Goal: Task Accomplishment & Management: Use online tool/utility

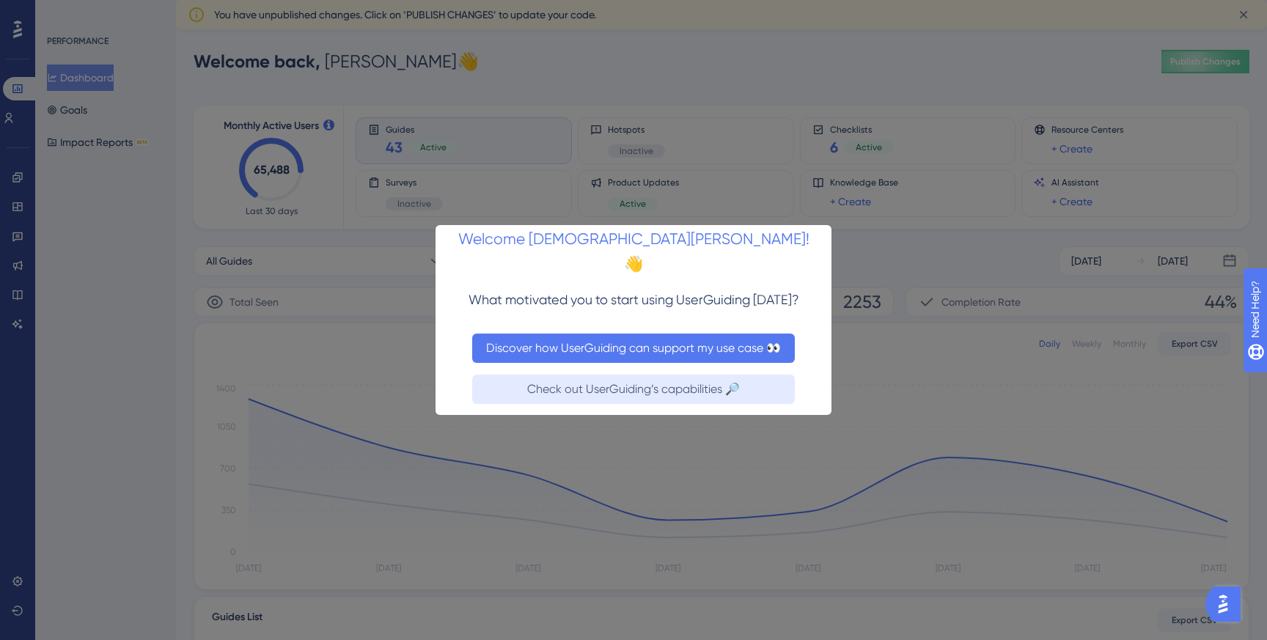
click at [692, 333] on button "Discover how UserGuiding can support my use case 👀" at bounding box center [633, 347] width 323 height 29
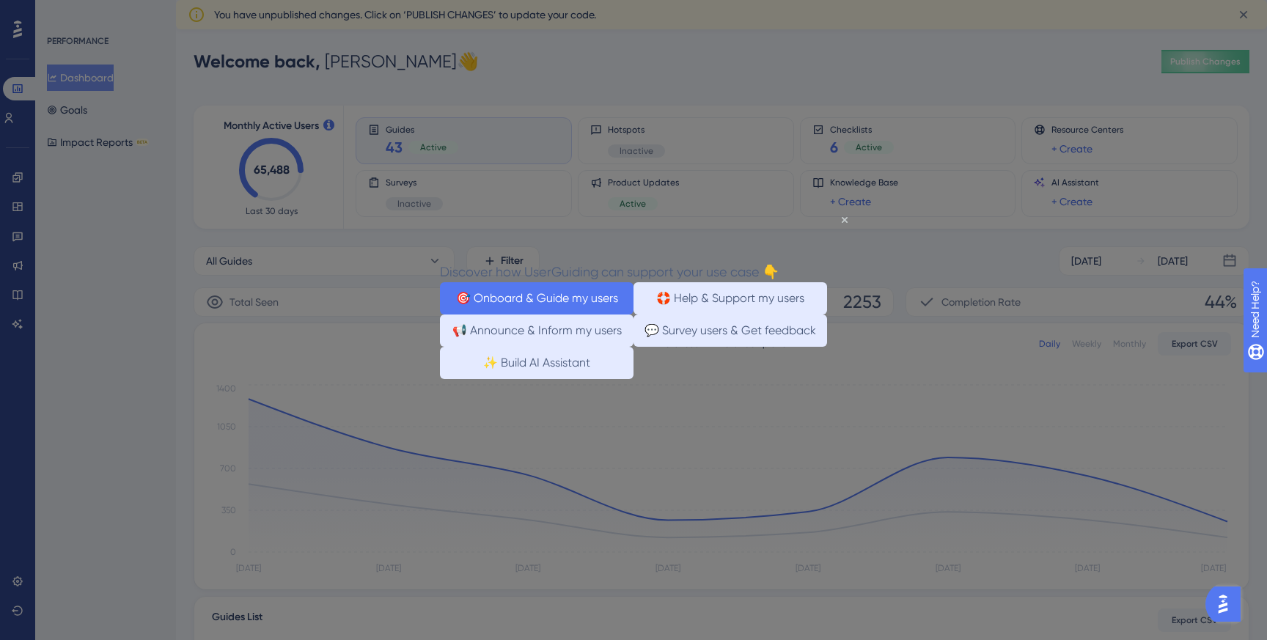
click at [585, 309] on button "🎯 Onboard & Guide my users" at bounding box center [537, 298] width 194 height 32
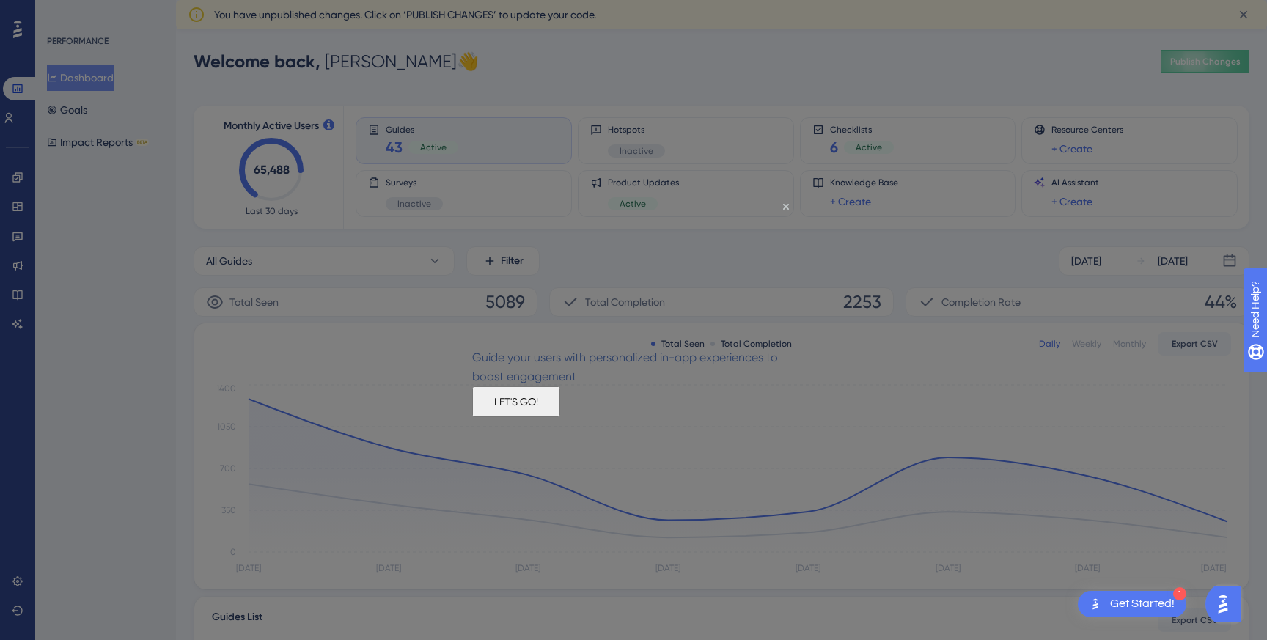
click at [560, 416] on div "LET'S GO!" at bounding box center [516, 401] width 88 height 31
click at [560, 396] on div "LET'S GO!" at bounding box center [516, 401] width 88 height 31
click at [560, 413] on button "LET'S GO!" at bounding box center [516, 401] width 88 height 31
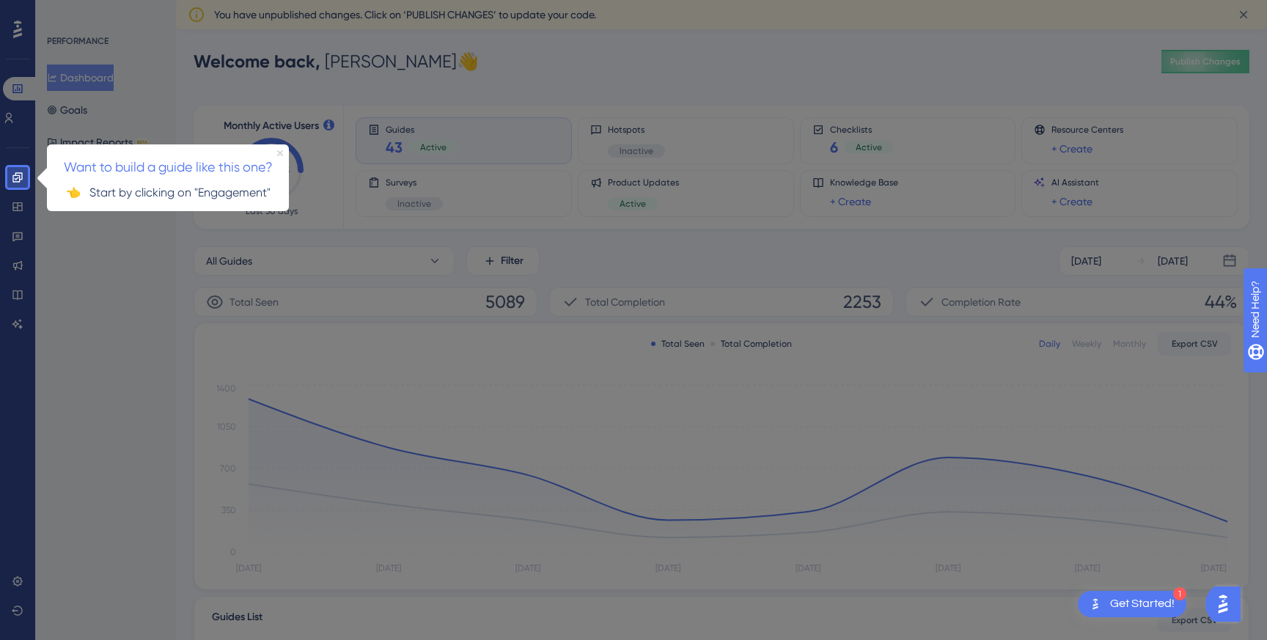
click at [277, 150] on icon "Close Preview" at bounding box center [280, 153] width 6 height 6
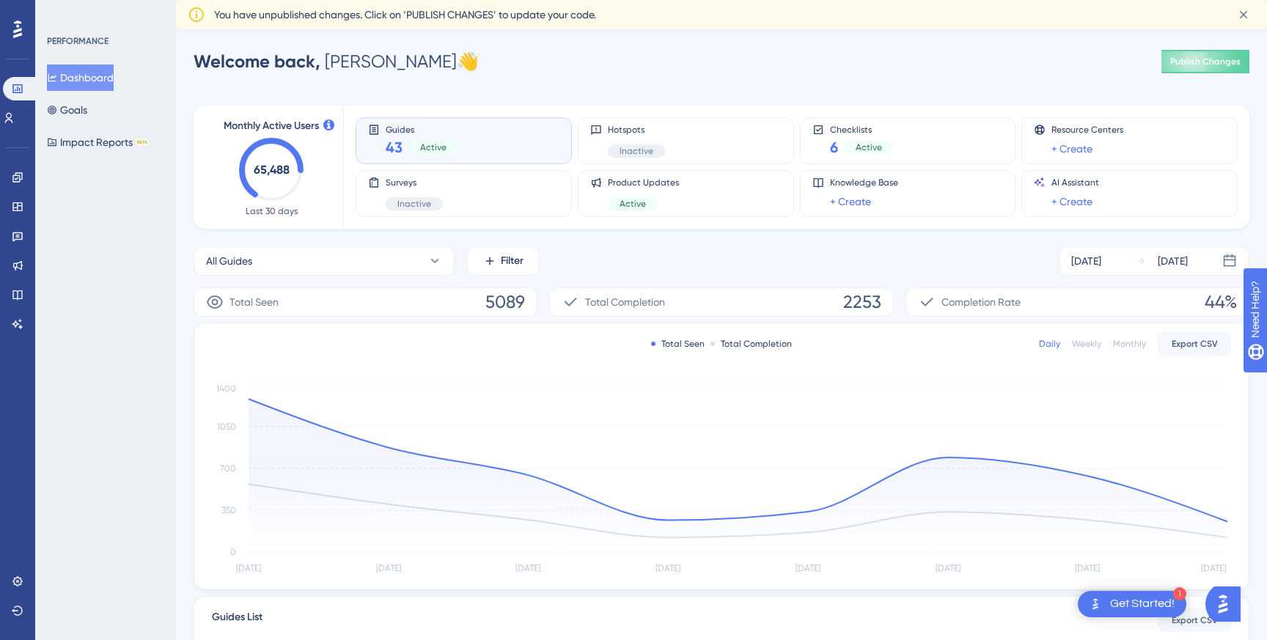
click at [107, 108] on div "Dashboard Goals Impact Reports BETA" at bounding box center [106, 110] width 119 height 91
click at [85, 109] on button "Goals" at bounding box center [67, 110] width 40 height 26
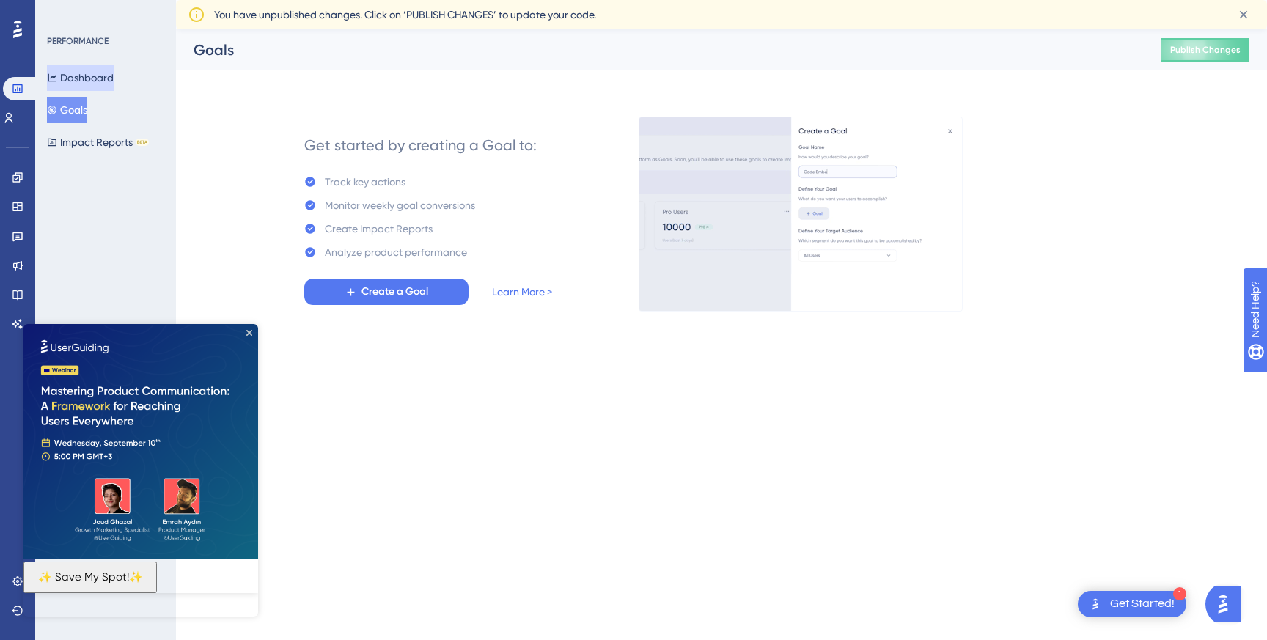
click at [87, 77] on button "Dashboard" at bounding box center [80, 78] width 67 height 26
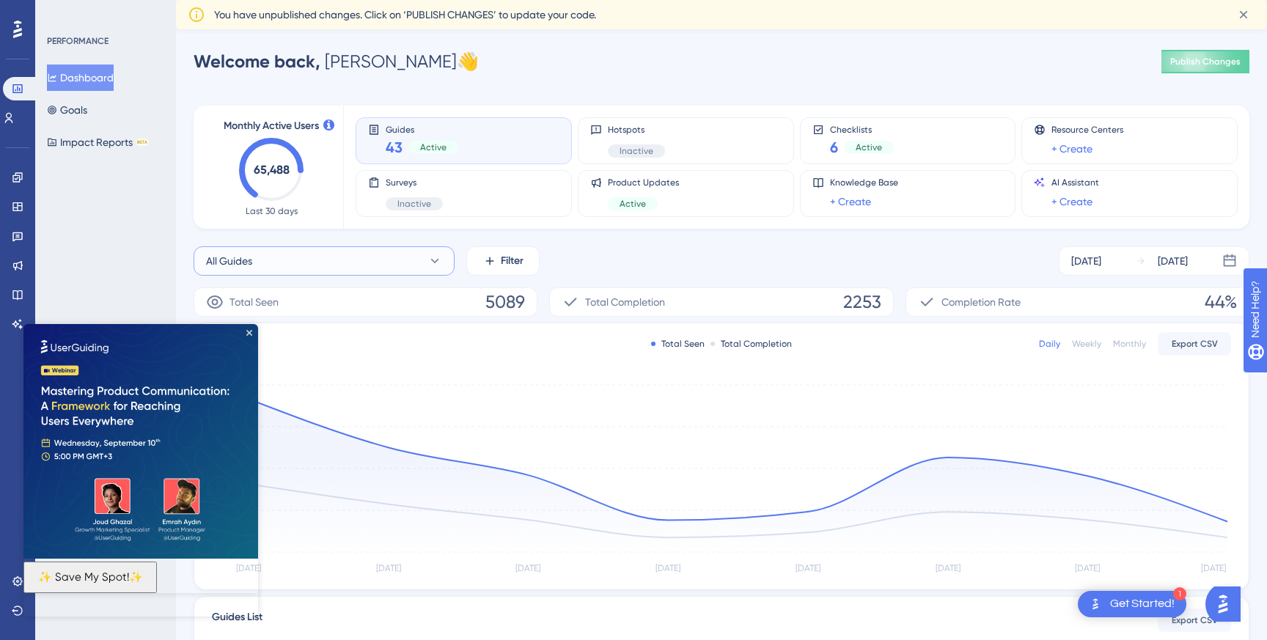
click at [359, 268] on button "All Guides" at bounding box center [324, 260] width 261 height 29
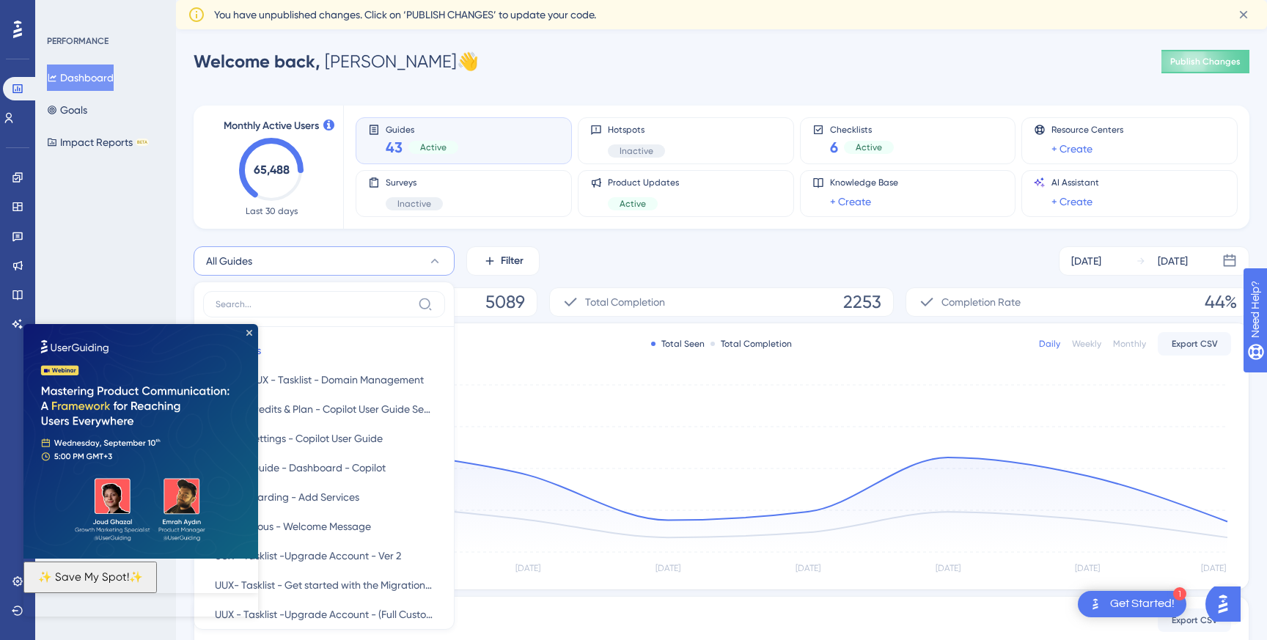
scroll to position [83, 0]
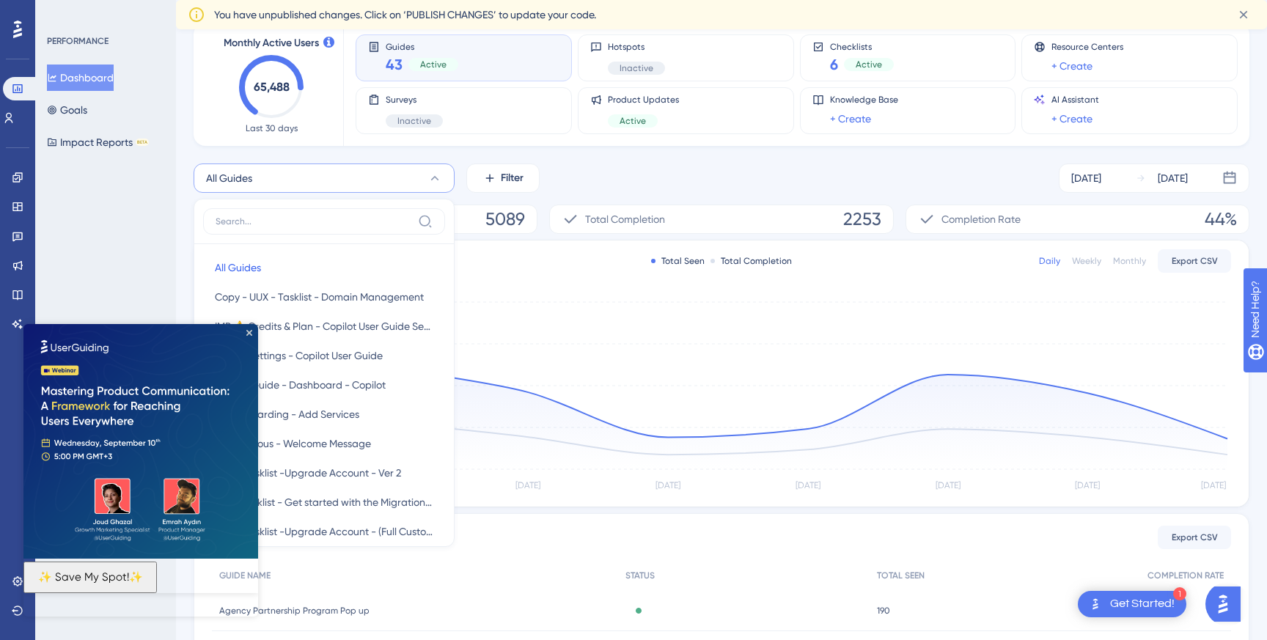
click at [251, 336] on img at bounding box center [140, 441] width 235 height 235
click at [249, 331] on icon "Close Preview" at bounding box center [249, 333] width 6 height 6
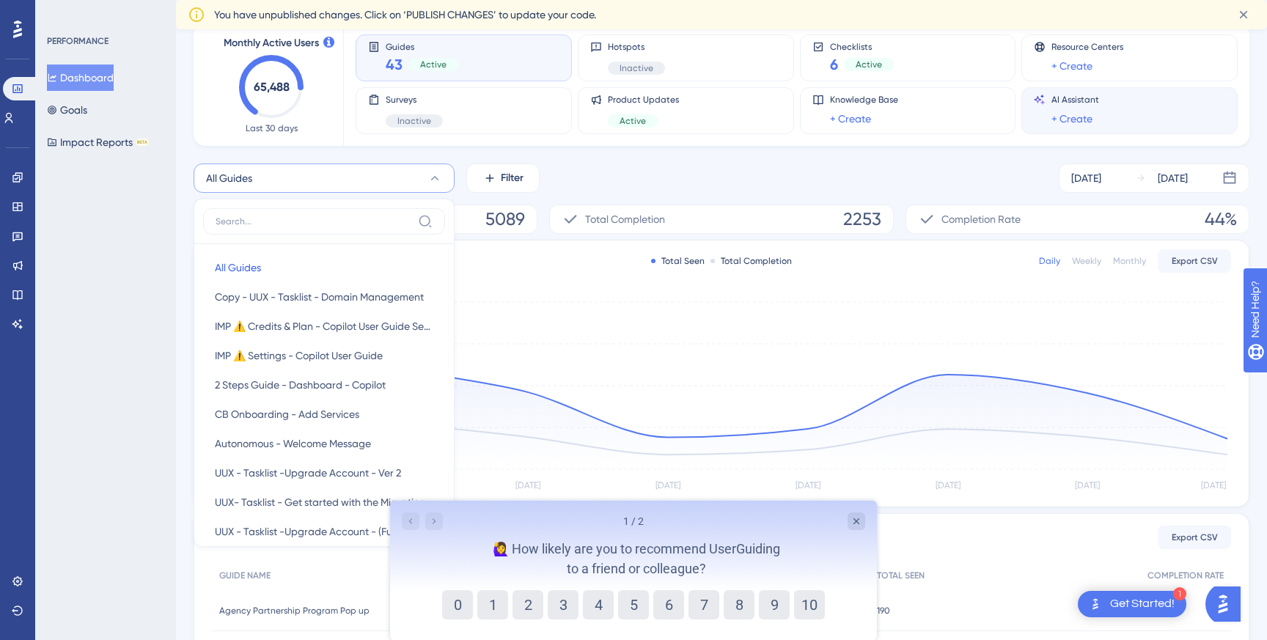
scroll to position [0, 0]
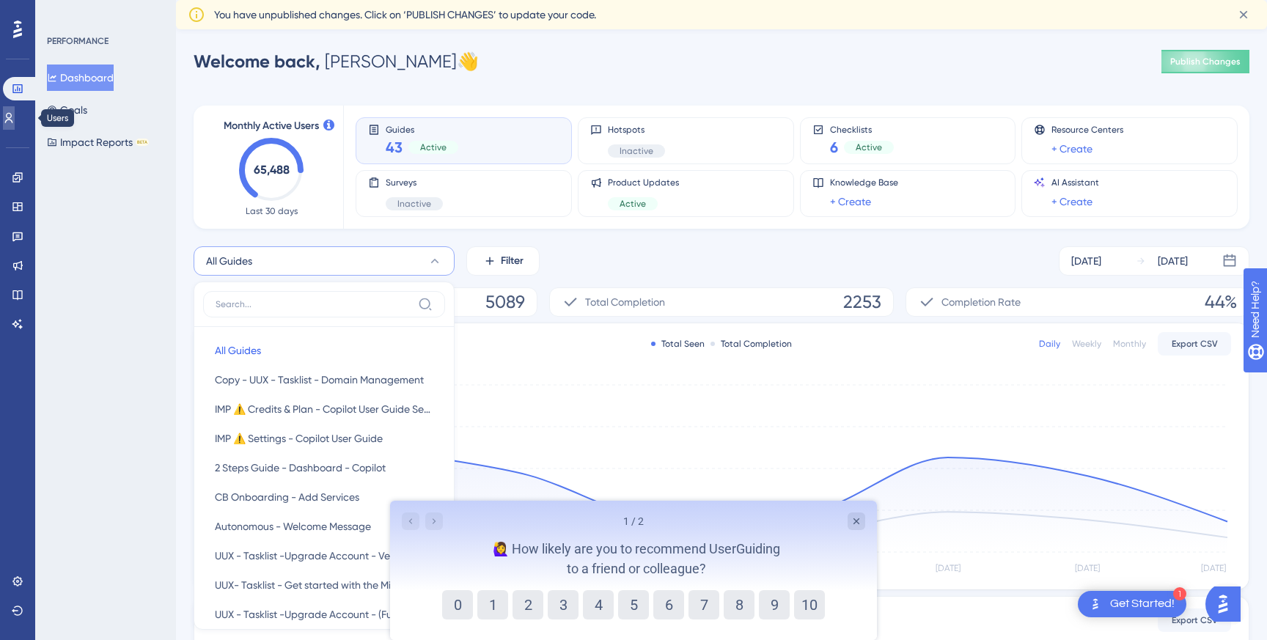
click at [15, 122] on icon at bounding box center [9, 118] width 12 height 12
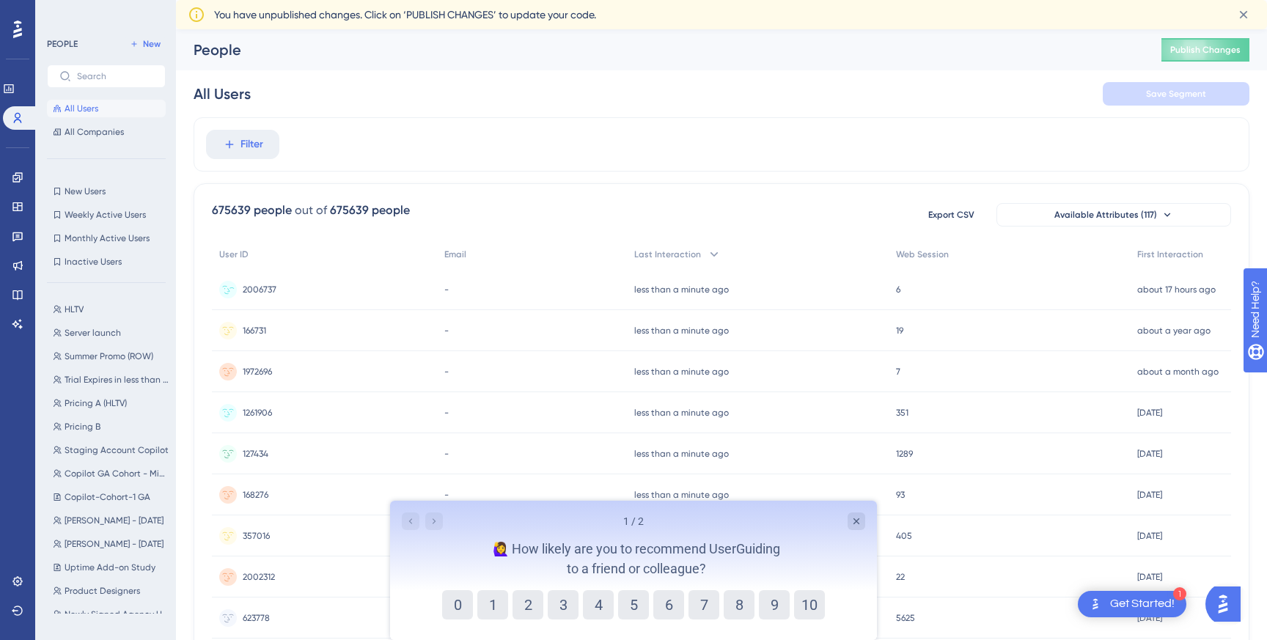
click at [271, 289] on span "2006737" at bounding box center [260, 290] width 34 height 12
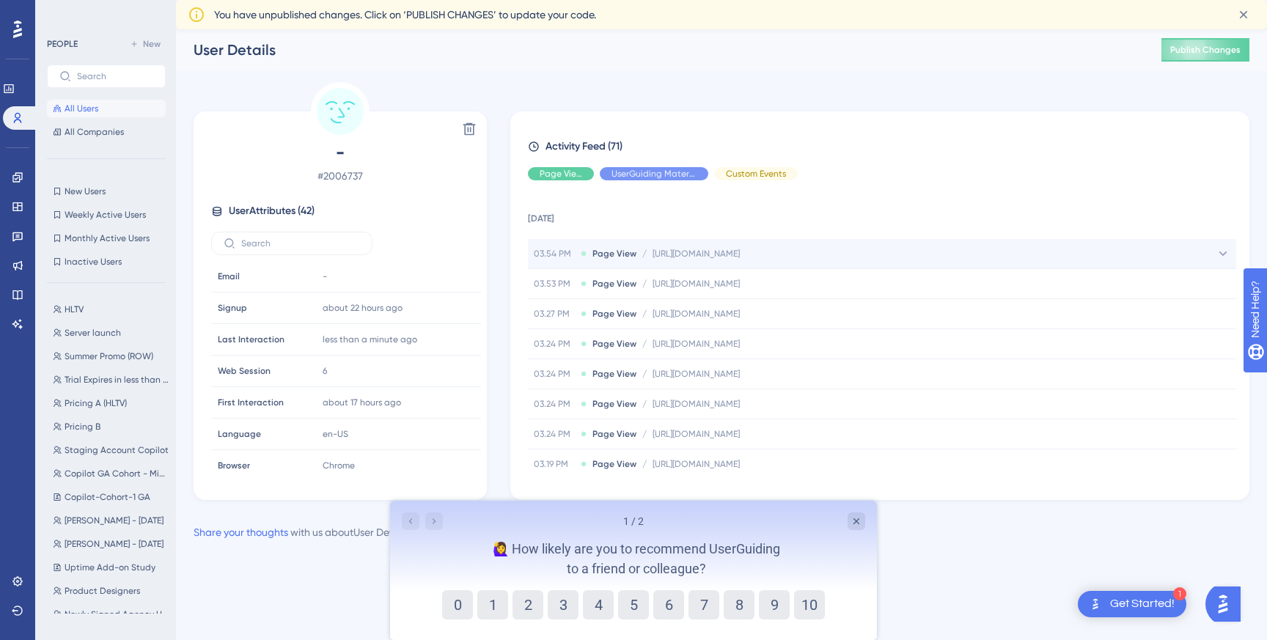
click at [685, 254] on span "[URL][DOMAIN_NAME]" at bounding box center [695, 254] width 87 height 12
click at [782, 284] on span "[URL][DOMAIN_NAME]" at bounding box center [738, 283] width 87 height 12
click at [91, 310] on button "HLTV HLTV" at bounding box center [111, 310] width 128 height 18
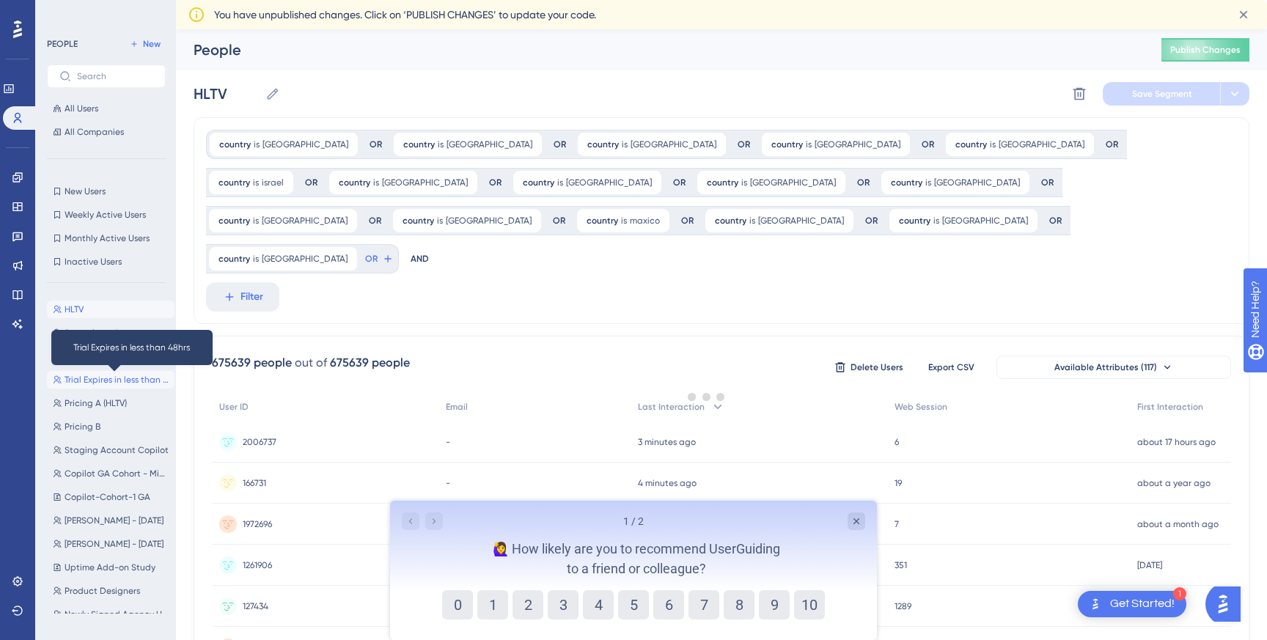
click at [118, 382] on span "Trial Expires in less than 48hrs" at bounding box center [117, 380] width 104 height 12
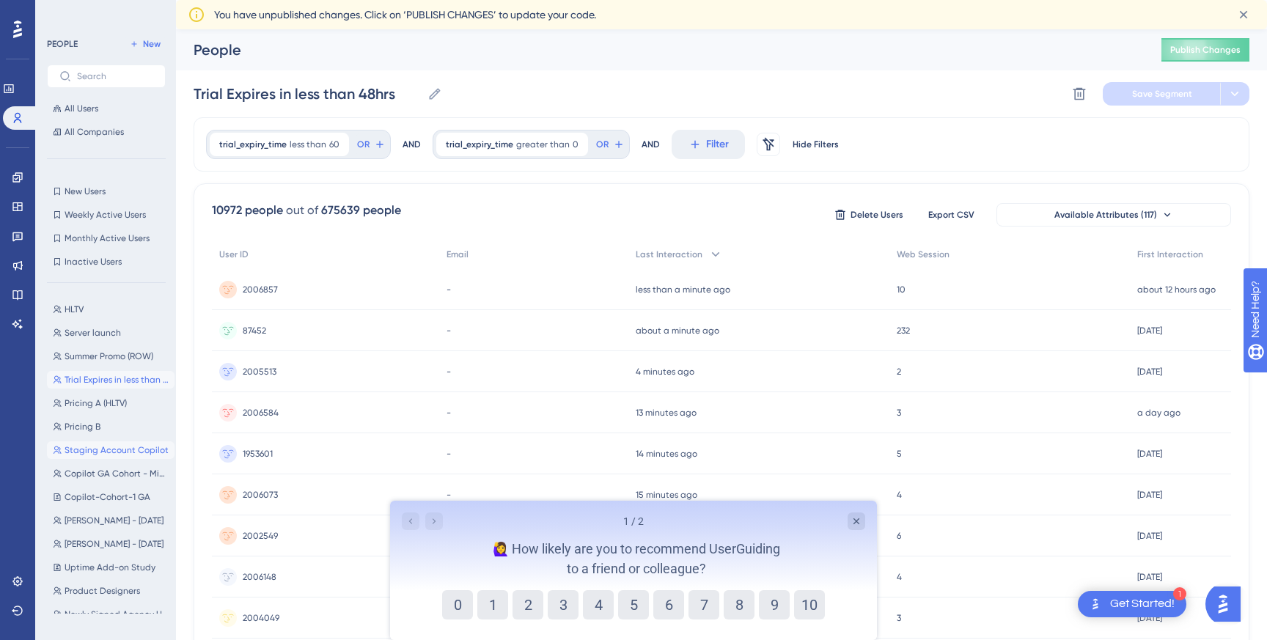
click at [121, 446] on span "Staging Account Copilot" at bounding box center [117, 450] width 104 height 12
type input "Staging Account Copilot"
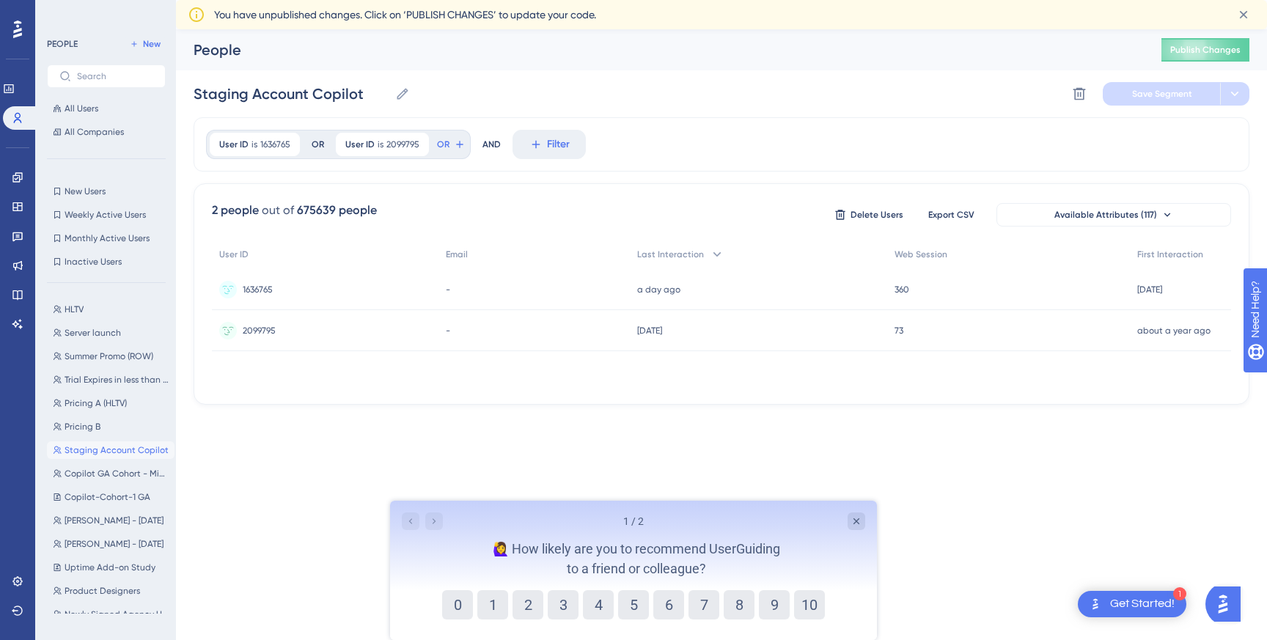
click at [19, 34] on icon at bounding box center [17, 30] width 9 height 18
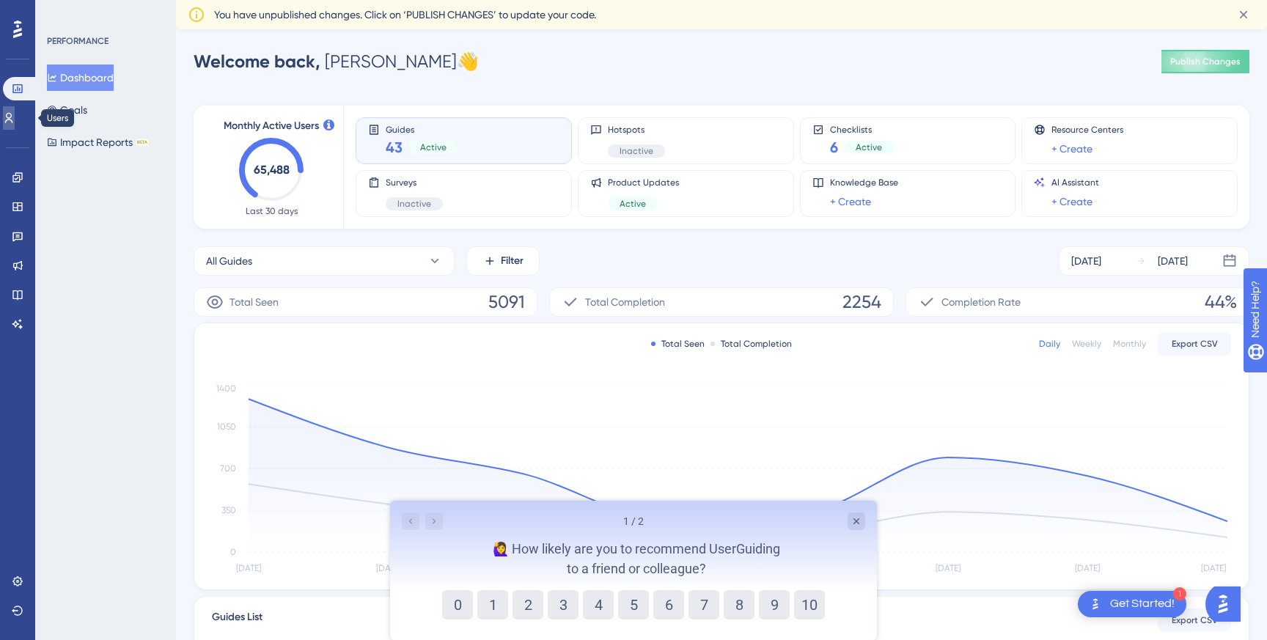
click at [13, 117] on icon at bounding box center [9, 118] width 8 height 10
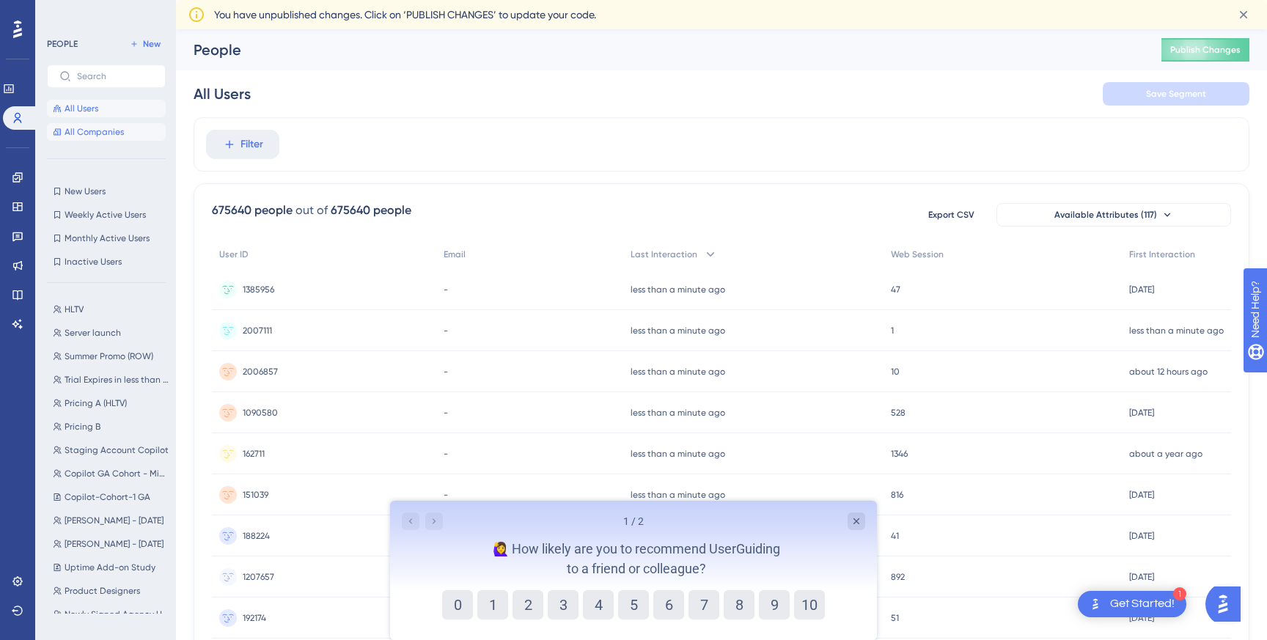
click at [93, 126] on span "All Companies" at bounding box center [94, 132] width 59 height 12
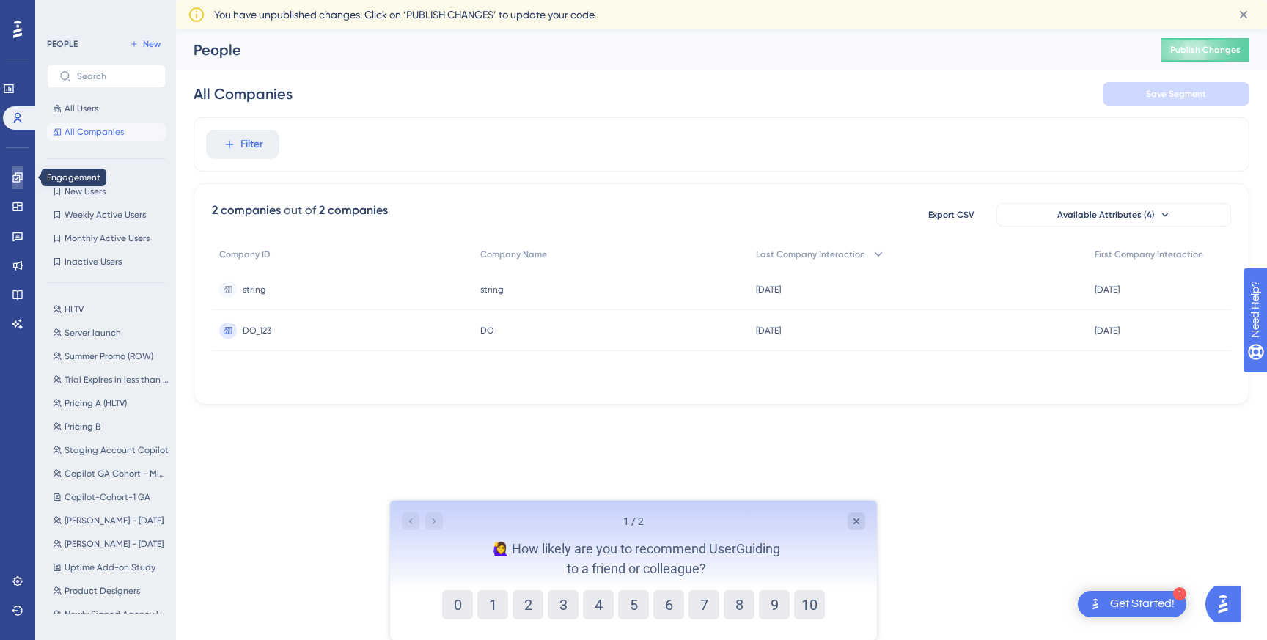
click at [23, 177] on link at bounding box center [18, 177] width 12 height 23
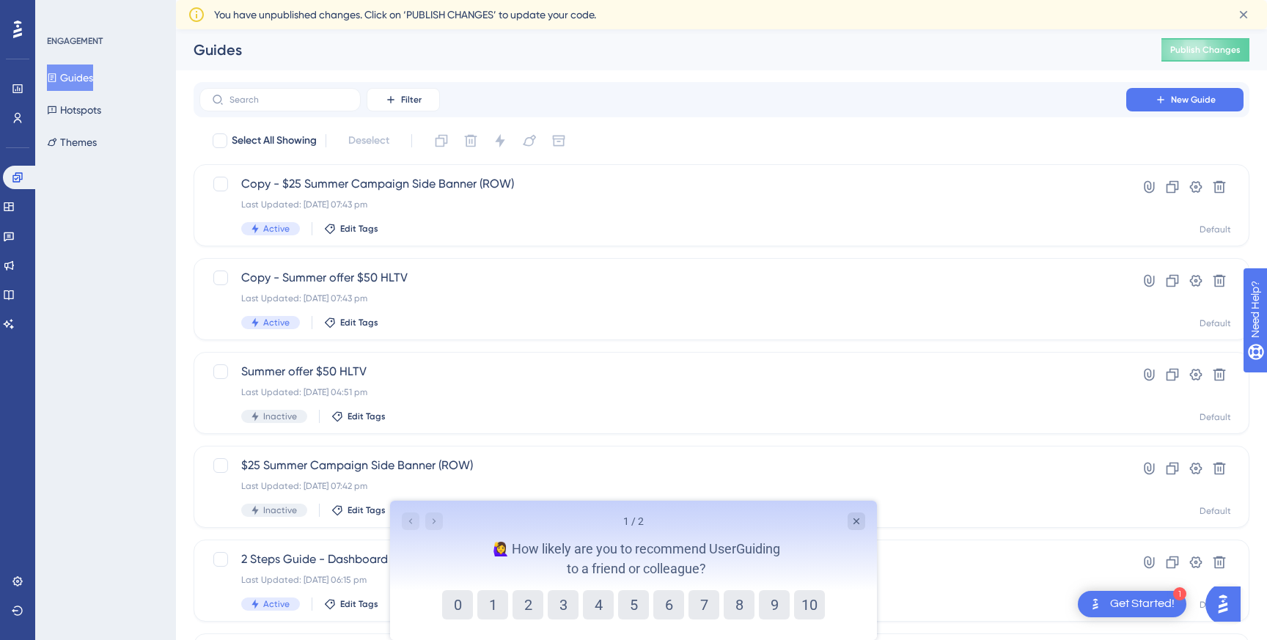
click at [16, 218] on div "Engagement Widgets Feedback Product Updates Knowledge Base AI Assistant" at bounding box center [17, 251] width 29 height 170
click at [15, 207] on icon at bounding box center [9, 207] width 12 height 12
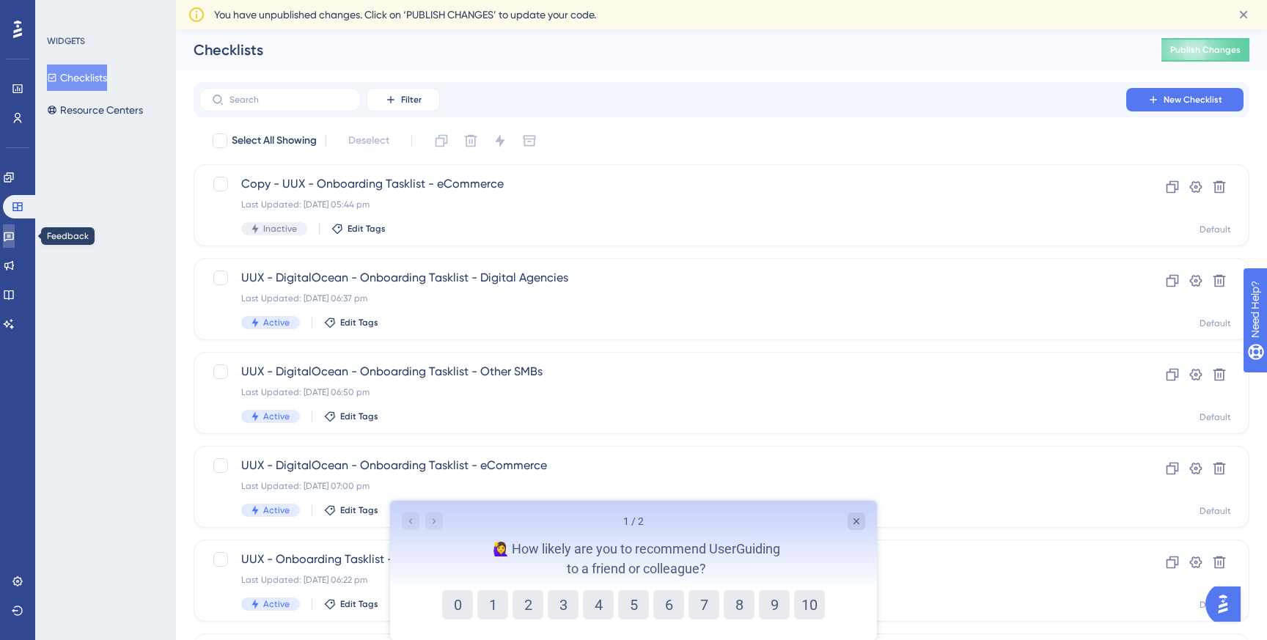
click at [15, 245] on link at bounding box center [9, 235] width 12 height 23
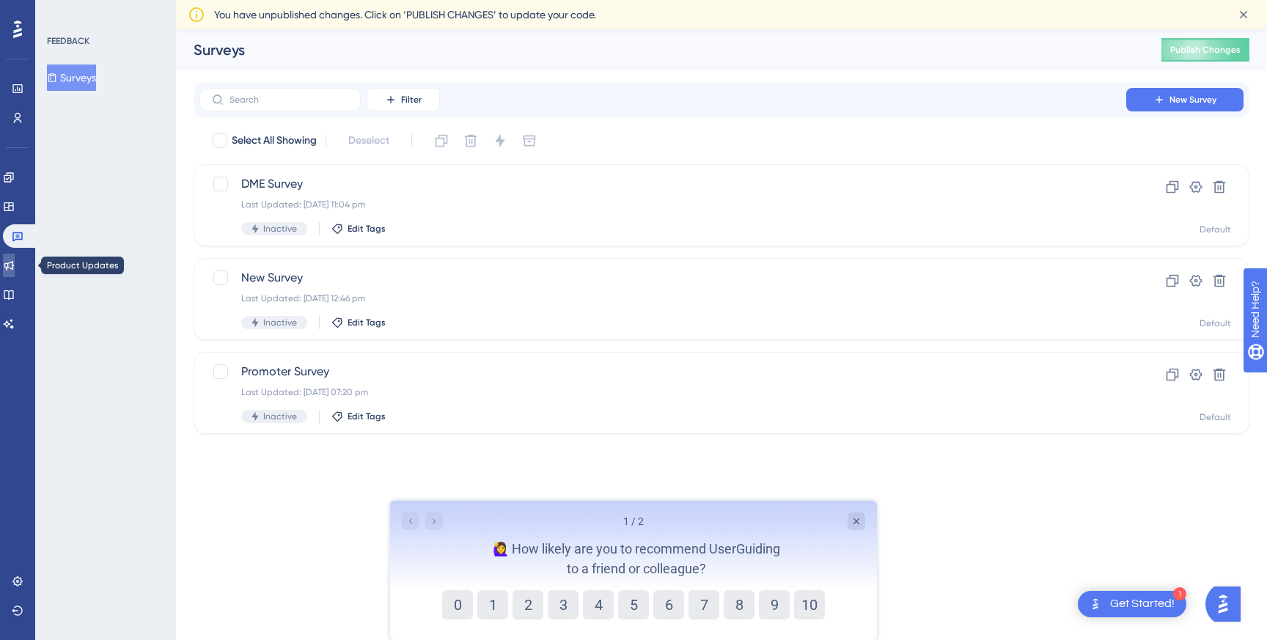
click at [15, 274] on link at bounding box center [9, 265] width 12 height 23
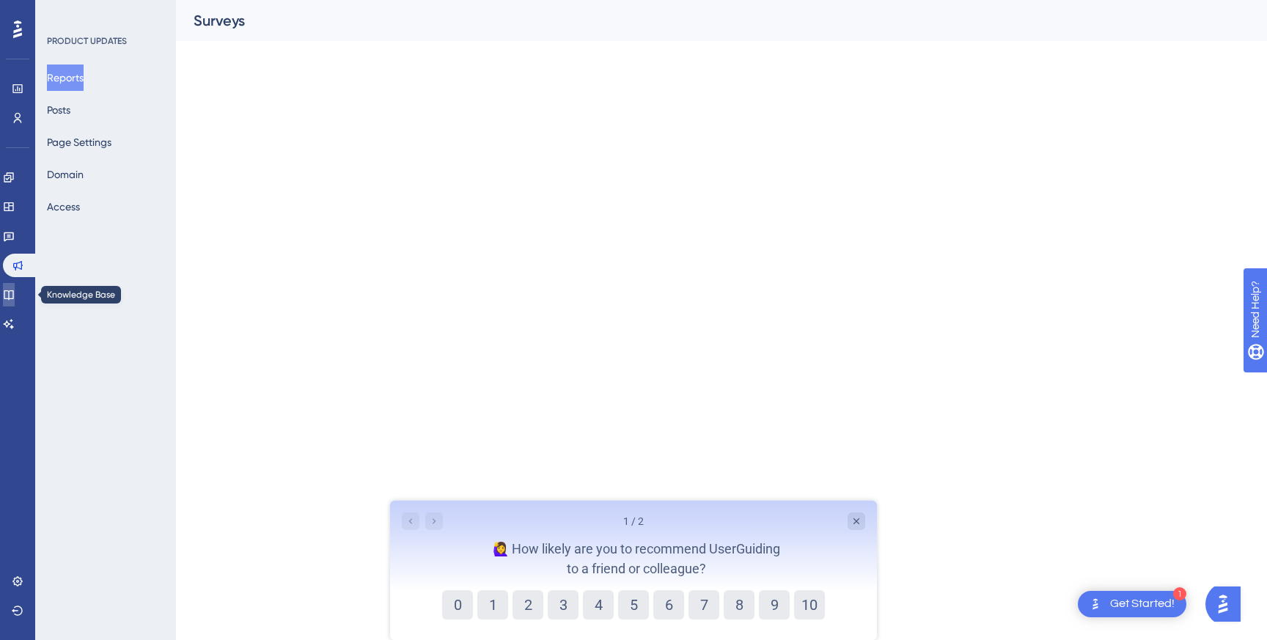
click at [15, 301] on link at bounding box center [9, 294] width 12 height 23
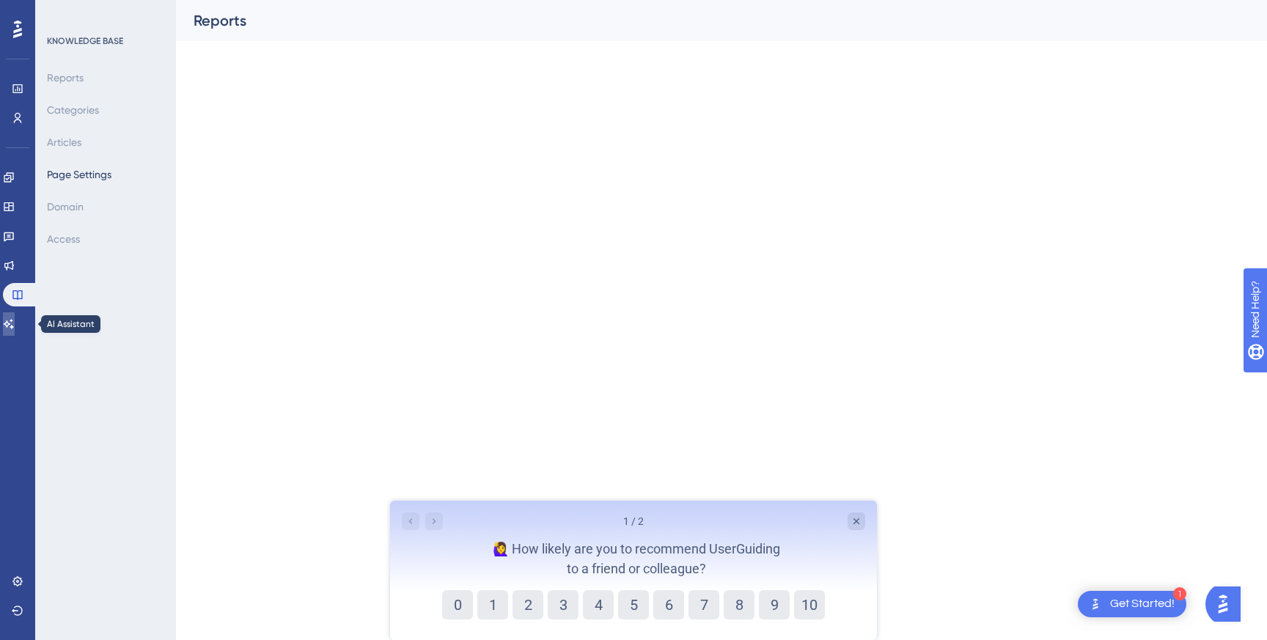
click at [15, 323] on icon at bounding box center [9, 324] width 12 height 12
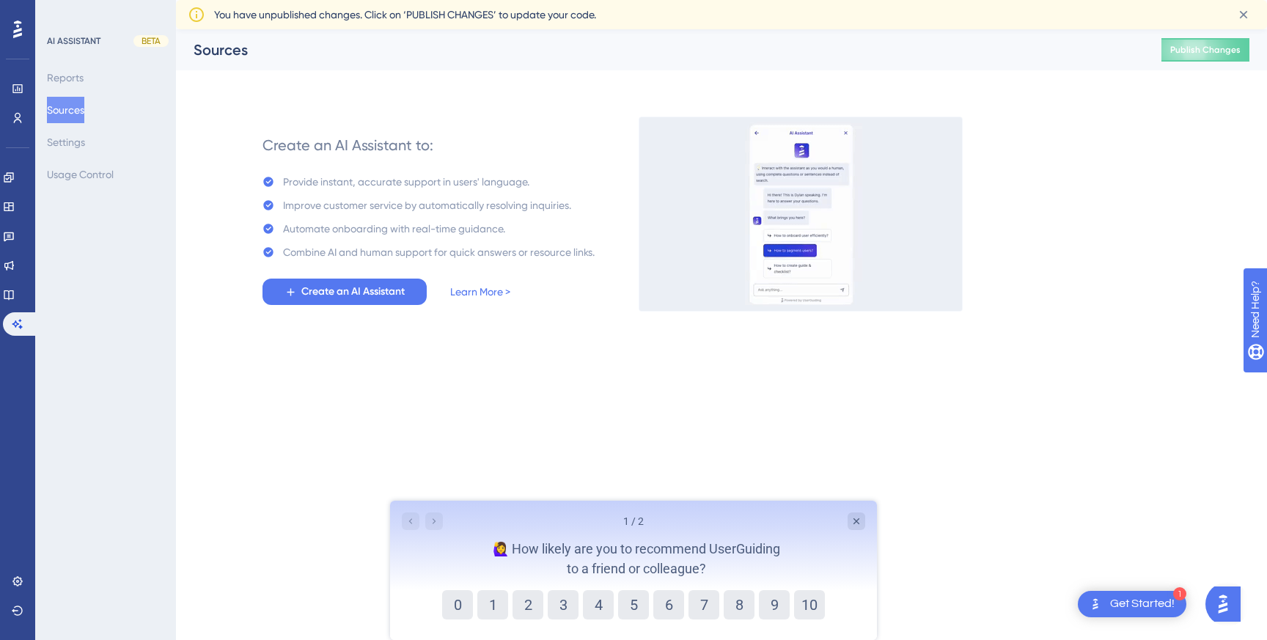
click at [12, 31] on div at bounding box center [17, 29] width 23 height 23
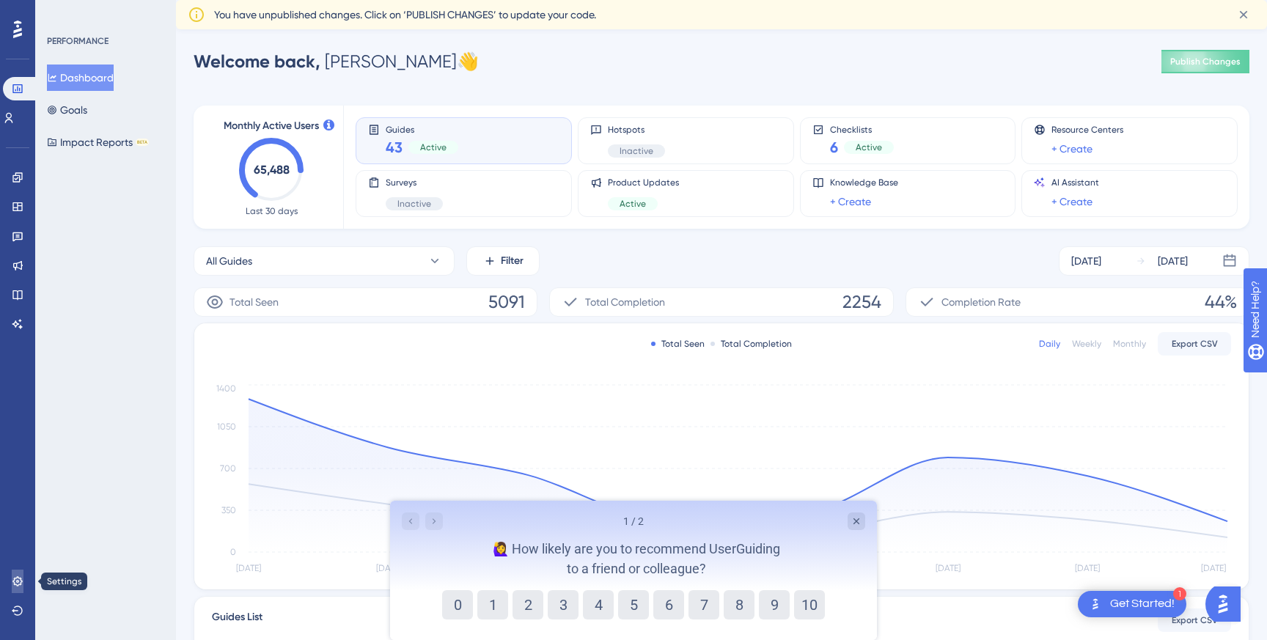
click at [19, 585] on icon at bounding box center [18, 582] width 12 height 12
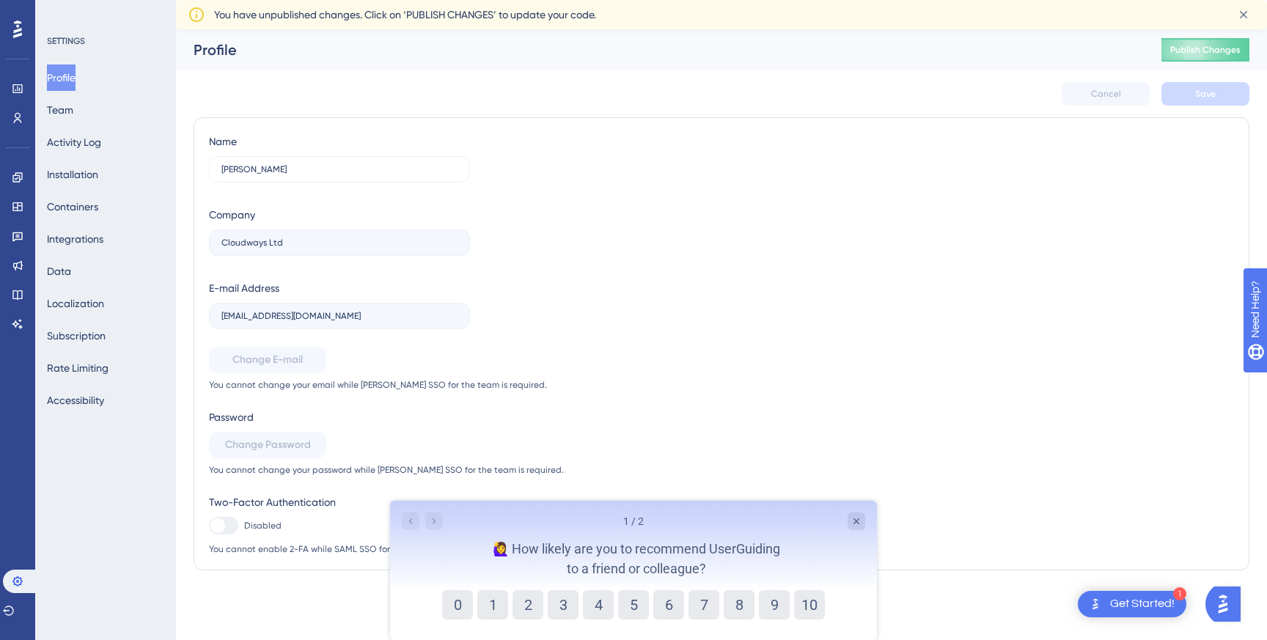
click at [76, 82] on button "Profile" at bounding box center [61, 78] width 29 height 26
click at [73, 106] on button "Team" at bounding box center [60, 110] width 26 height 26
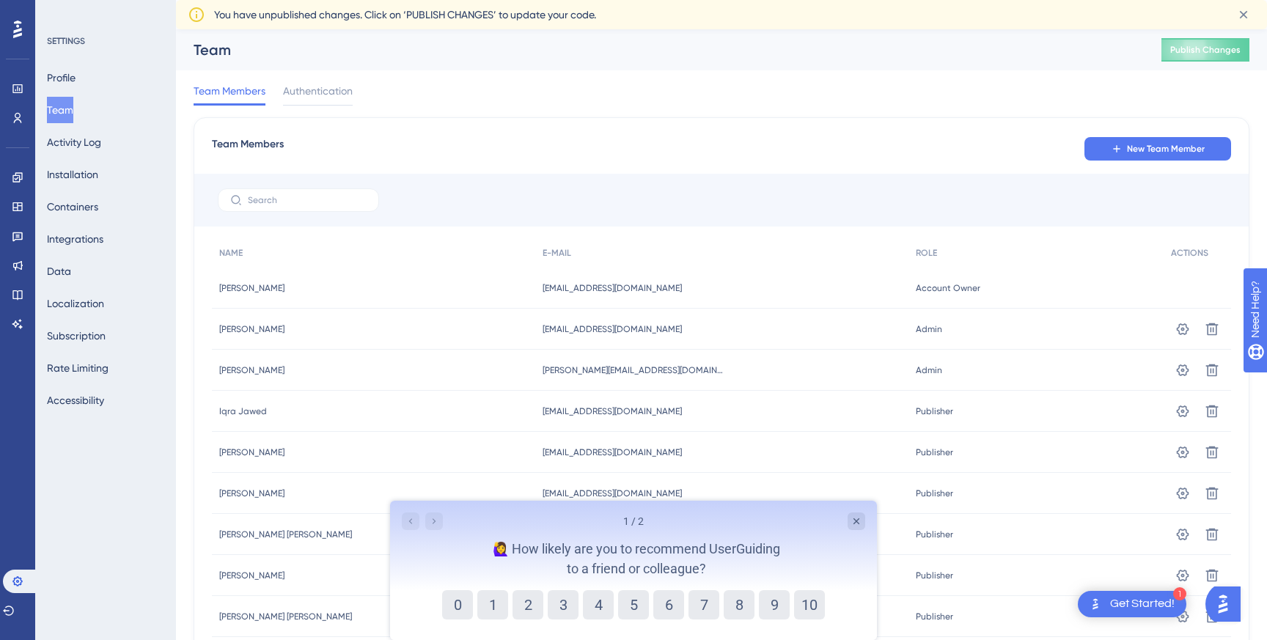
click at [25, 29] on div at bounding box center [17, 29] width 23 height 23
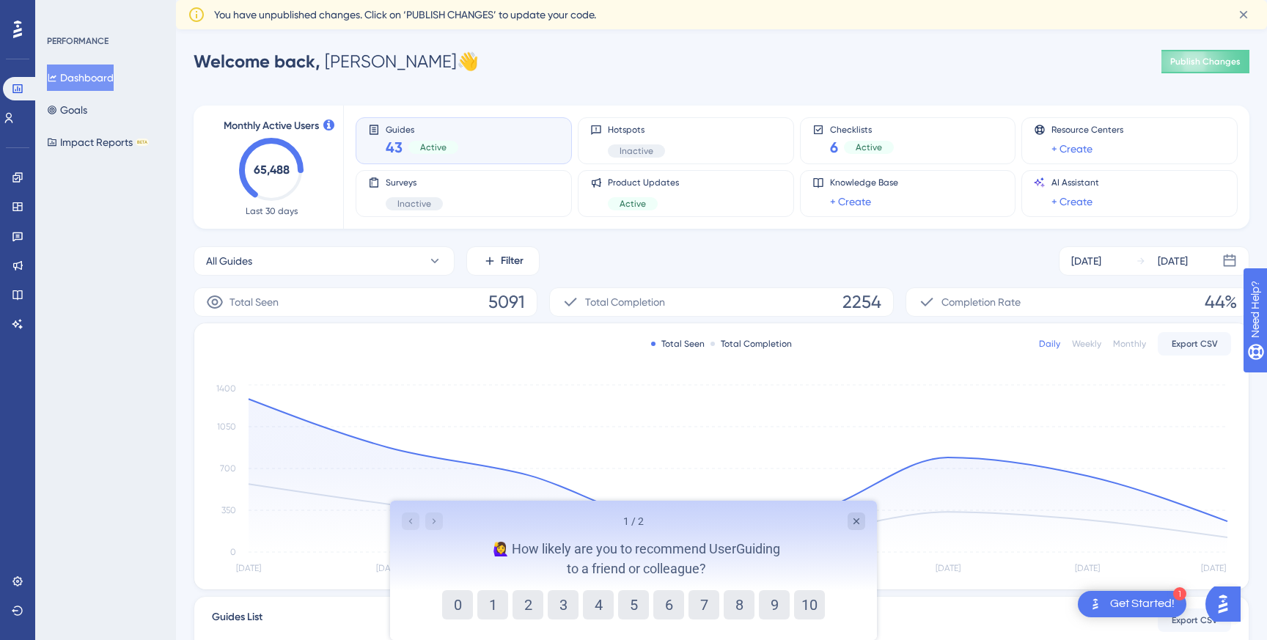
click at [447, 145] on div "Active" at bounding box center [433, 147] width 50 height 13
click at [680, 180] on div "Product Updates Active" at bounding box center [685, 194] width 191 height 34
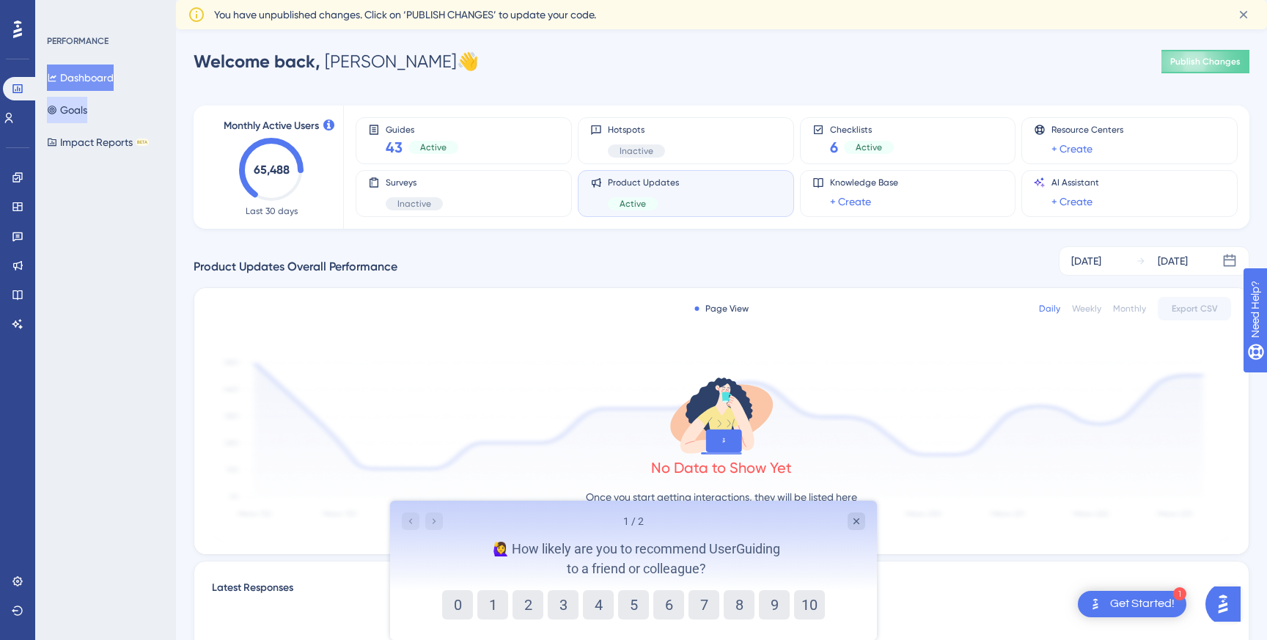
click at [81, 115] on button "Goals" at bounding box center [67, 110] width 40 height 26
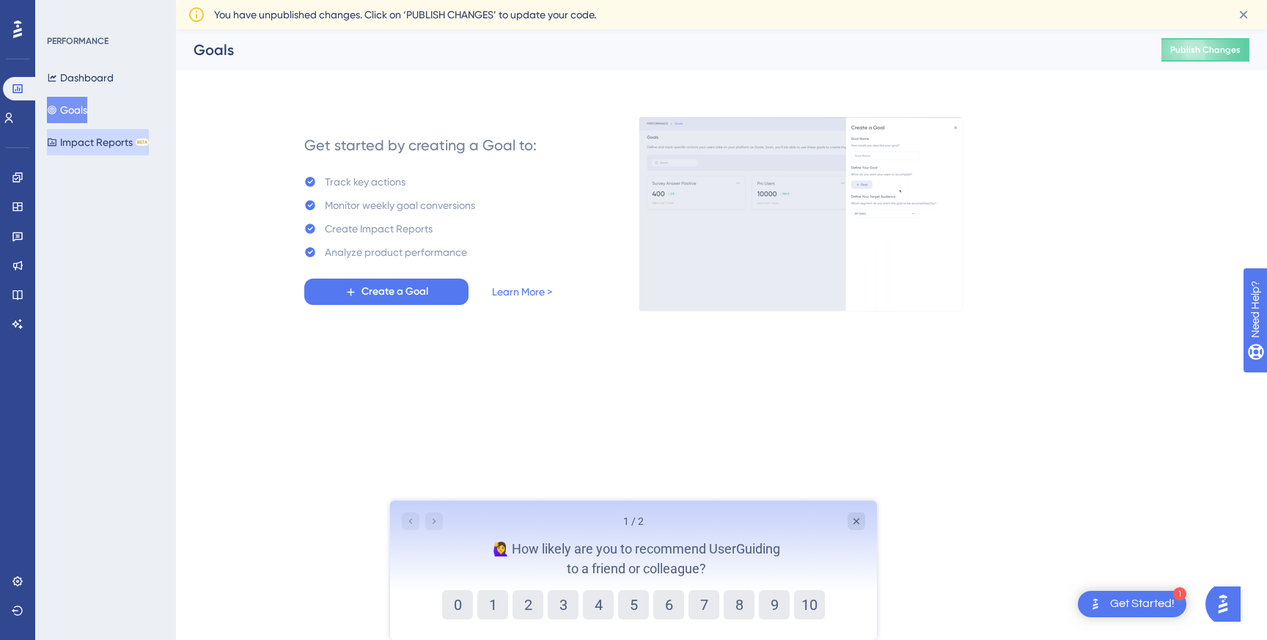
click at [93, 149] on button "Impact Reports BETA" at bounding box center [98, 142] width 102 height 26
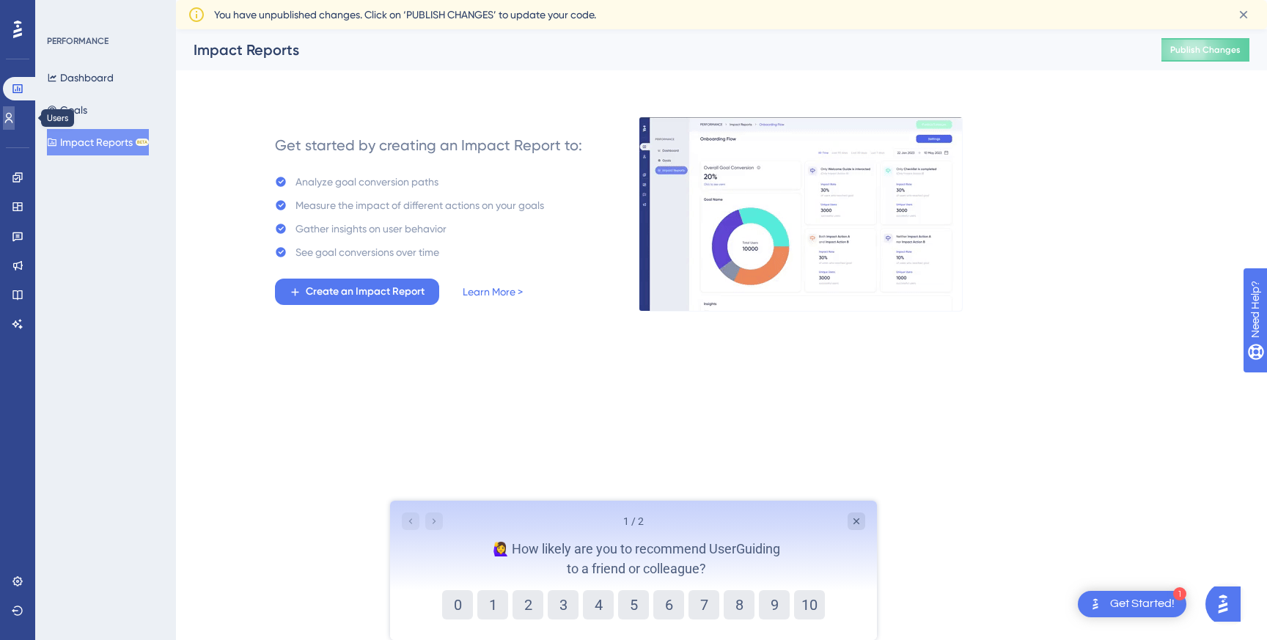
click at [15, 112] on icon at bounding box center [9, 118] width 12 height 12
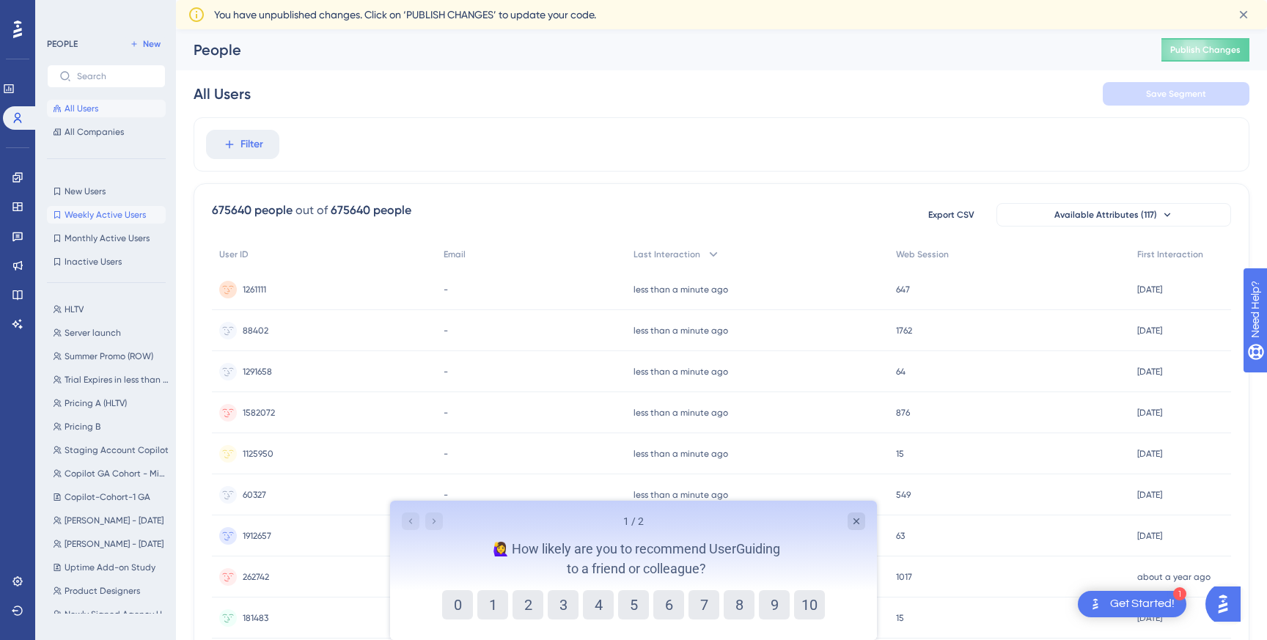
click at [128, 214] on span "Weekly Active Users" at bounding box center [105, 215] width 81 height 12
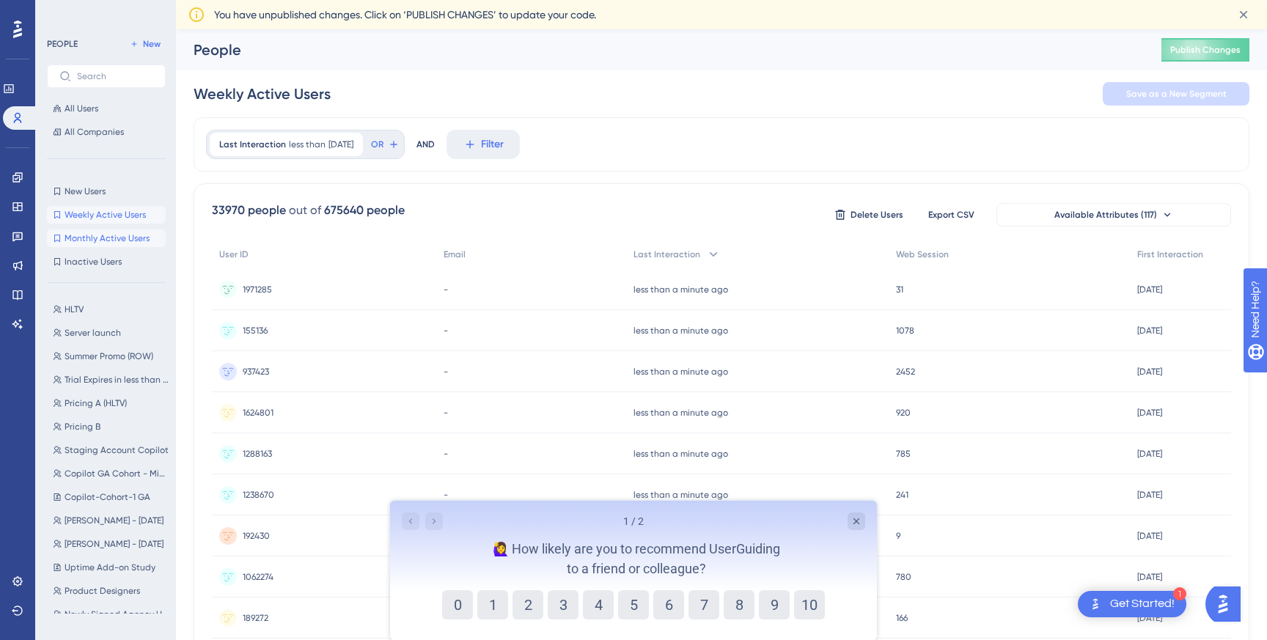
click at [109, 236] on span "Monthly Active Users" at bounding box center [107, 238] width 85 height 12
click at [106, 265] on span "Inactive Users" at bounding box center [93, 262] width 57 height 12
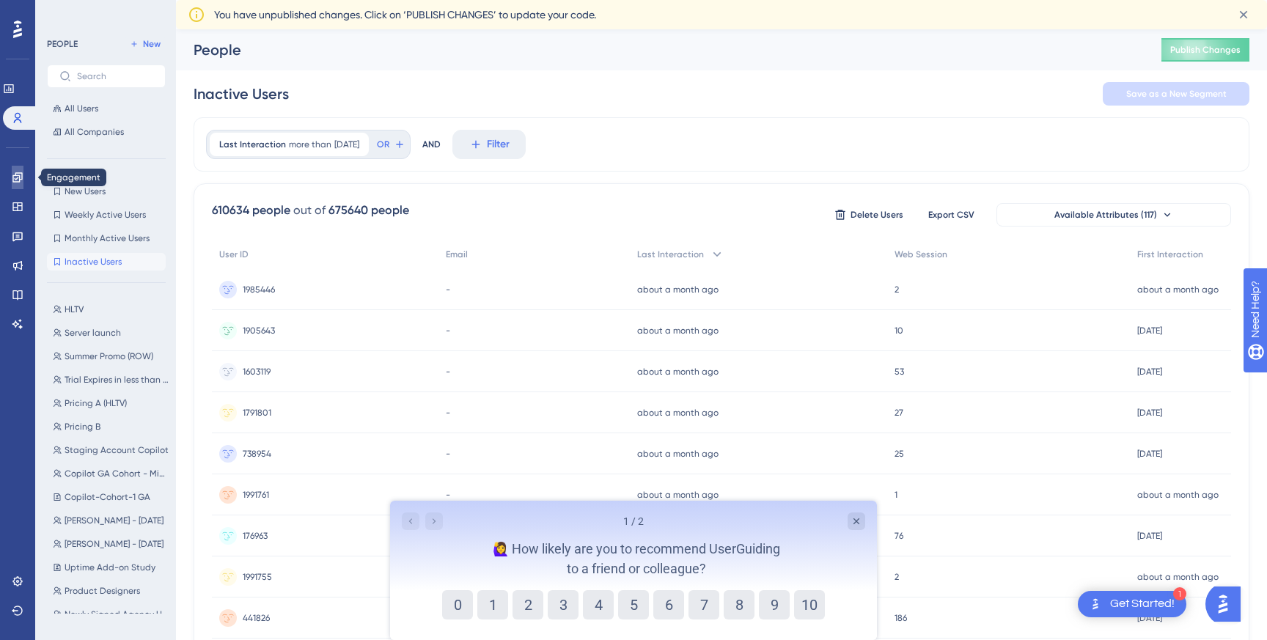
click at [12, 172] on link at bounding box center [18, 177] width 12 height 23
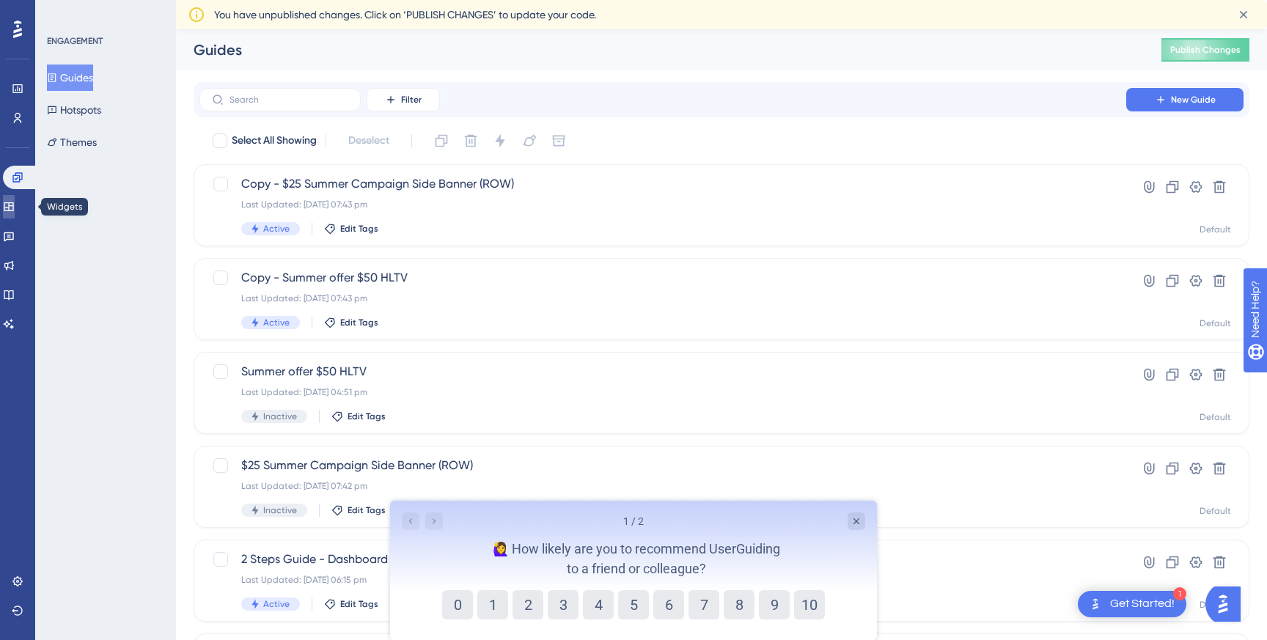
click at [13, 201] on icon at bounding box center [9, 207] width 12 height 12
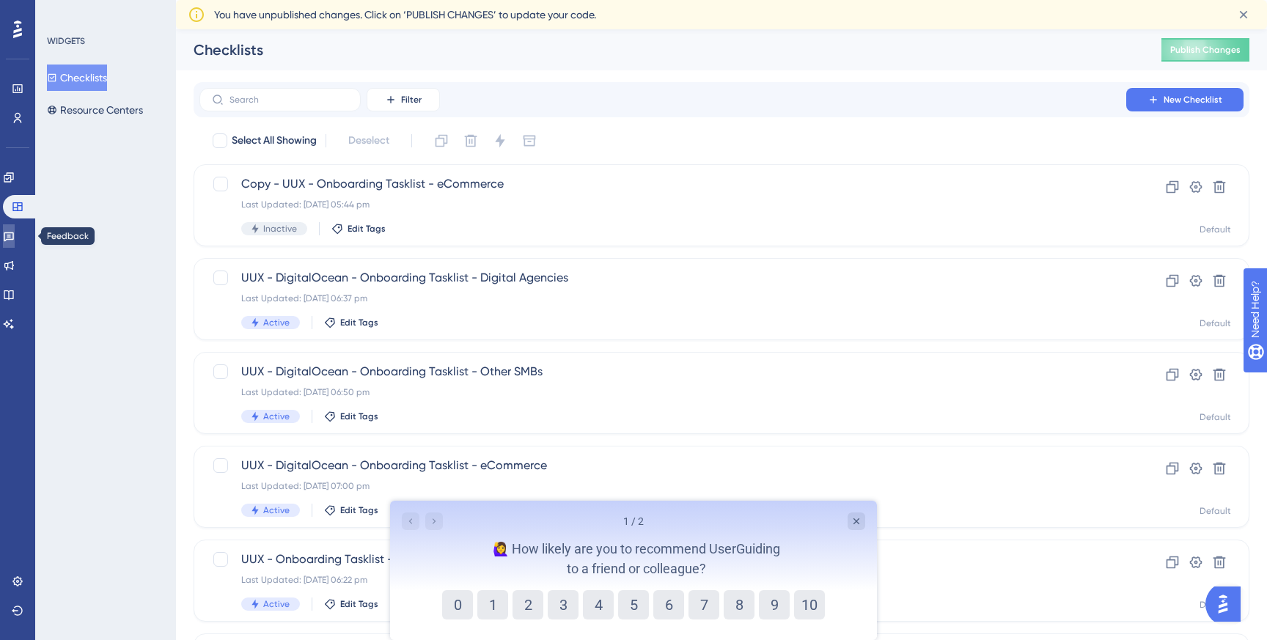
click at [15, 236] on link at bounding box center [9, 235] width 12 height 23
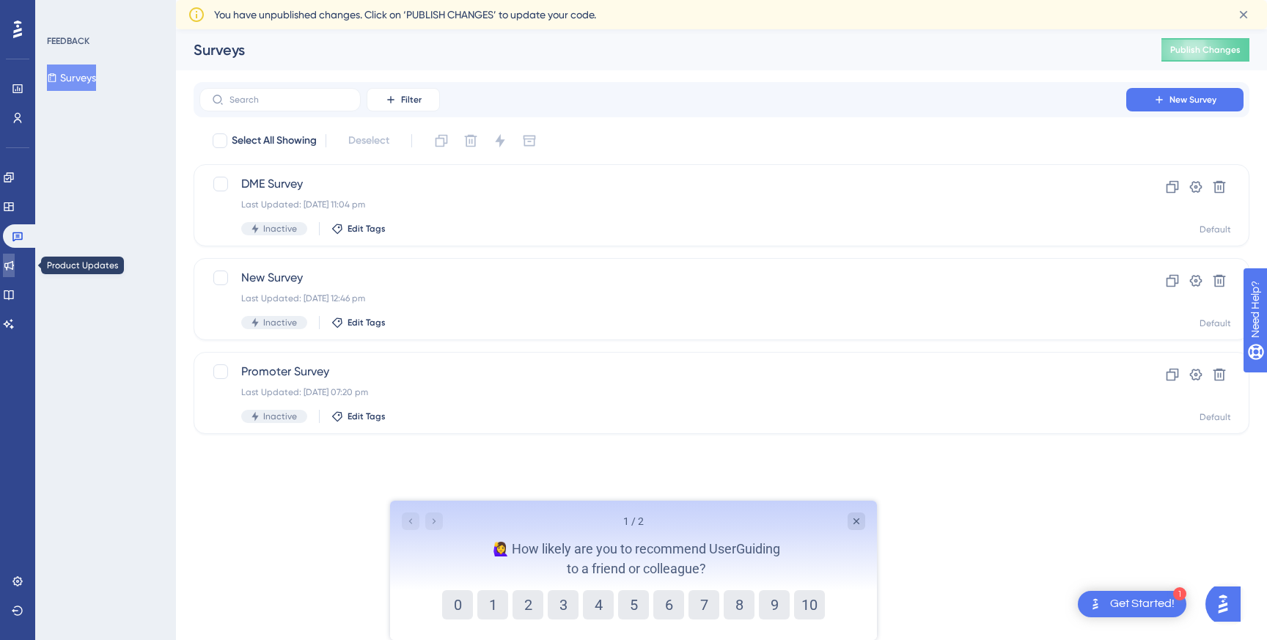
click at [15, 268] on link at bounding box center [9, 265] width 12 height 23
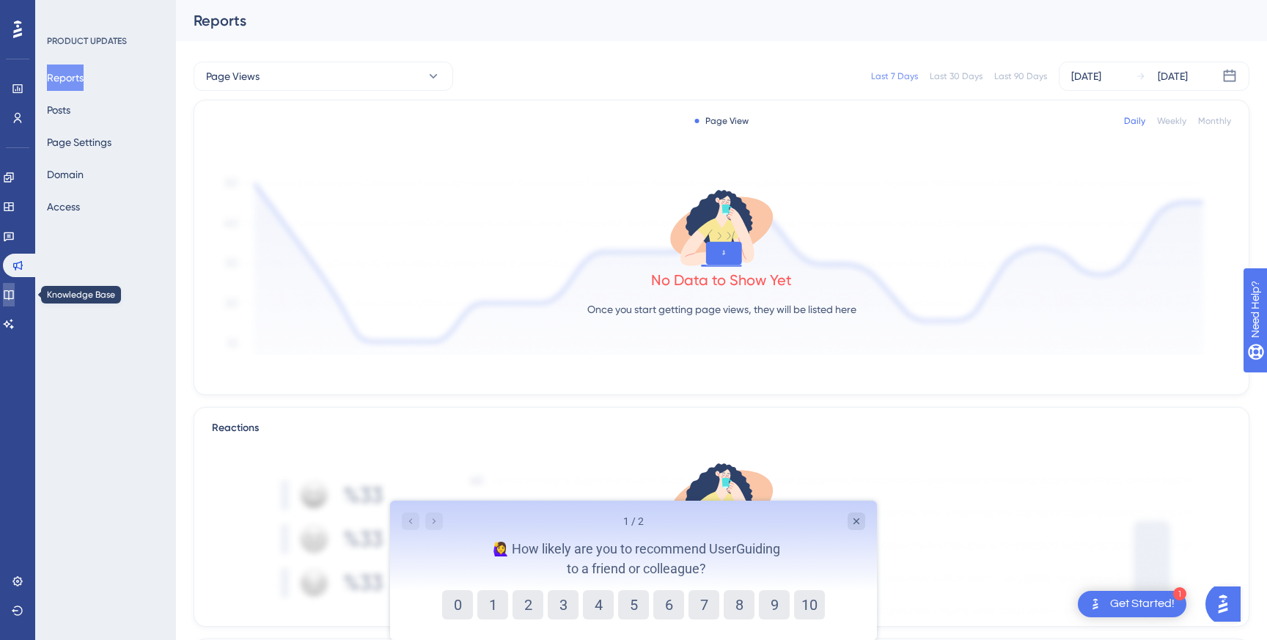
click at [15, 285] on link at bounding box center [9, 294] width 12 height 23
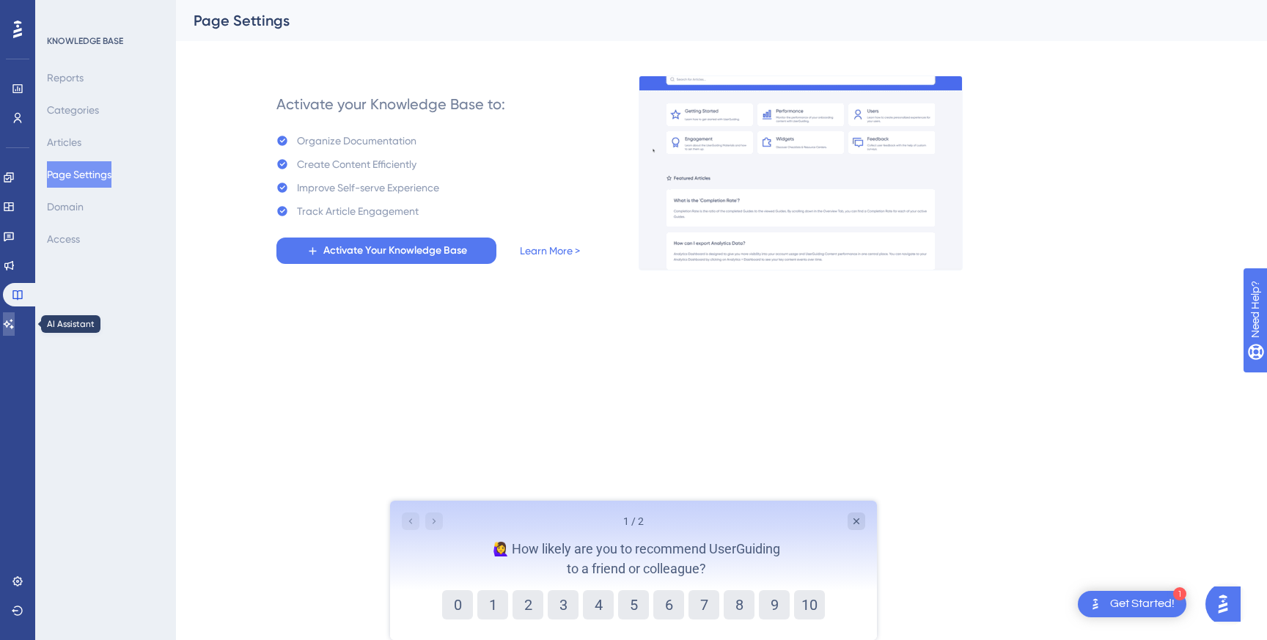
click at [15, 327] on icon at bounding box center [9, 324] width 12 height 12
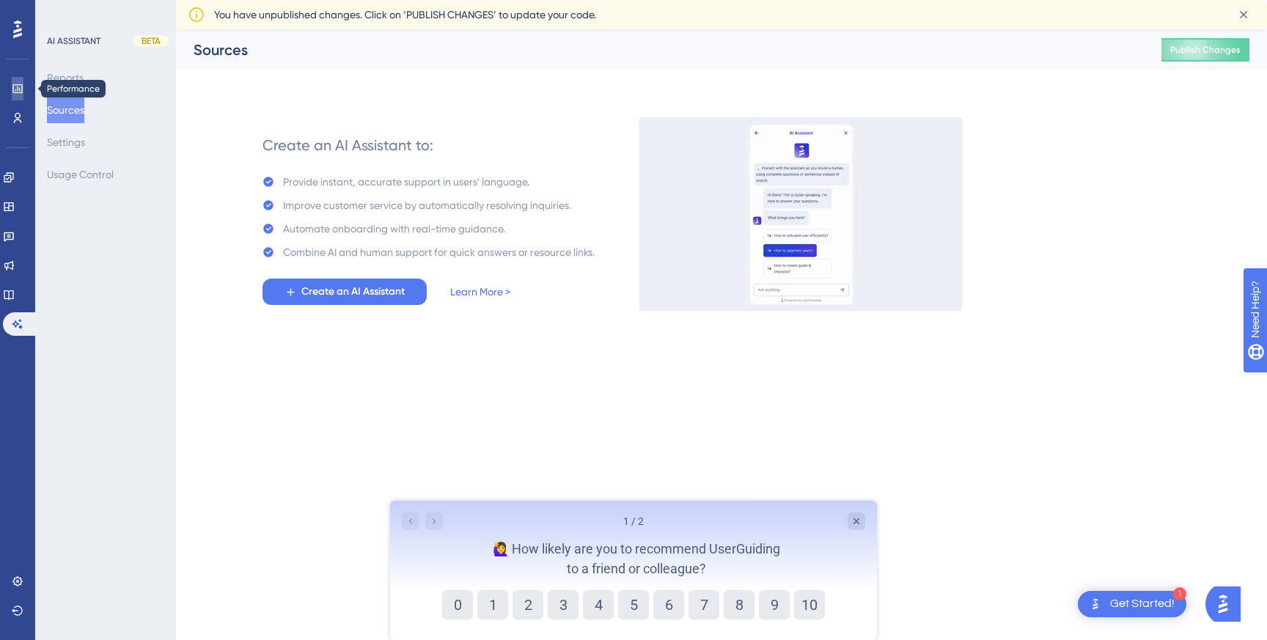
click at [15, 86] on icon at bounding box center [18, 89] width 12 height 12
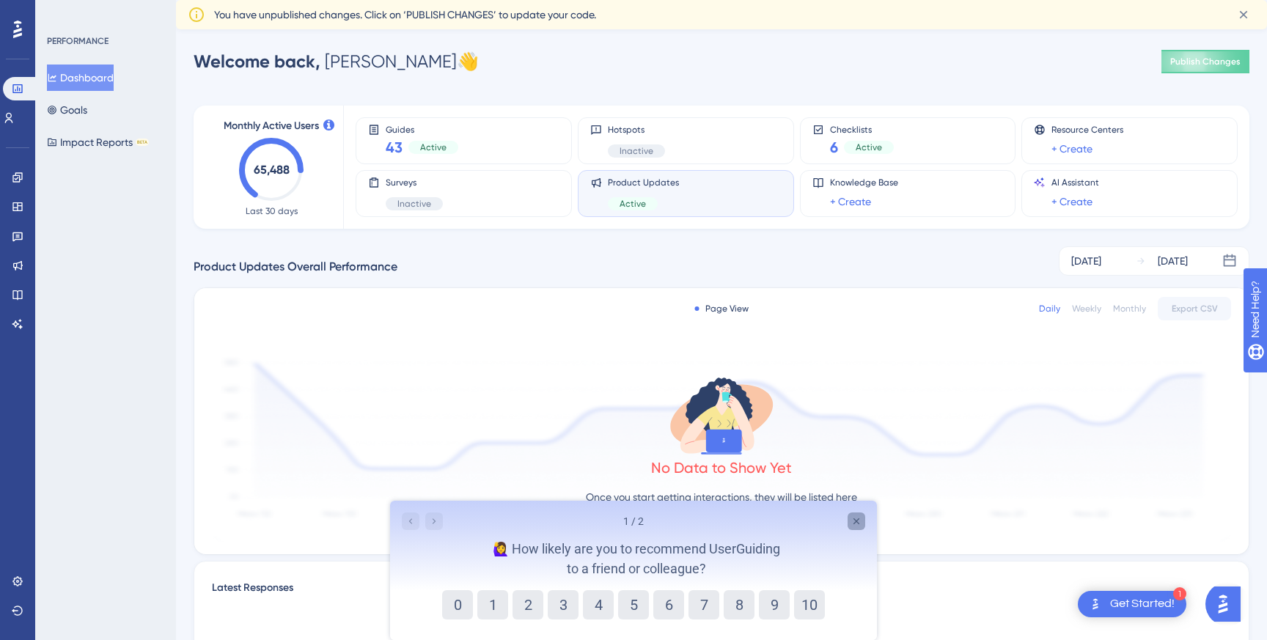
click at [854, 520] on icon "Close survey" at bounding box center [856, 521] width 6 height 6
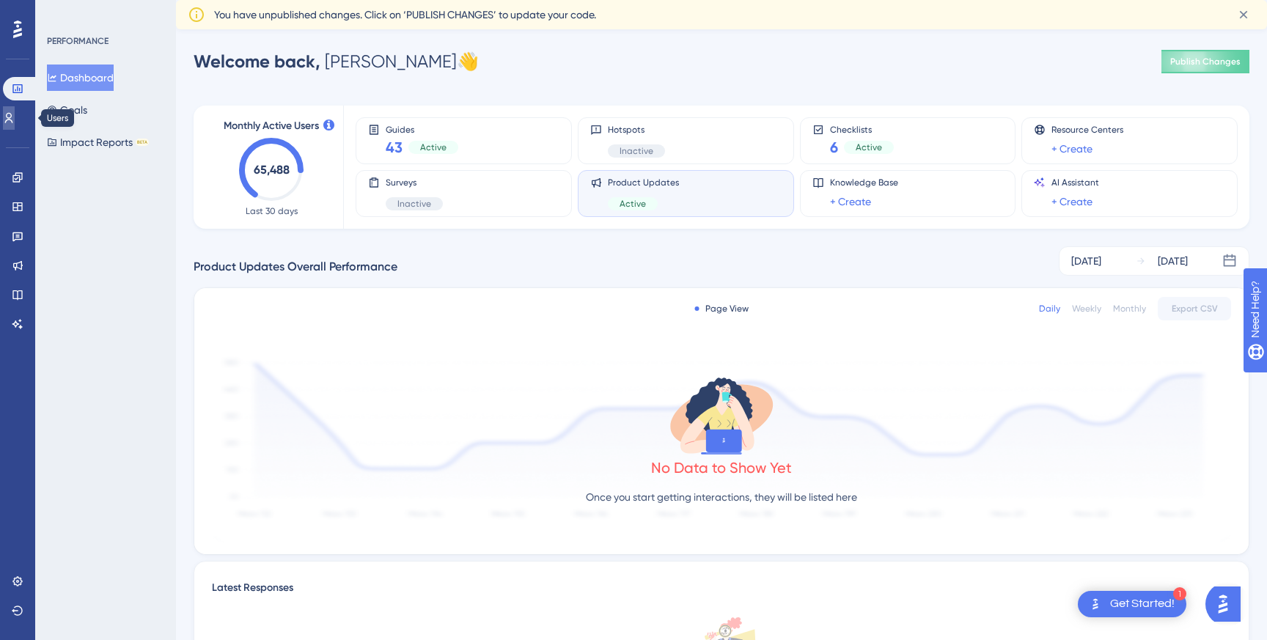
click at [15, 123] on icon at bounding box center [9, 118] width 12 height 12
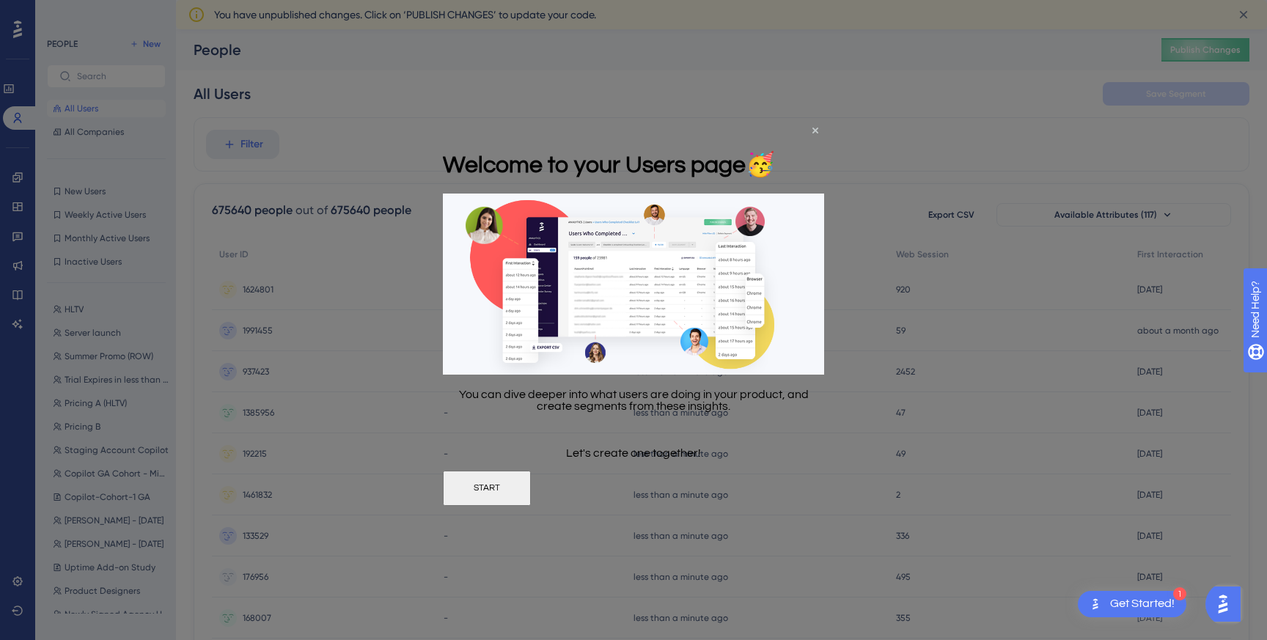
click at [531, 496] on button "START" at bounding box center [487, 487] width 88 height 35
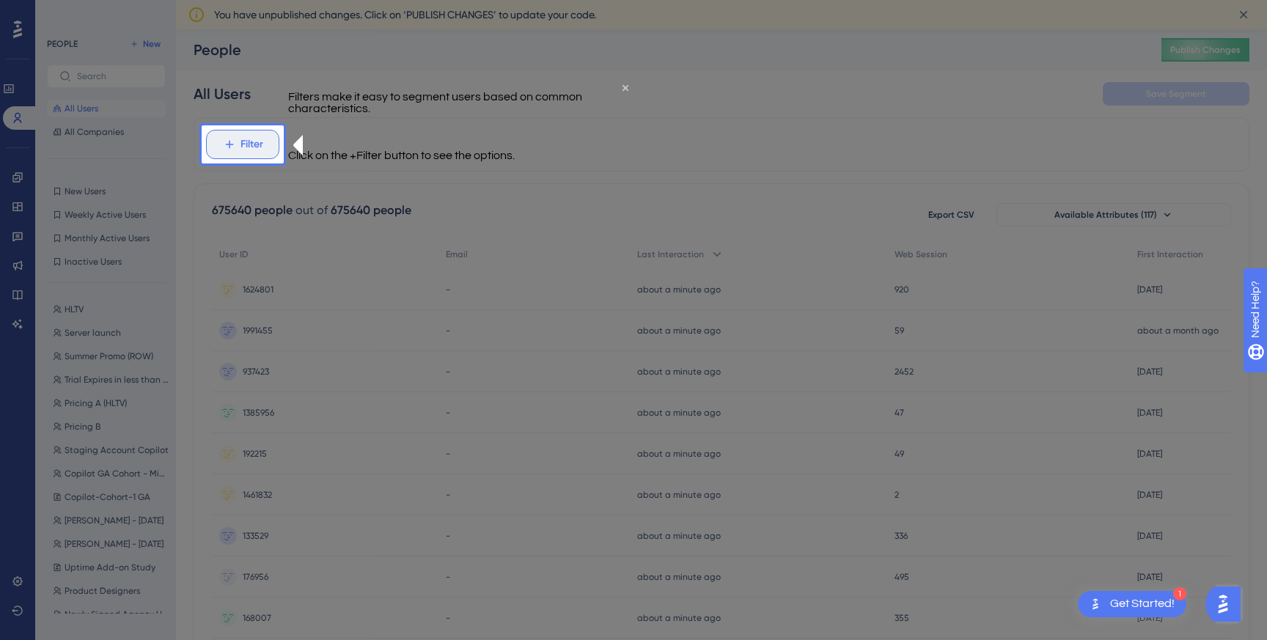
click at [260, 151] on span "Filter" at bounding box center [251, 145] width 23 height 18
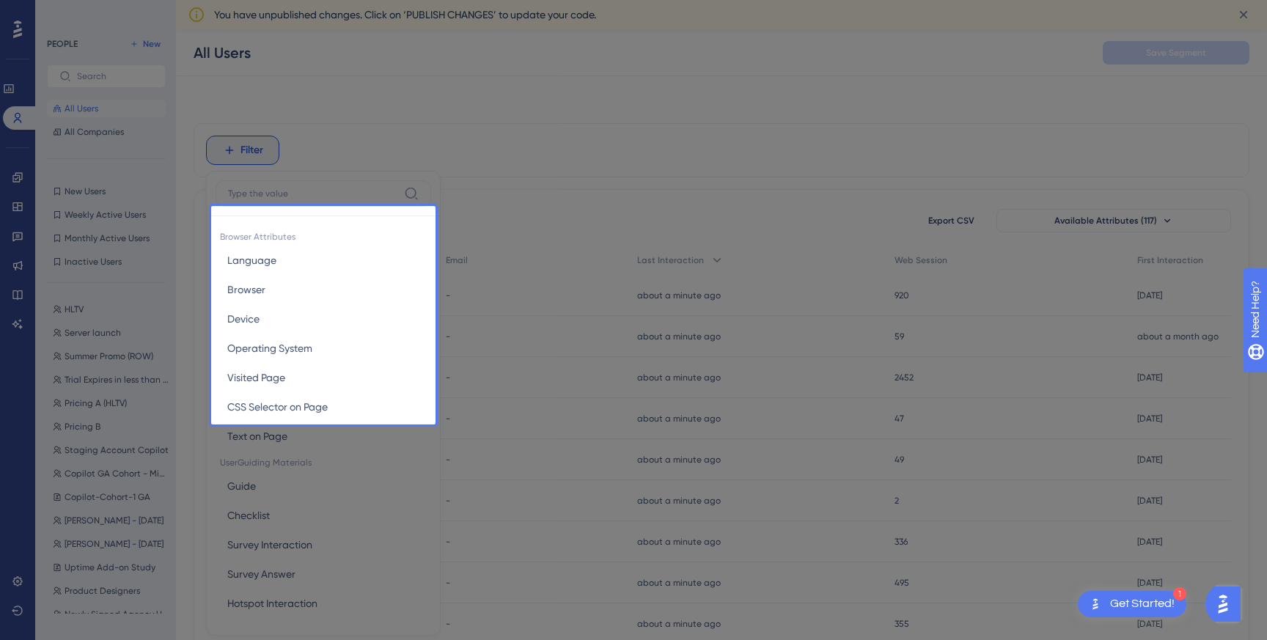
scroll to position [59, 0]
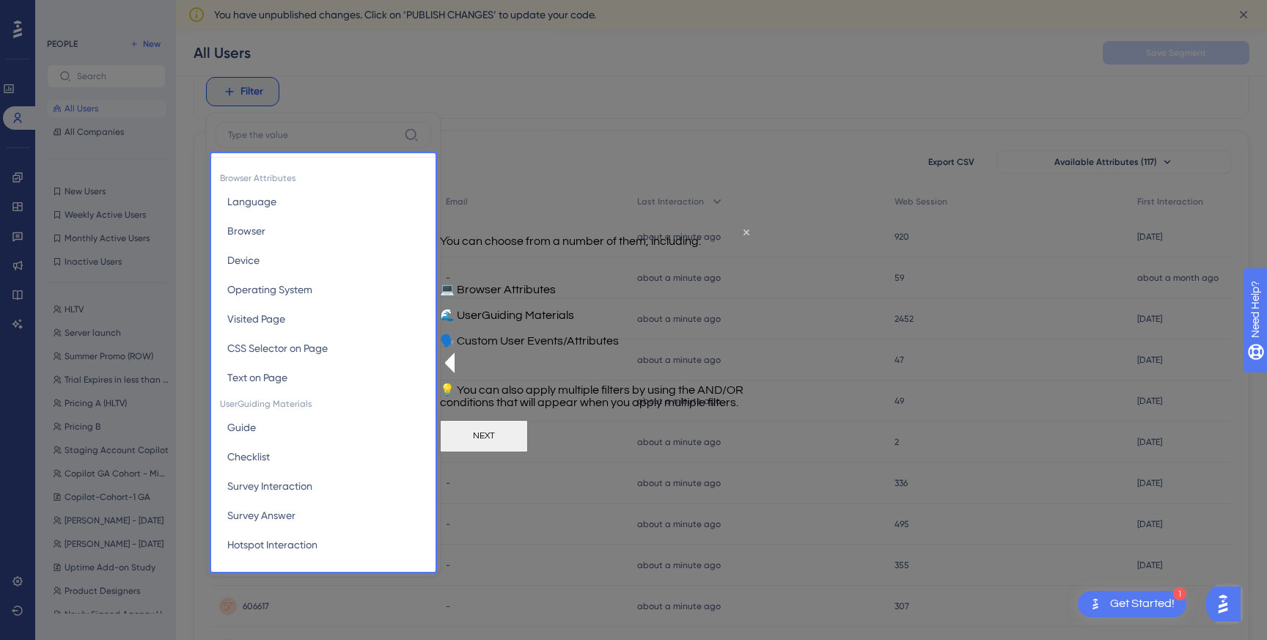
click at [528, 452] on button "NEXT" at bounding box center [484, 435] width 88 height 32
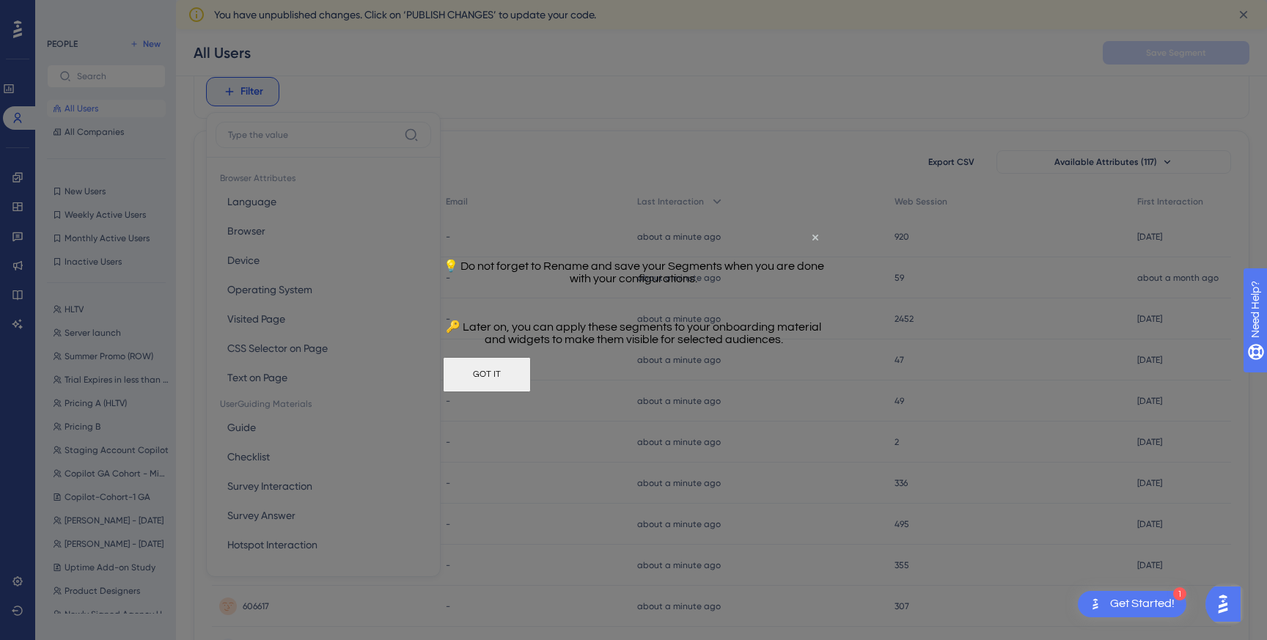
click at [531, 381] on button "GOT IT" at bounding box center [487, 374] width 88 height 35
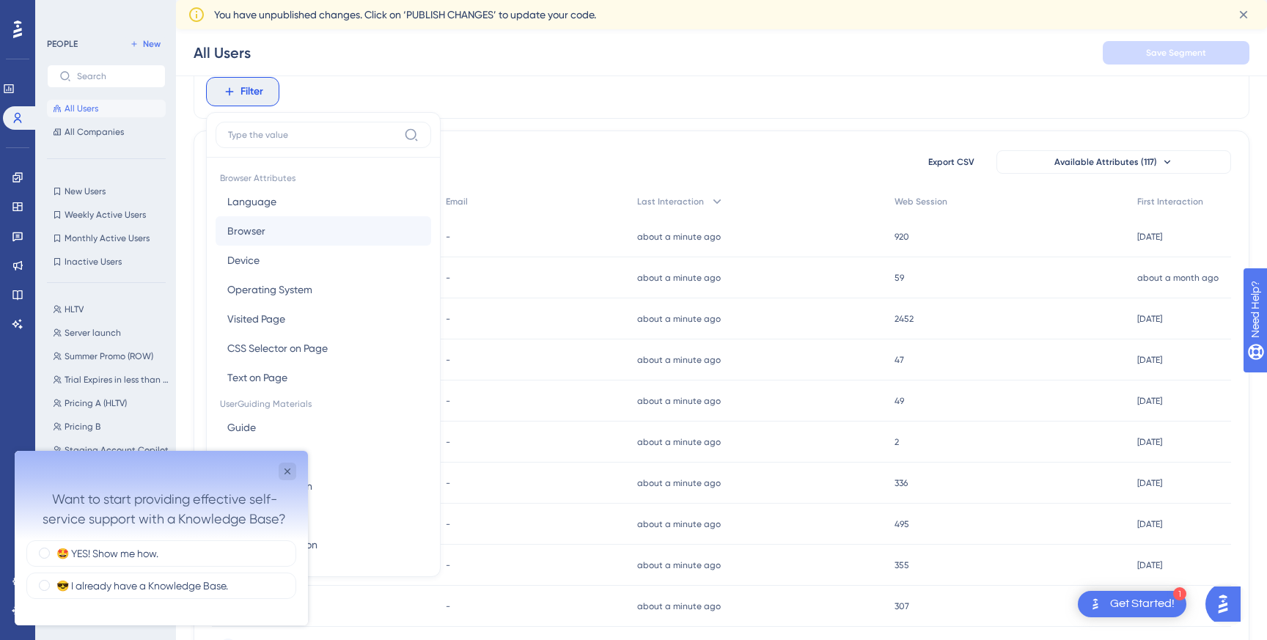
scroll to position [0, 0]
click at [489, 133] on div "675640 people out of 675640 people Export CSV Available Attributes (117) User I…" at bounding box center [722, 616] width 1056 height 972
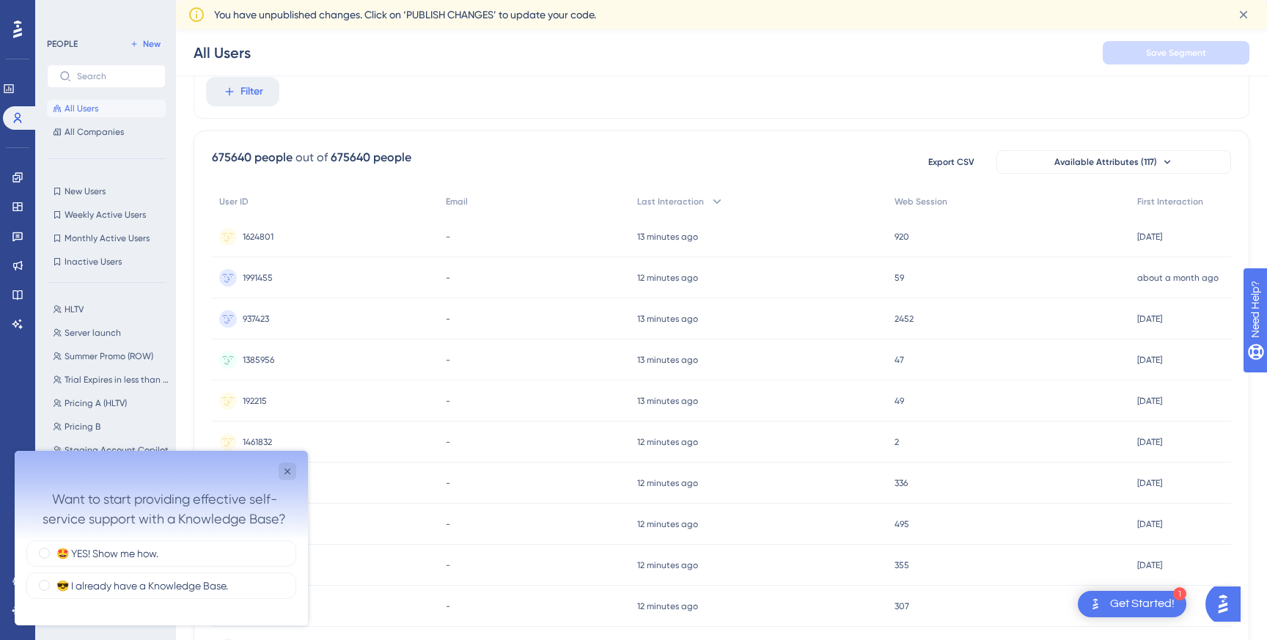
click at [22, 35] on div at bounding box center [17, 29] width 23 height 23
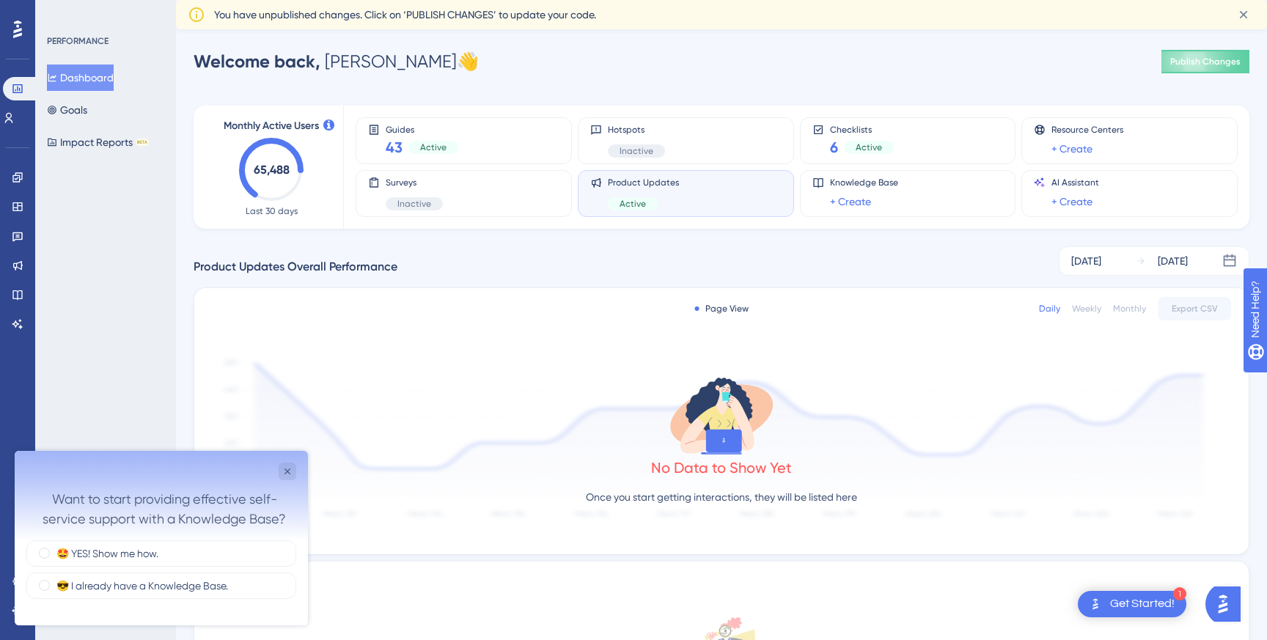
click at [91, 75] on button "Dashboard" at bounding box center [80, 78] width 67 height 26
click at [12, 174] on icon at bounding box center [18, 178] width 12 height 12
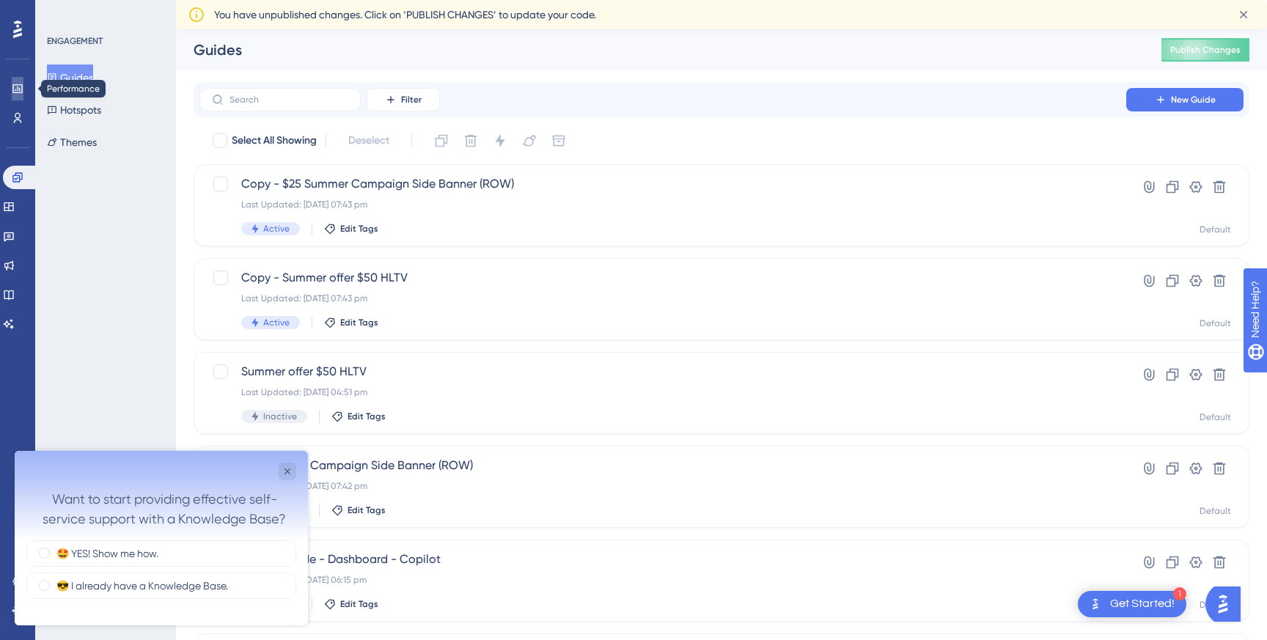
click at [20, 98] on link at bounding box center [18, 88] width 12 height 23
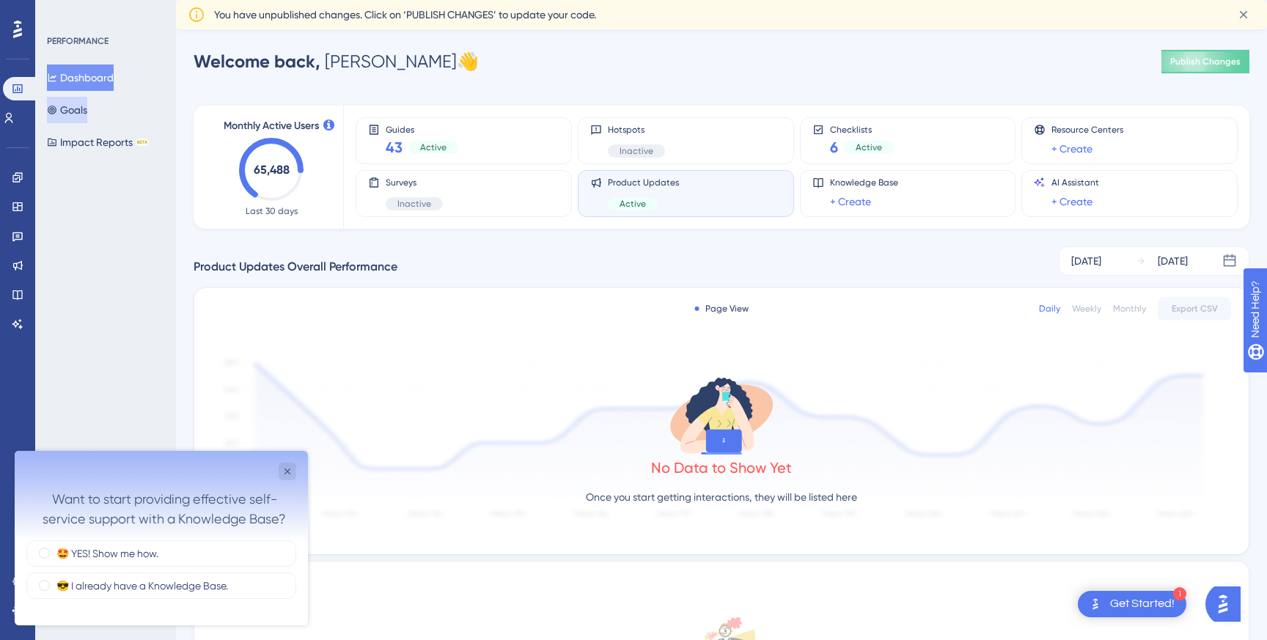
click at [83, 111] on button "Goals" at bounding box center [67, 110] width 40 height 26
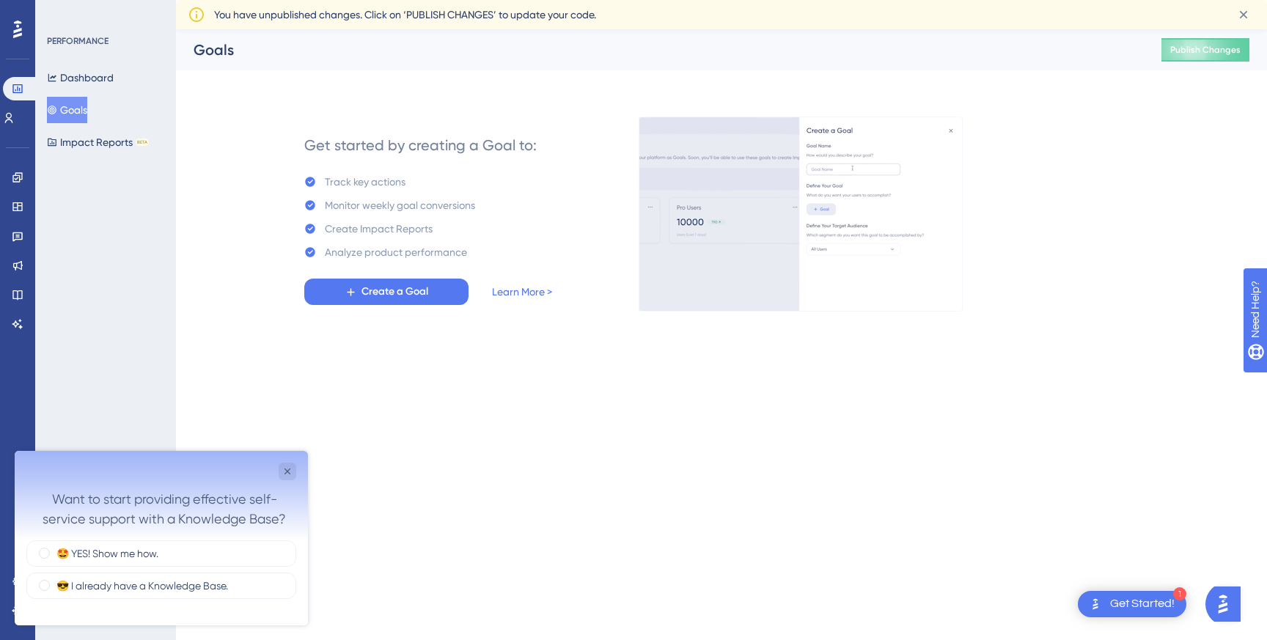
click at [115, 156] on div "PERFORMANCE Dashboard Goals Impact Reports BETA" at bounding box center [105, 320] width 141 height 640
click at [12, 185] on link at bounding box center [18, 177] width 12 height 23
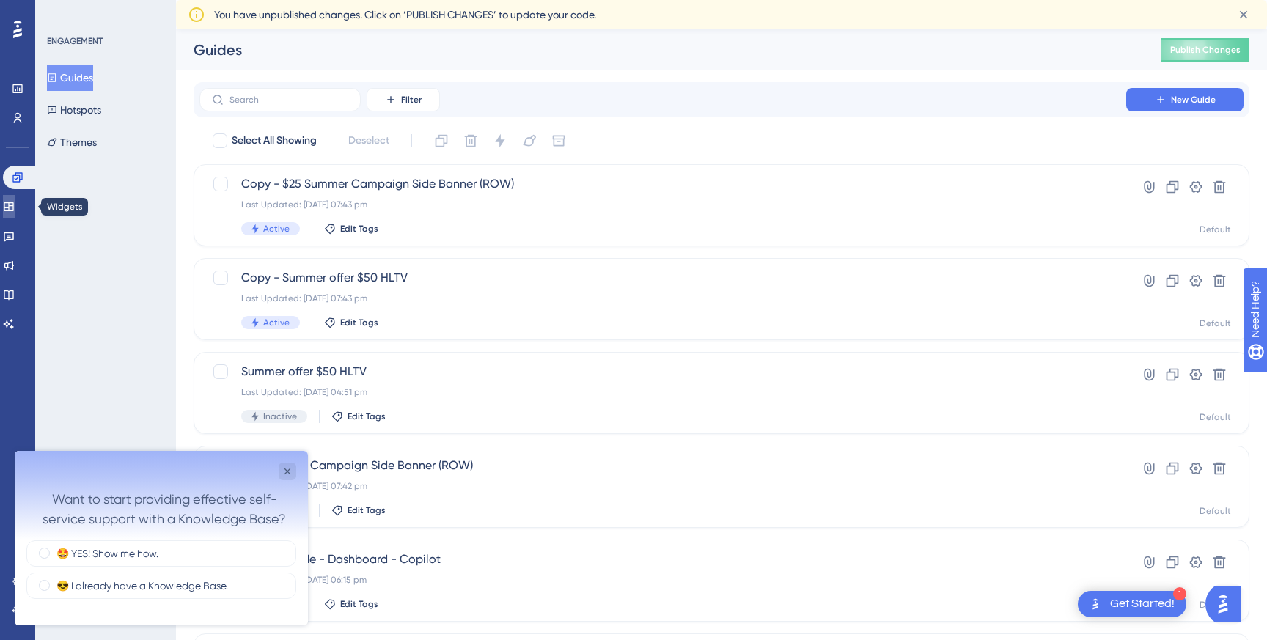
click at [15, 214] on link at bounding box center [9, 206] width 12 height 23
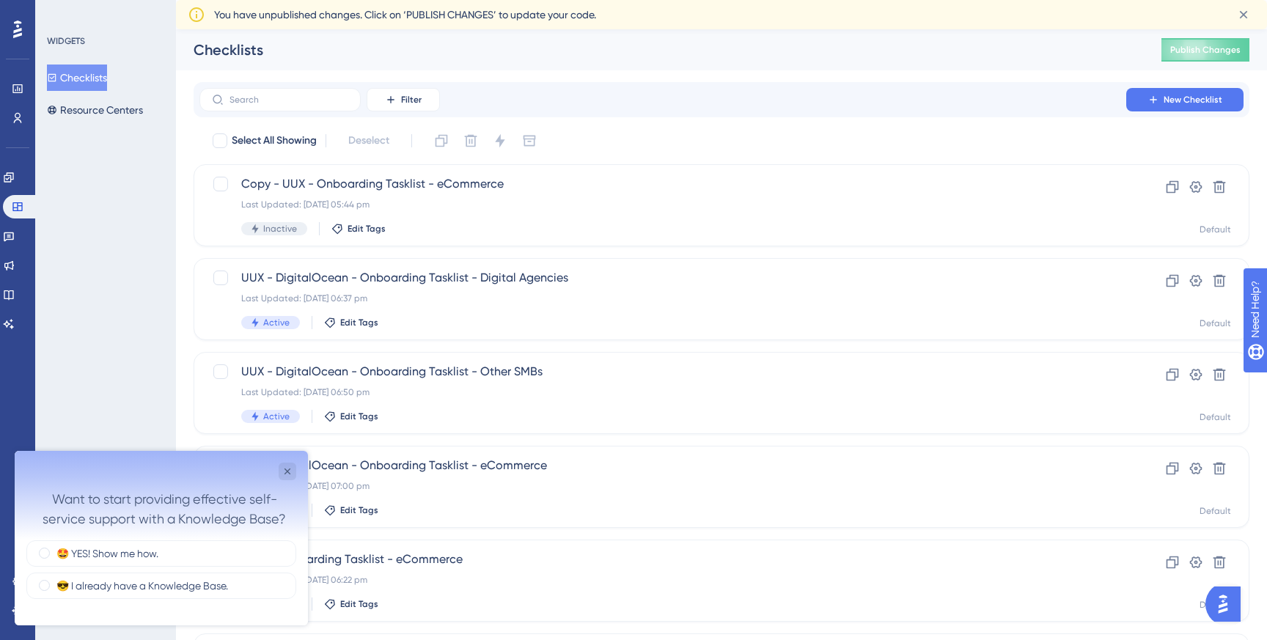
click at [20, 250] on div "Engagement Widgets Feedback Product Updates Knowledge Base AI Assistant" at bounding box center [17, 251] width 29 height 170
click at [15, 244] on link at bounding box center [9, 235] width 12 height 23
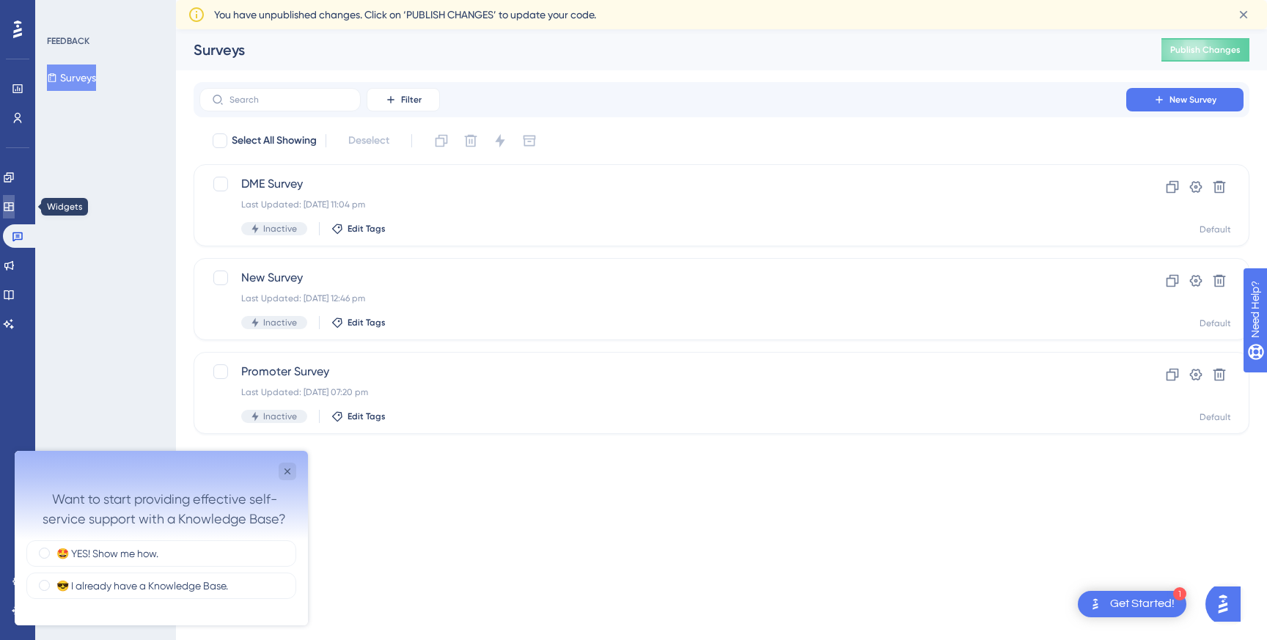
click at [15, 206] on icon at bounding box center [9, 207] width 12 height 12
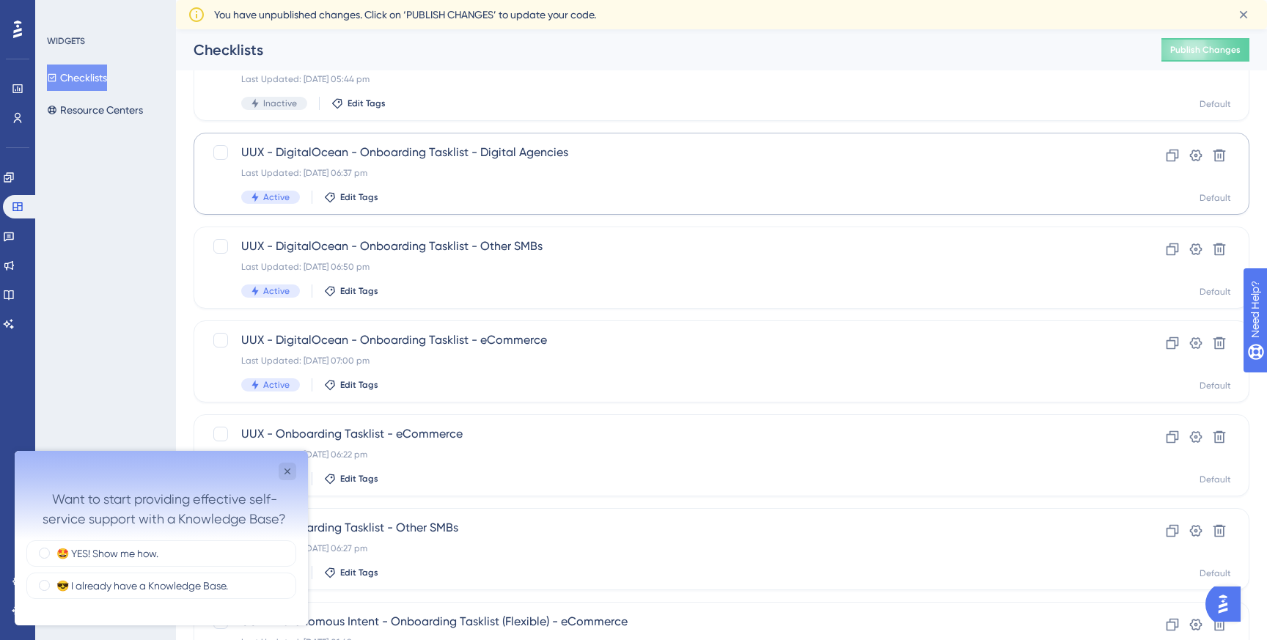
scroll to position [97, 0]
click at [438, 170] on div "Last Updated: [DATE] 06:37 pm" at bounding box center [662, 172] width 843 height 12
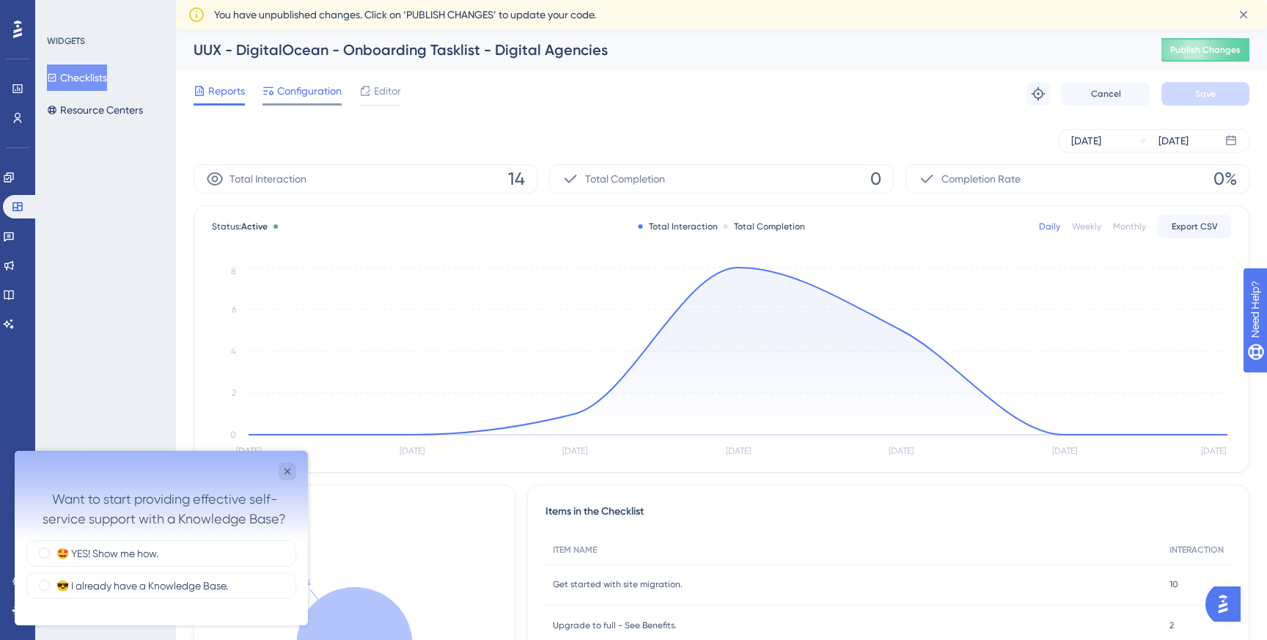
click at [317, 103] on div at bounding box center [301, 104] width 79 height 2
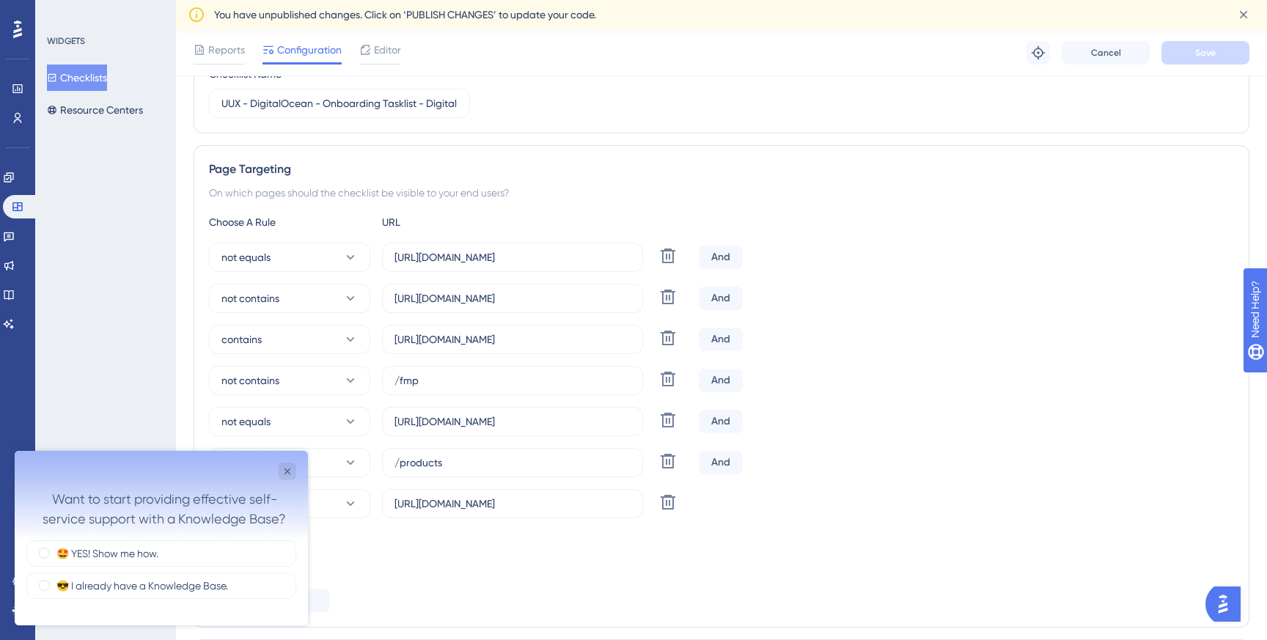
scroll to position [199, 0]
click at [288, 471] on icon "Close survey" at bounding box center [287, 471] width 6 height 6
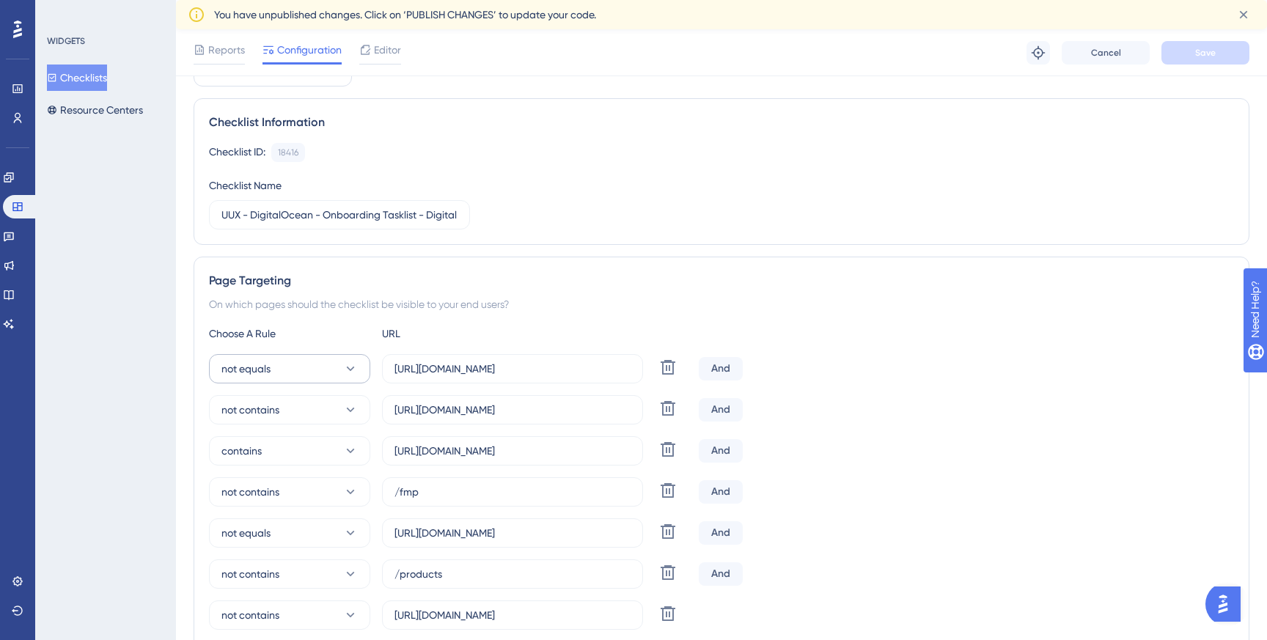
scroll to position [0, 0]
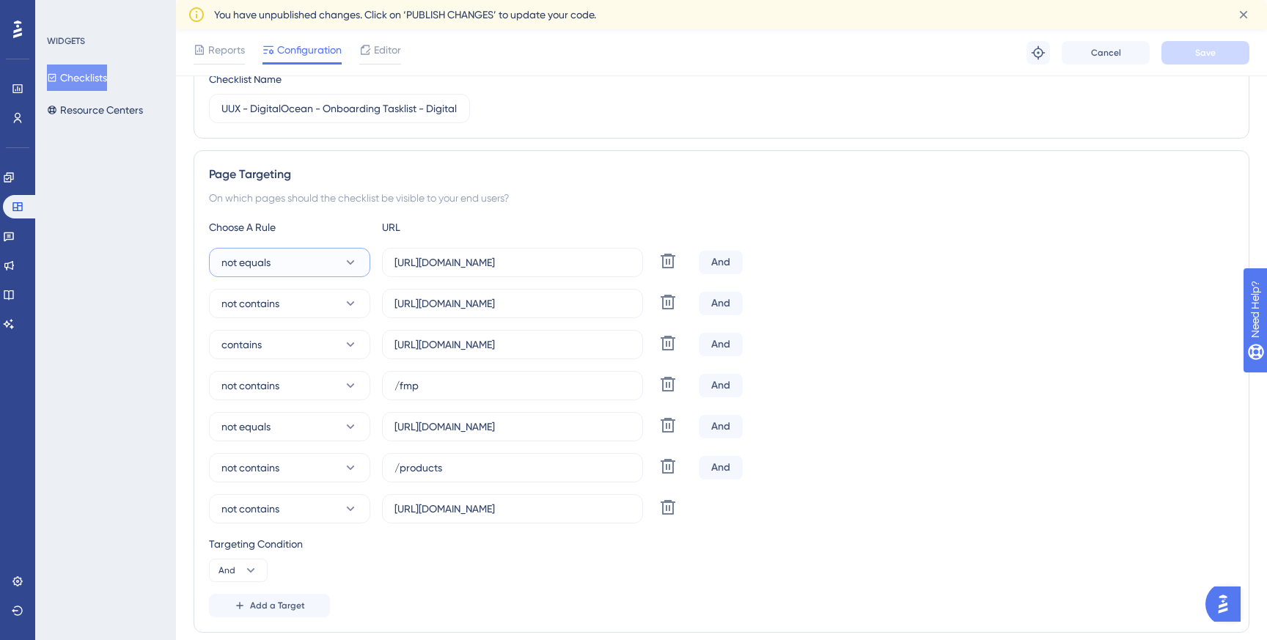
click at [322, 268] on button "not equals" at bounding box center [289, 262] width 161 height 29
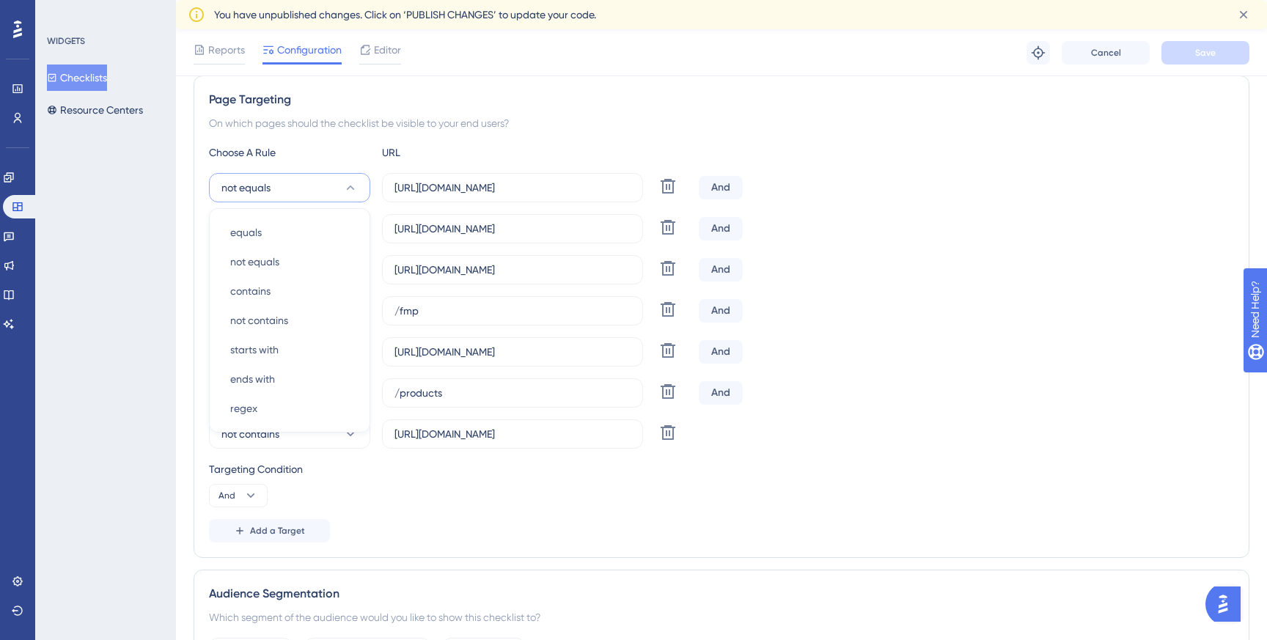
click at [139, 315] on div "WIDGETS Checklists Resource Centers" at bounding box center [105, 320] width 141 height 640
click at [254, 499] on icon at bounding box center [250, 495] width 15 height 15
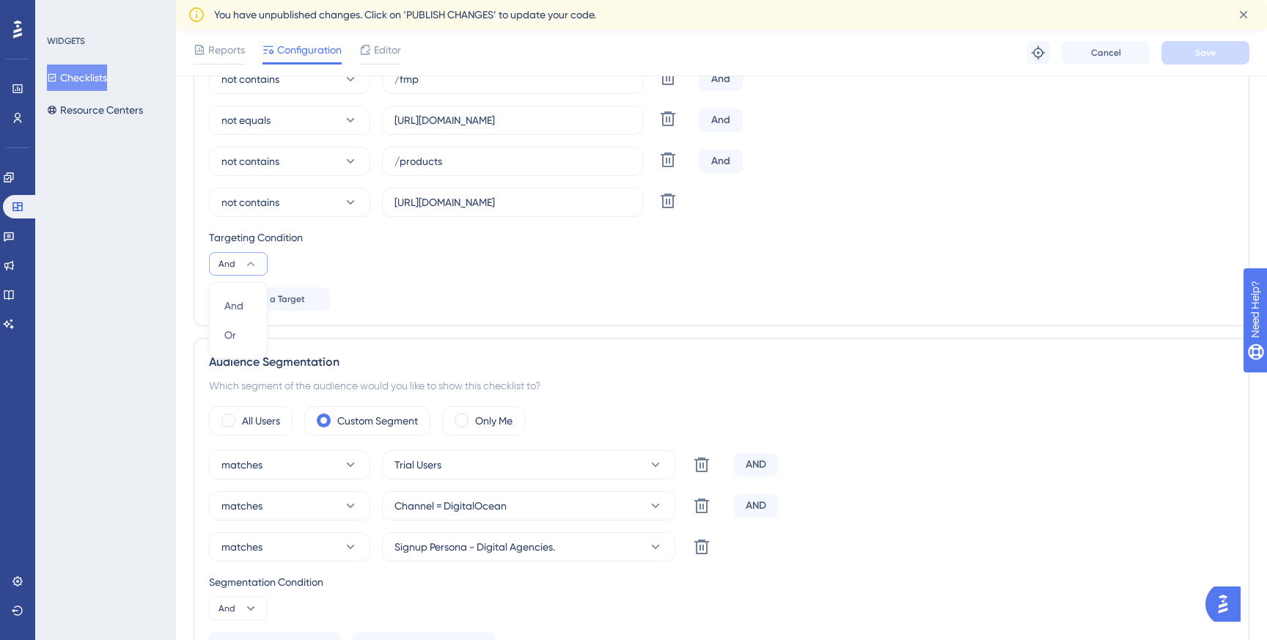
click at [427, 289] on div "Add a Target" at bounding box center [721, 298] width 1025 height 23
click at [298, 308] on button "Add a Target" at bounding box center [269, 298] width 121 height 23
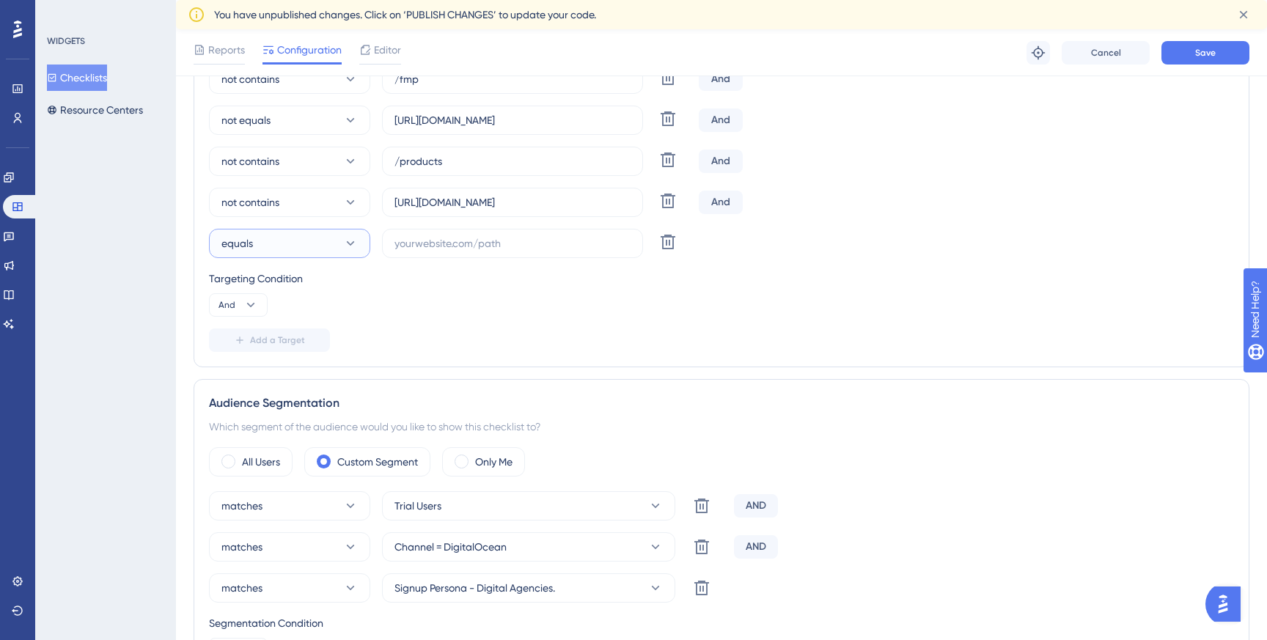
click at [309, 239] on button "equals" at bounding box center [289, 243] width 161 height 29
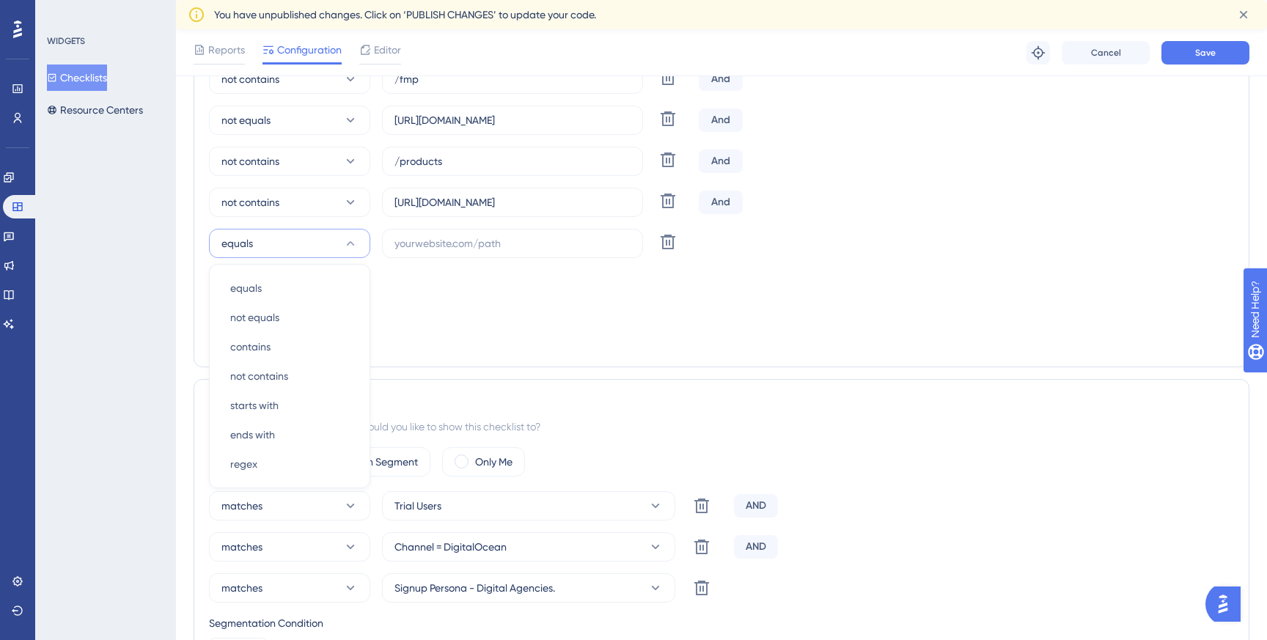
scroll to position [554, 0]
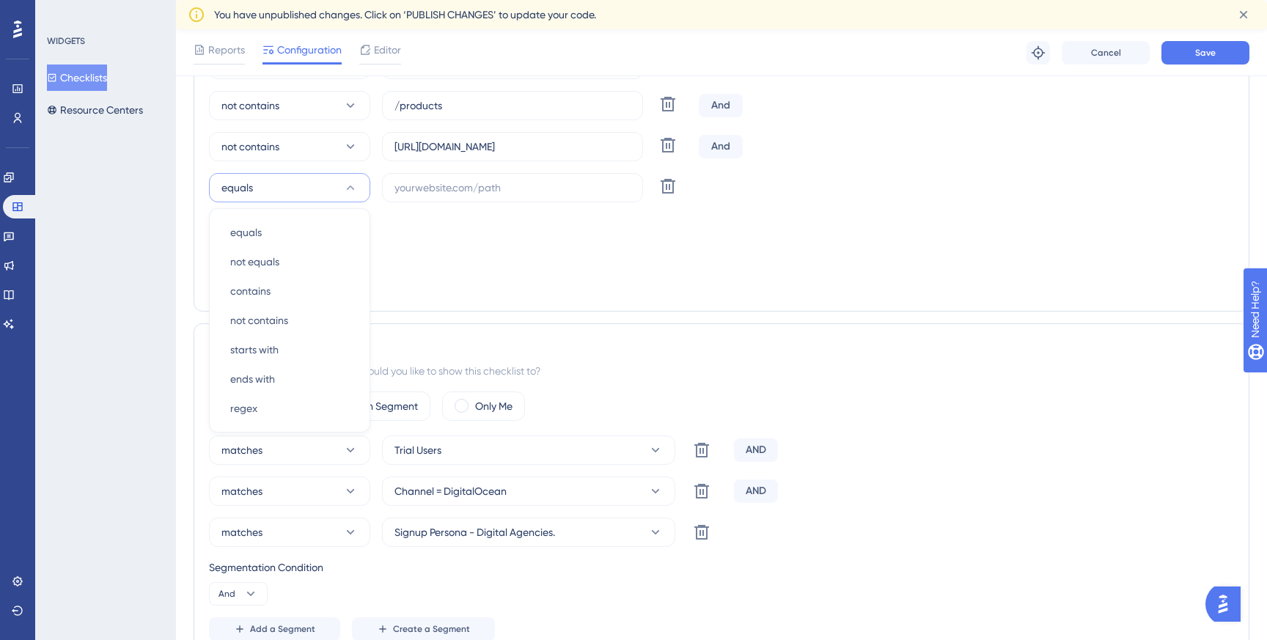
click at [624, 254] on div "Targeting Condition And" at bounding box center [721, 237] width 1025 height 47
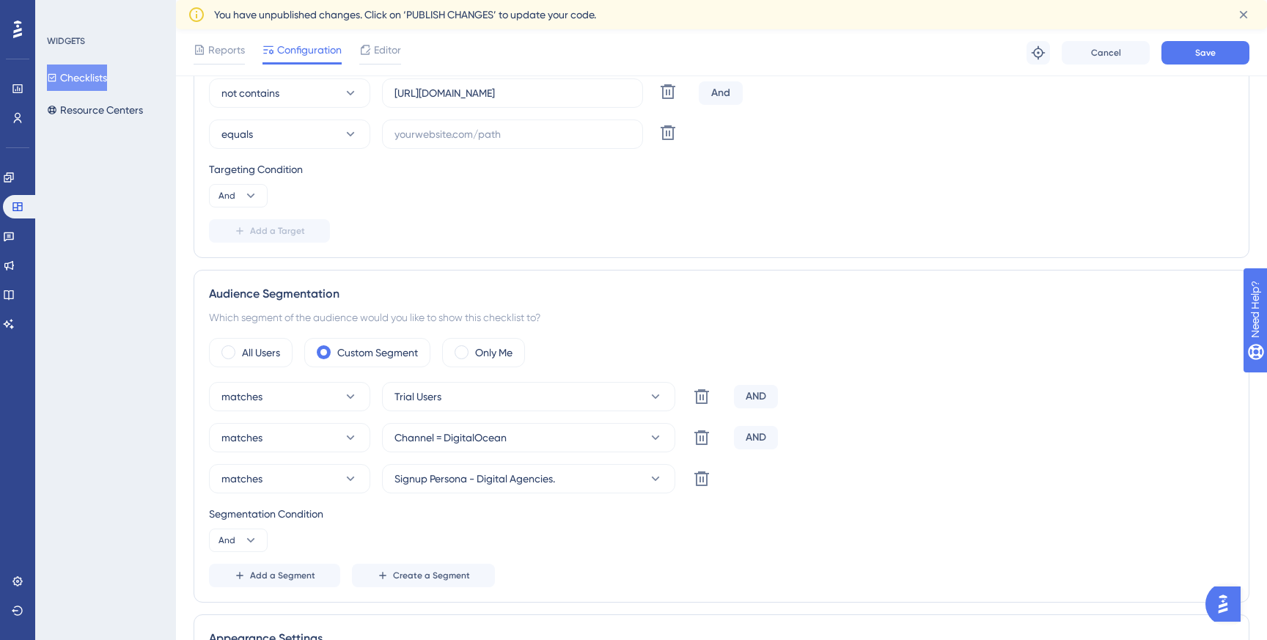
scroll to position [615, 0]
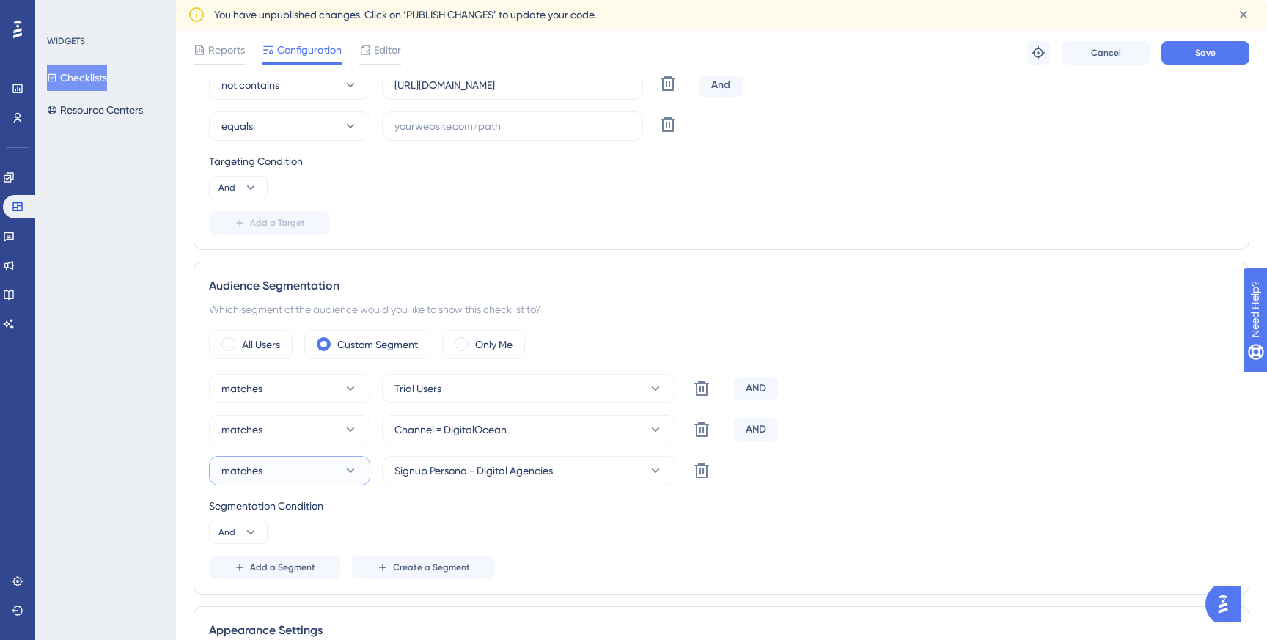
click at [337, 470] on button "matches" at bounding box center [289, 470] width 161 height 29
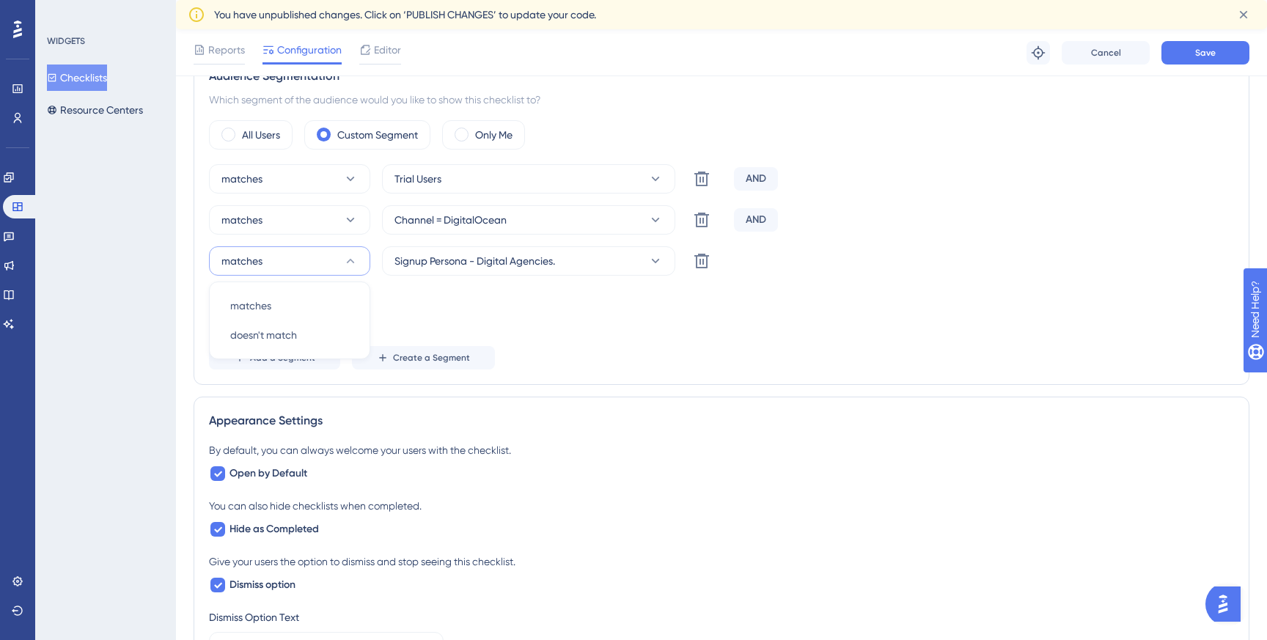
click at [815, 346] on div "Add a Segment Create a Segment" at bounding box center [721, 357] width 1025 height 23
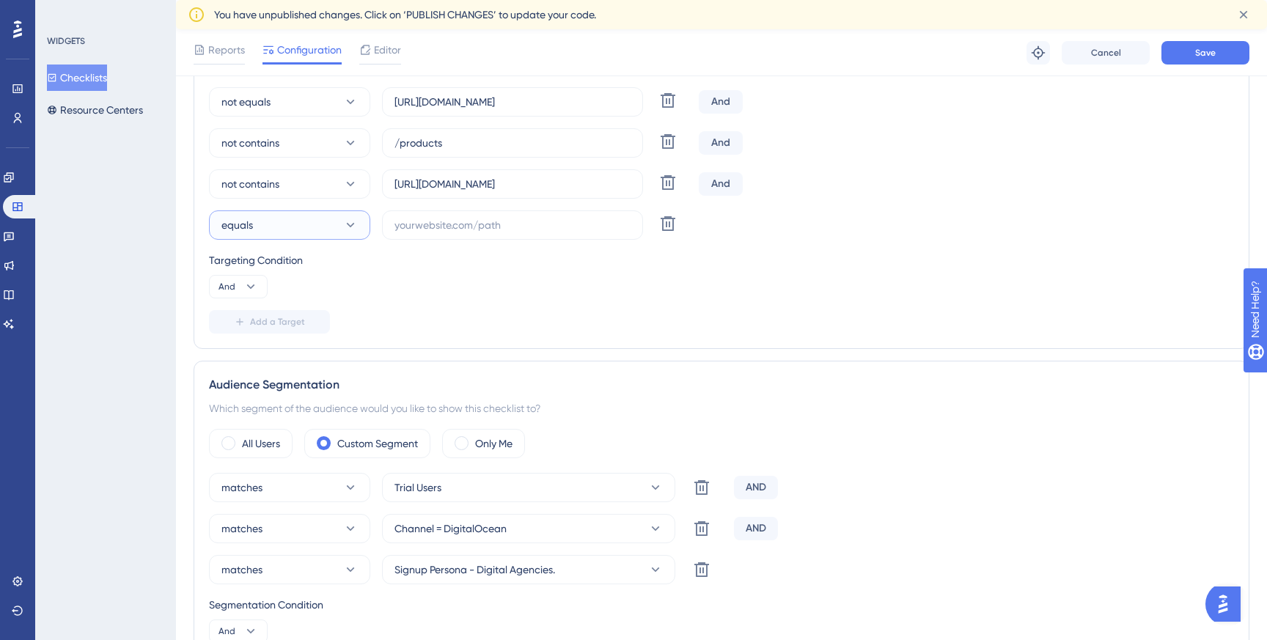
click at [306, 225] on button "equals" at bounding box center [289, 224] width 161 height 29
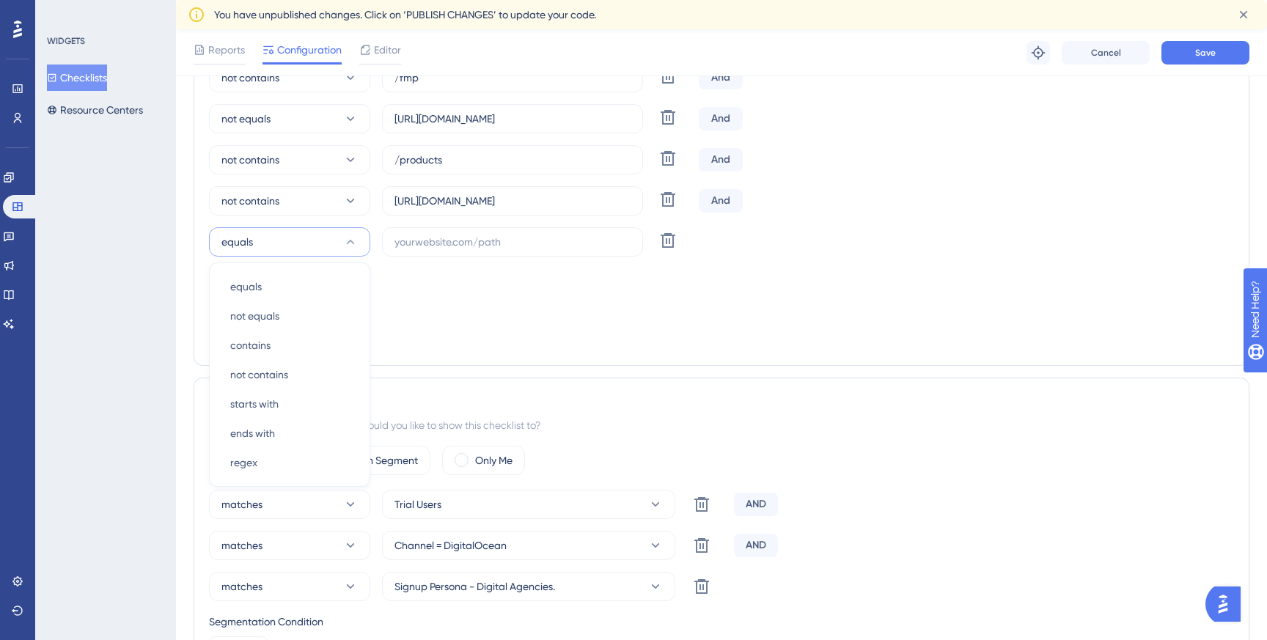
scroll to position [782, 0]
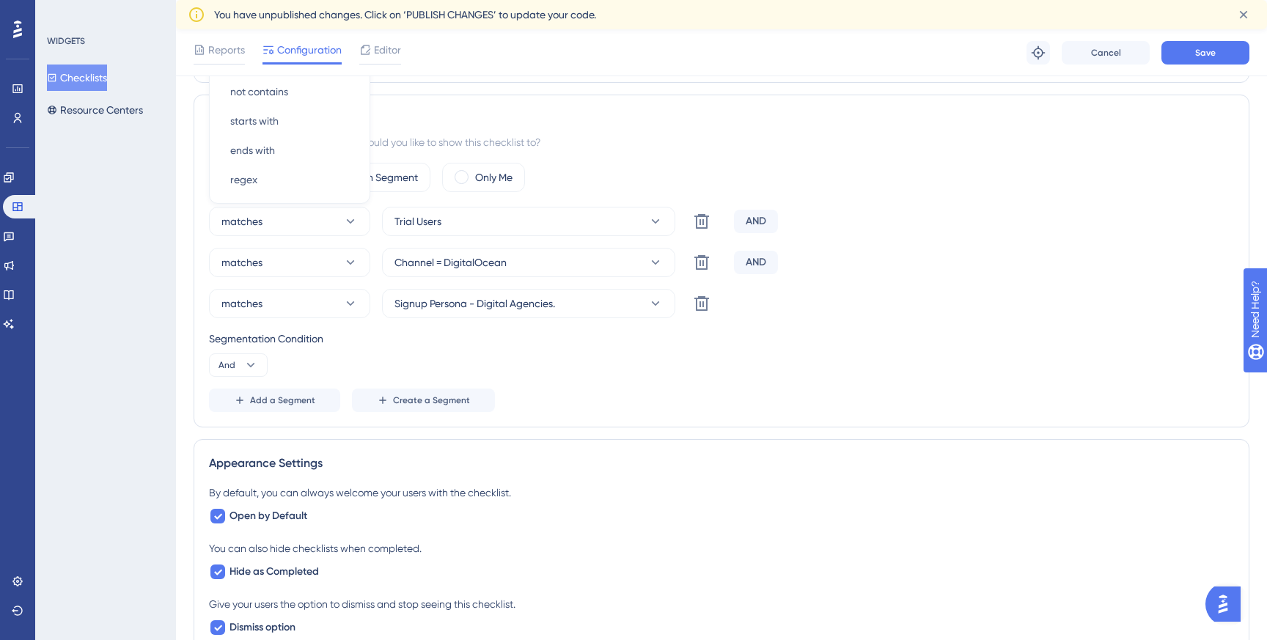
click at [929, 172] on div "All Users Custom Segment Only Me" at bounding box center [721, 177] width 1025 height 29
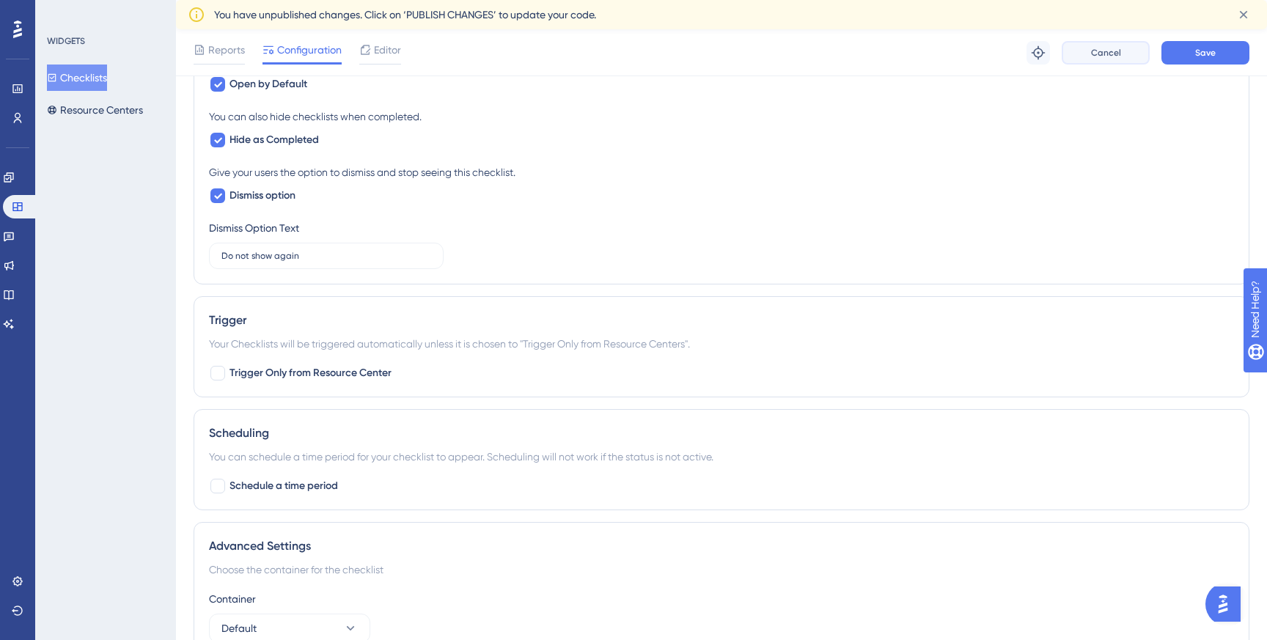
click at [1109, 56] on span "Cancel" at bounding box center [1106, 53] width 30 height 12
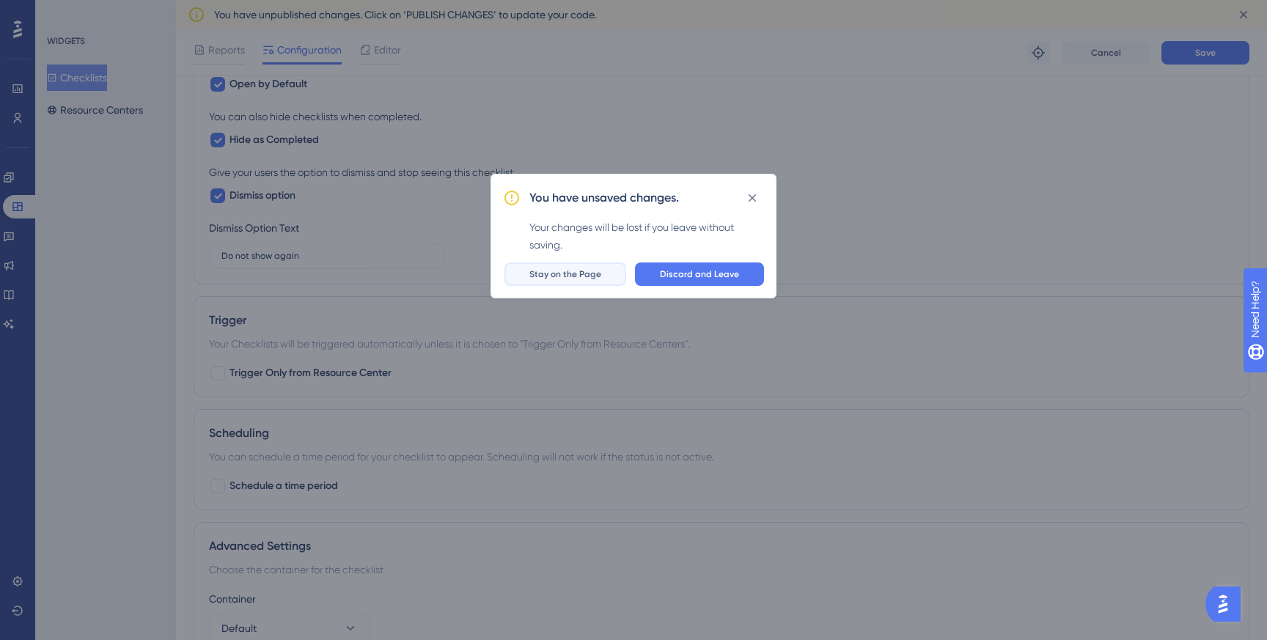
click at [591, 280] on button "Stay on the Page" at bounding box center [565, 273] width 122 height 23
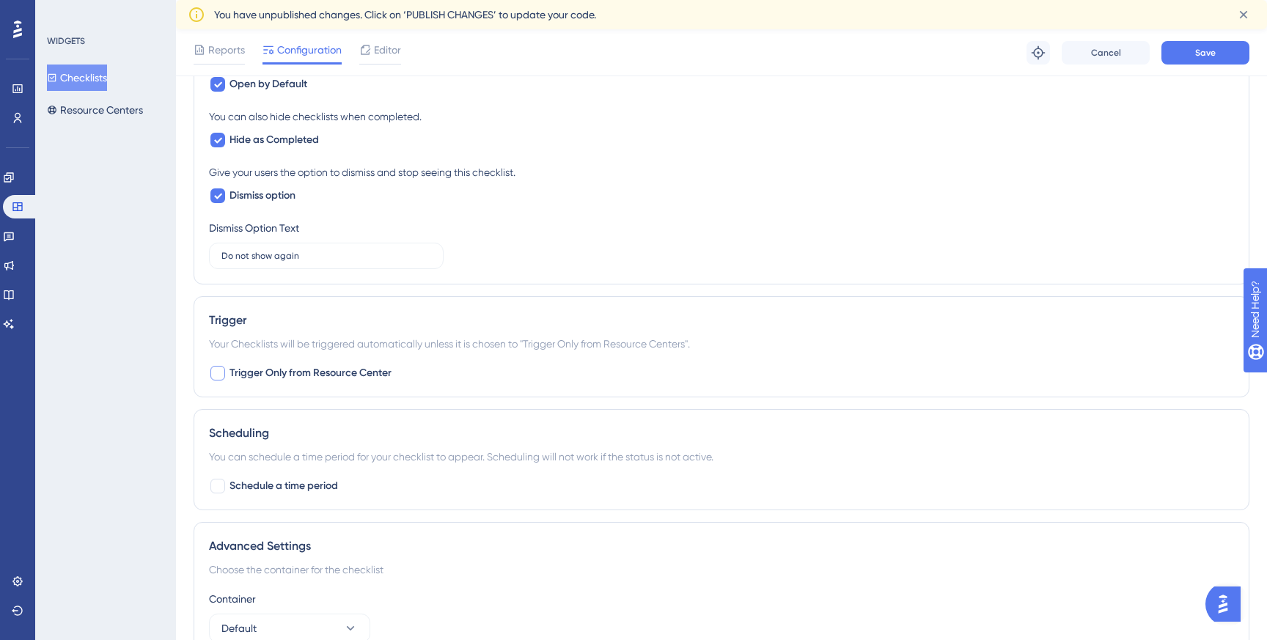
click at [221, 376] on div at bounding box center [217, 373] width 15 height 15
click at [221, 376] on icon at bounding box center [217, 373] width 9 height 12
checkbox input "false"
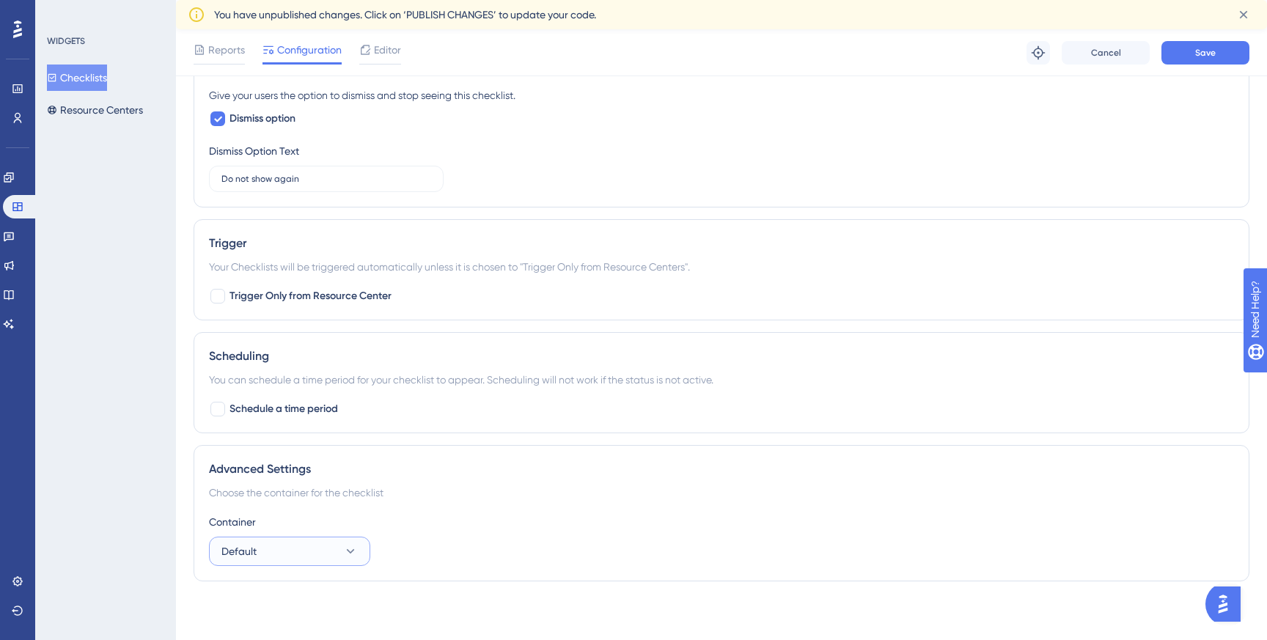
click at [249, 550] on span "Default" at bounding box center [238, 552] width 35 height 18
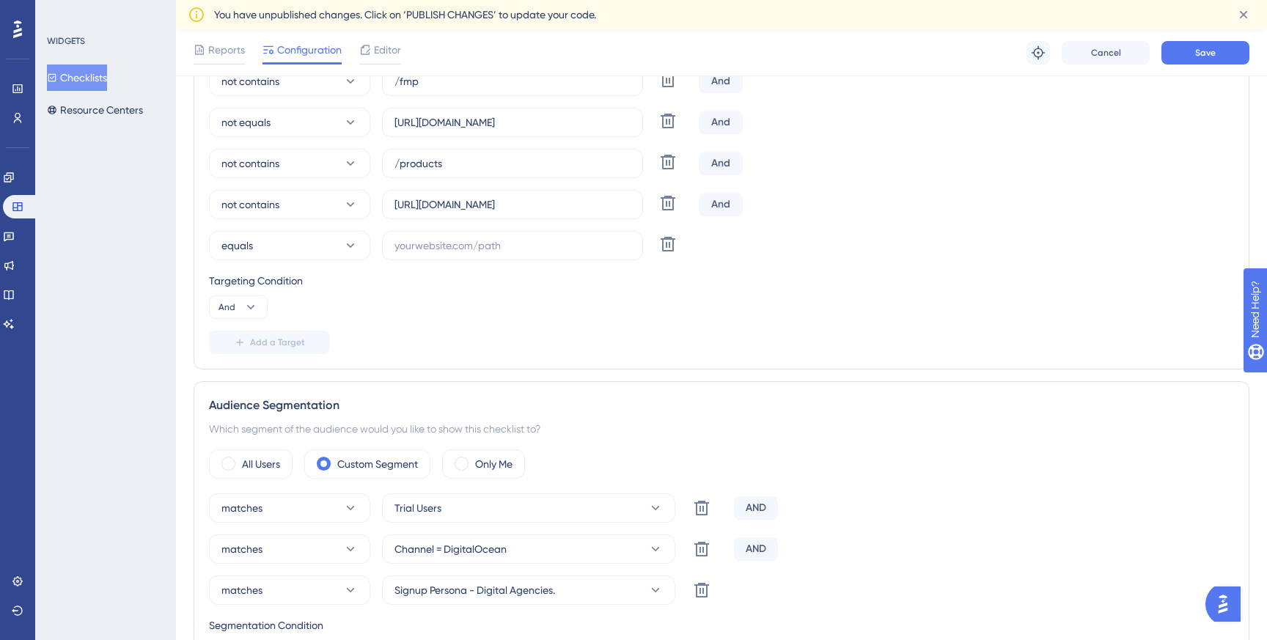
scroll to position [485, 0]
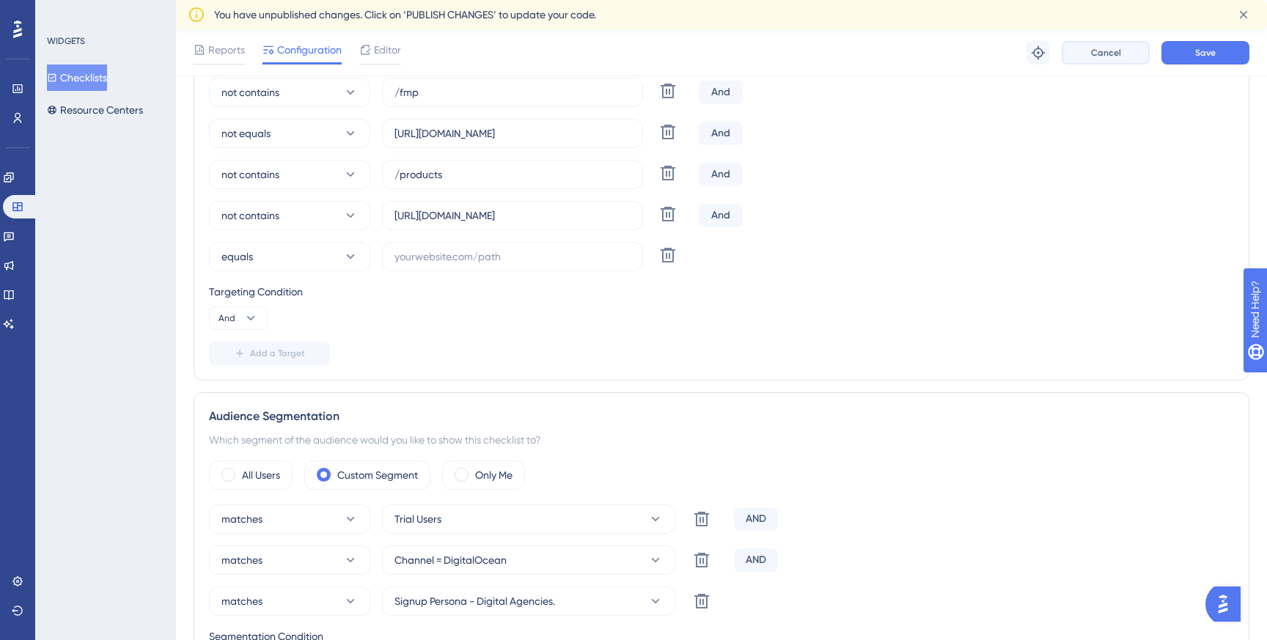
click at [1114, 59] on button "Cancel" at bounding box center [1106, 52] width 88 height 23
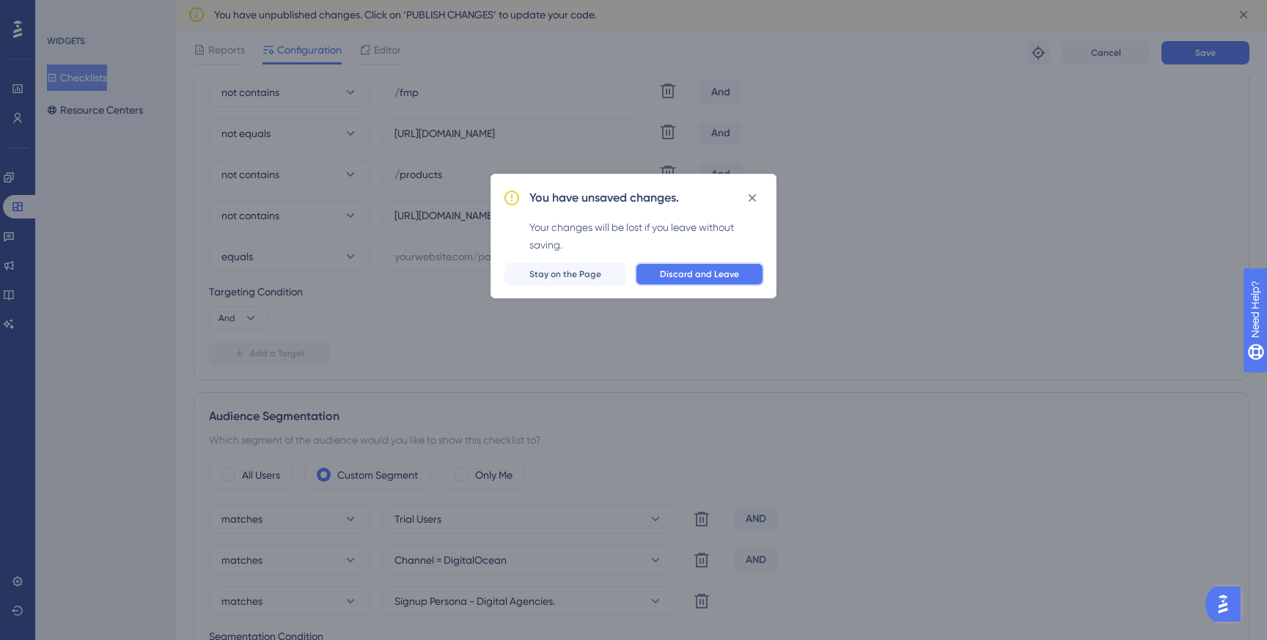
click at [698, 270] on span "Discard and Leave" at bounding box center [699, 274] width 79 height 12
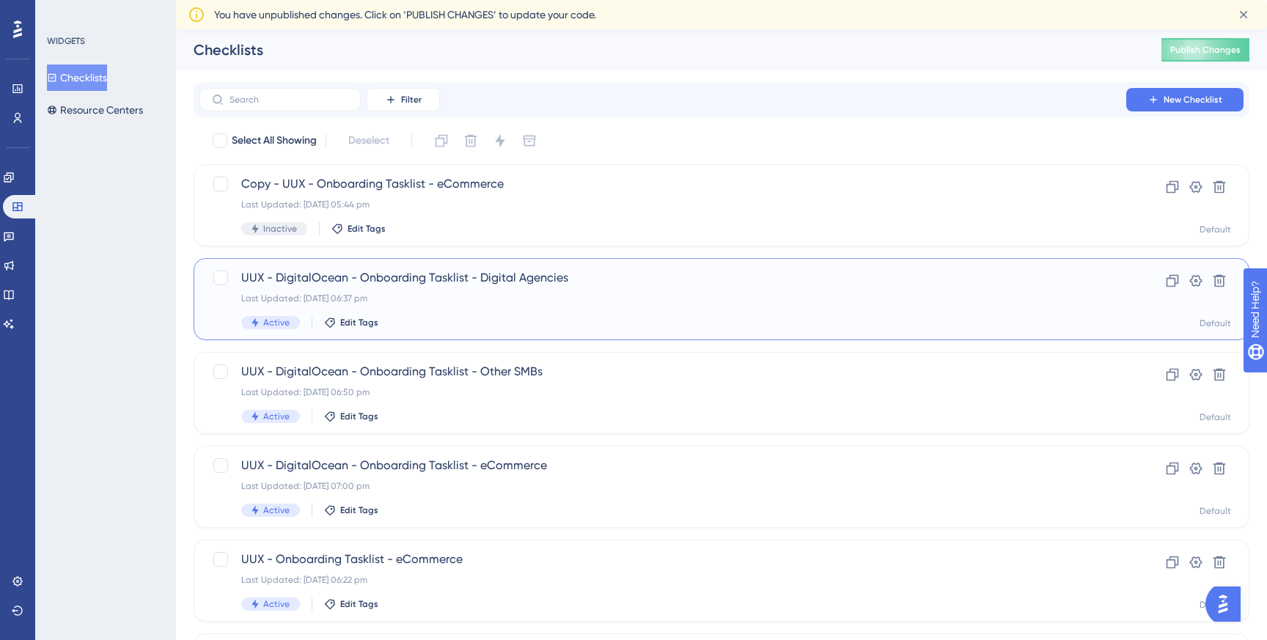
click at [542, 266] on div "UUX - DigitalOcean - Onboarding Tasklist - Digital Agencies Last Updated: [DATE…" at bounding box center [722, 299] width 1056 height 82
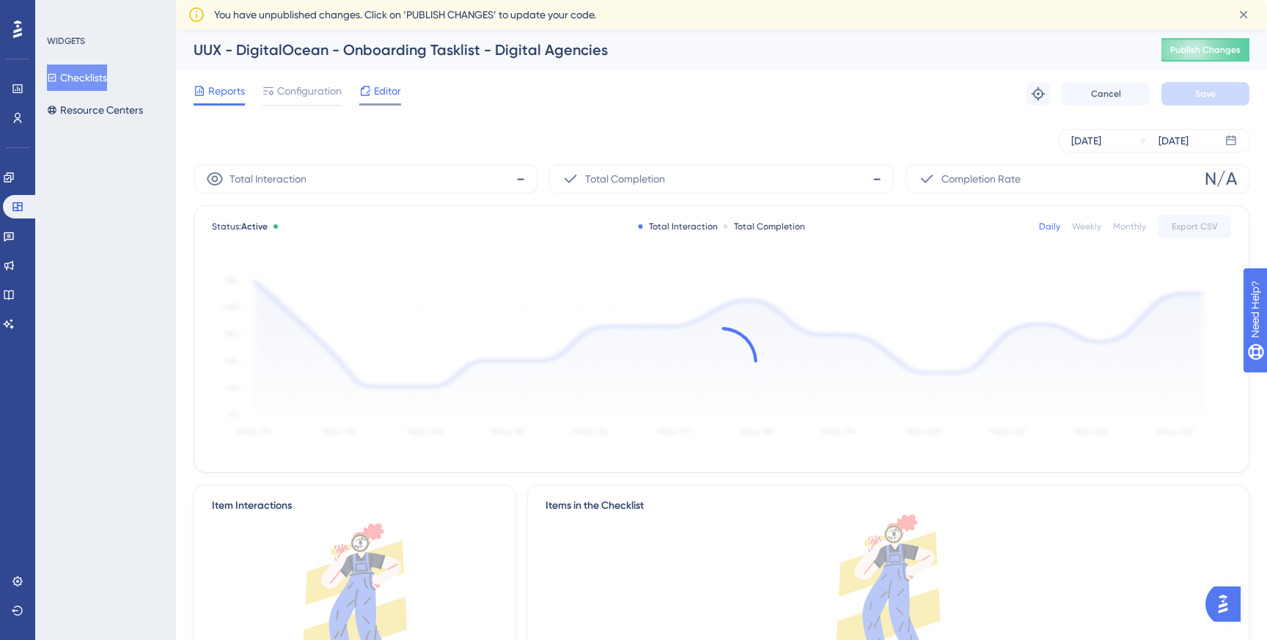
click at [395, 91] on span "Editor" at bounding box center [387, 91] width 27 height 18
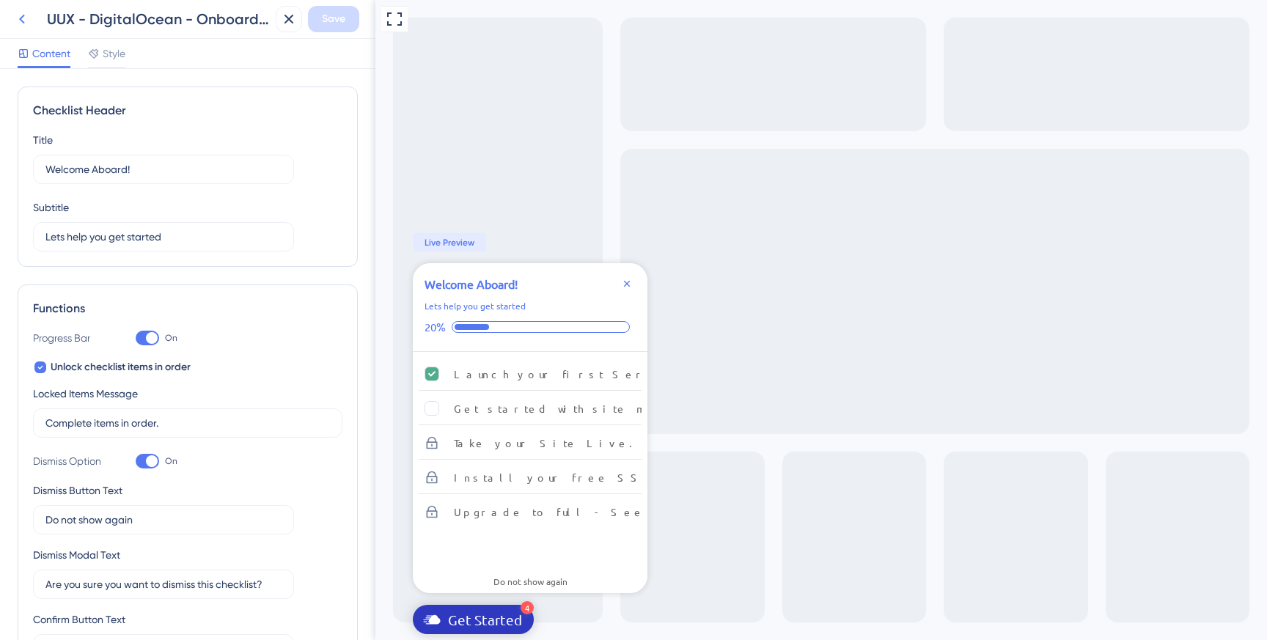
click at [20, 20] on icon at bounding box center [22, 19] width 18 height 18
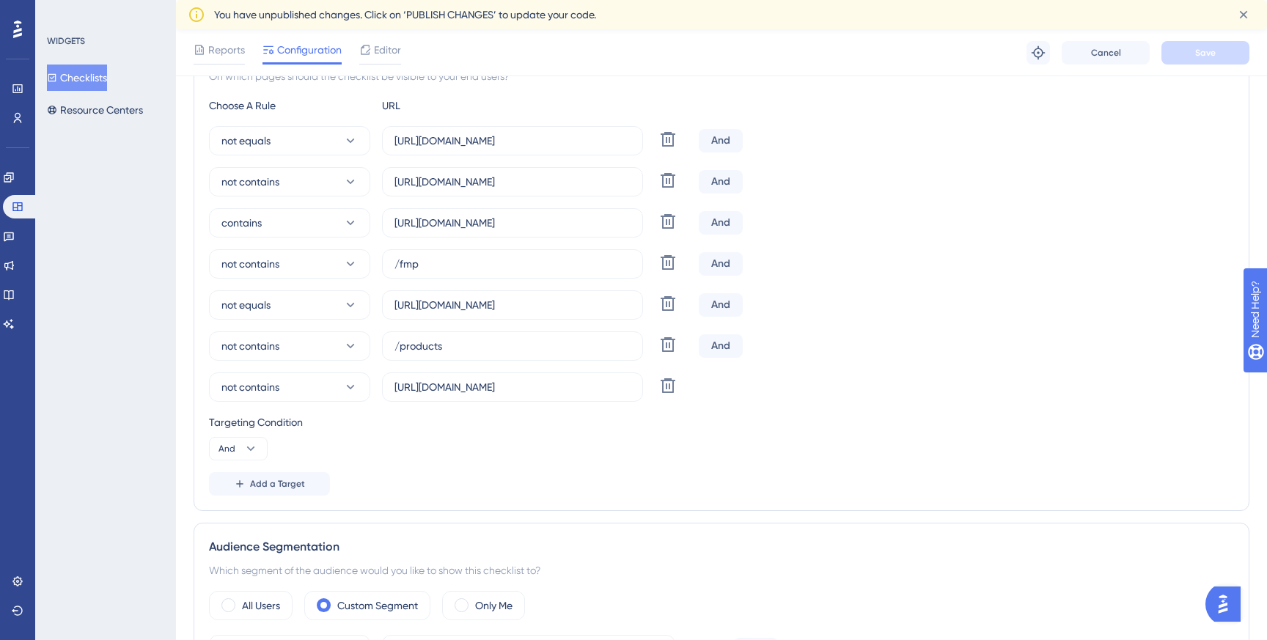
scroll to position [317, 0]
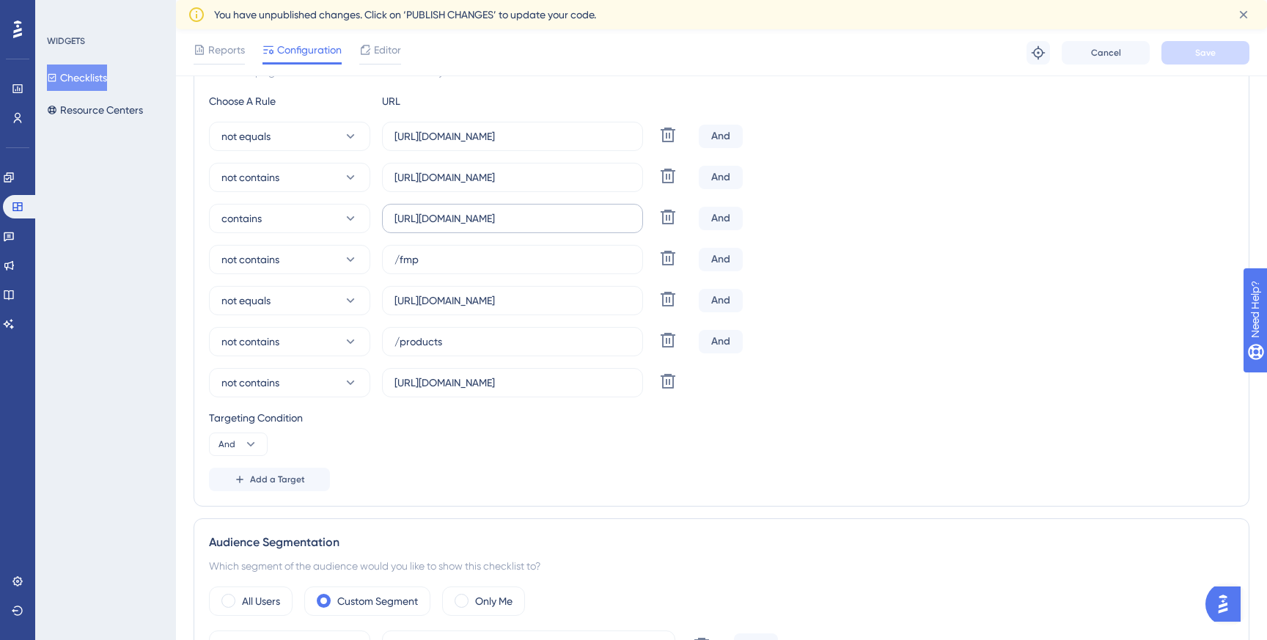
click at [567, 227] on label "[URL][DOMAIN_NAME]" at bounding box center [512, 218] width 261 height 29
click at [567, 227] on input "[URL][DOMAIN_NAME]" at bounding box center [512, 218] width 236 height 16
click at [567, 227] on label "[URL][DOMAIN_NAME]" at bounding box center [512, 218] width 261 height 29
click at [567, 227] on input "[URL][DOMAIN_NAME]" at bounding box center [512, 218] width 236 height 16
click at [567, 227] on label "[URL][DOMAIN_NAME]" at bounding box center [512, 218] width 261 height 29
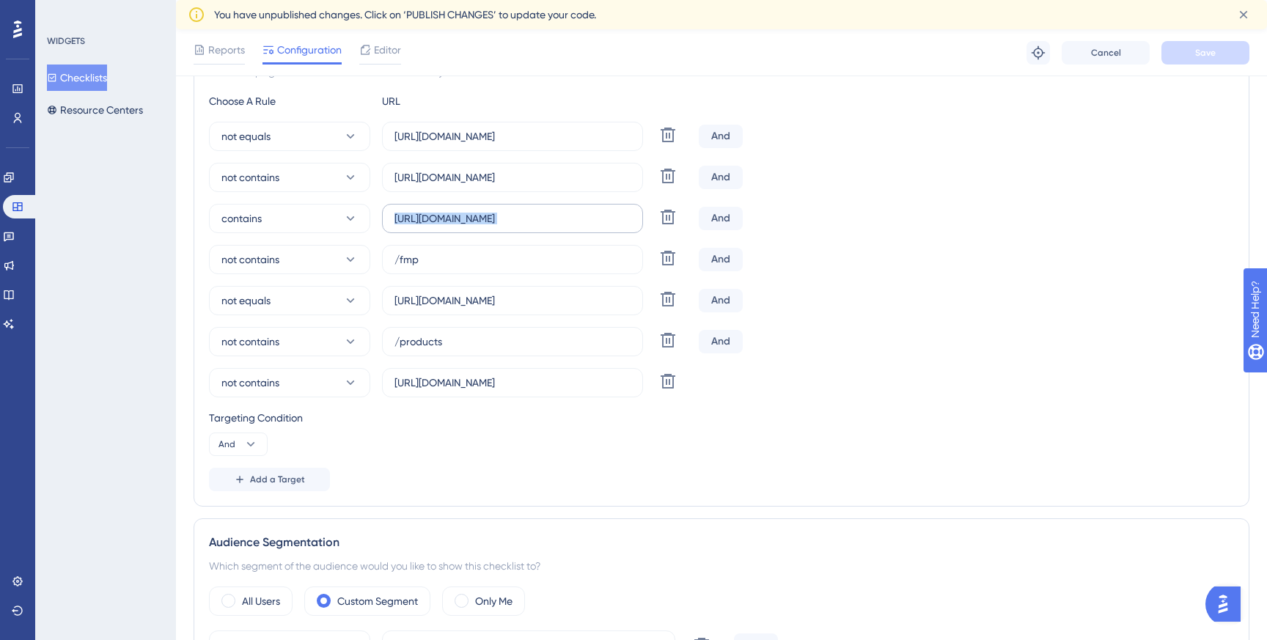
click at [567, 227] on input "[URL][DOMAIN_NAME]" at bounding box center [512, 218] width 236 height 16
click at [335, 216] on button "contains" at bounding box center [289, 218] width 161 height 29
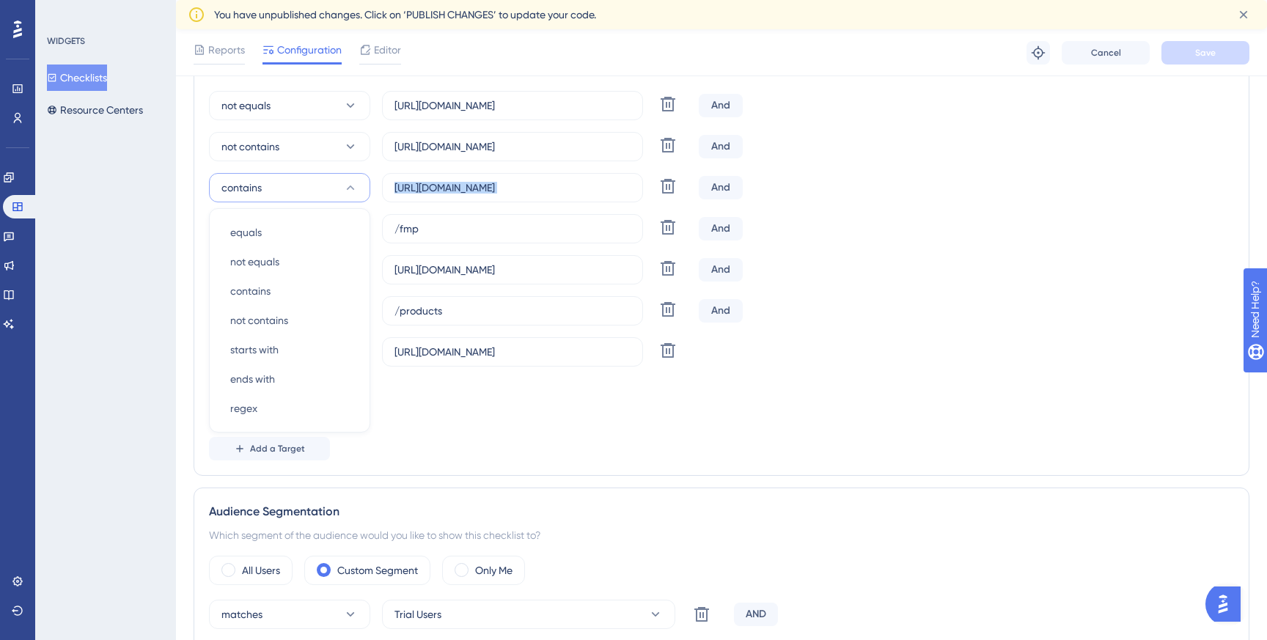
click at [331, 179] on button "contains" at bounding box center [289, 187] width 161 height 29
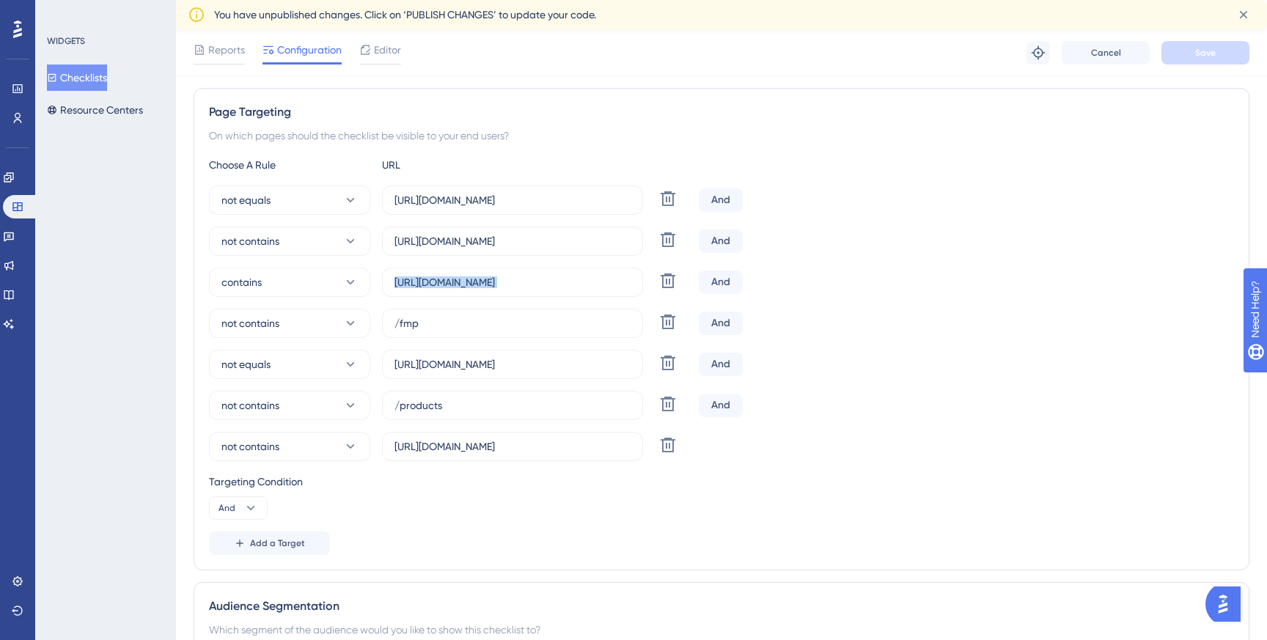
scroll to position [248, 0]
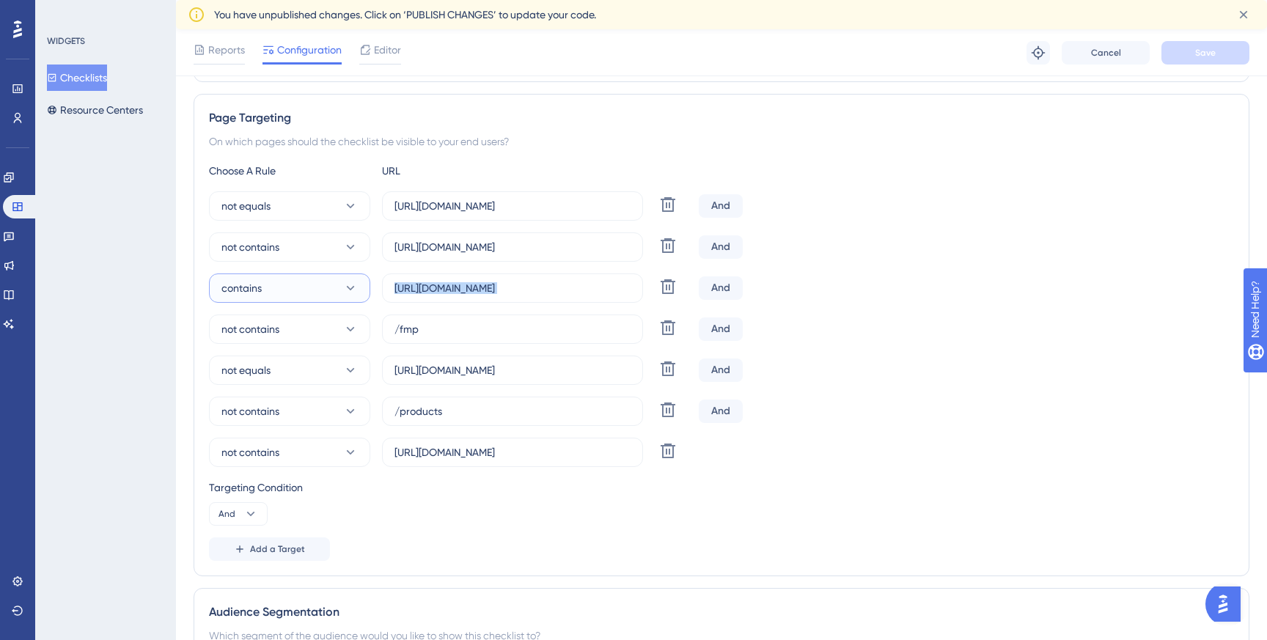
click at [345, 297] on button "contains" at bounding box center [289, 287] width 161 height 29
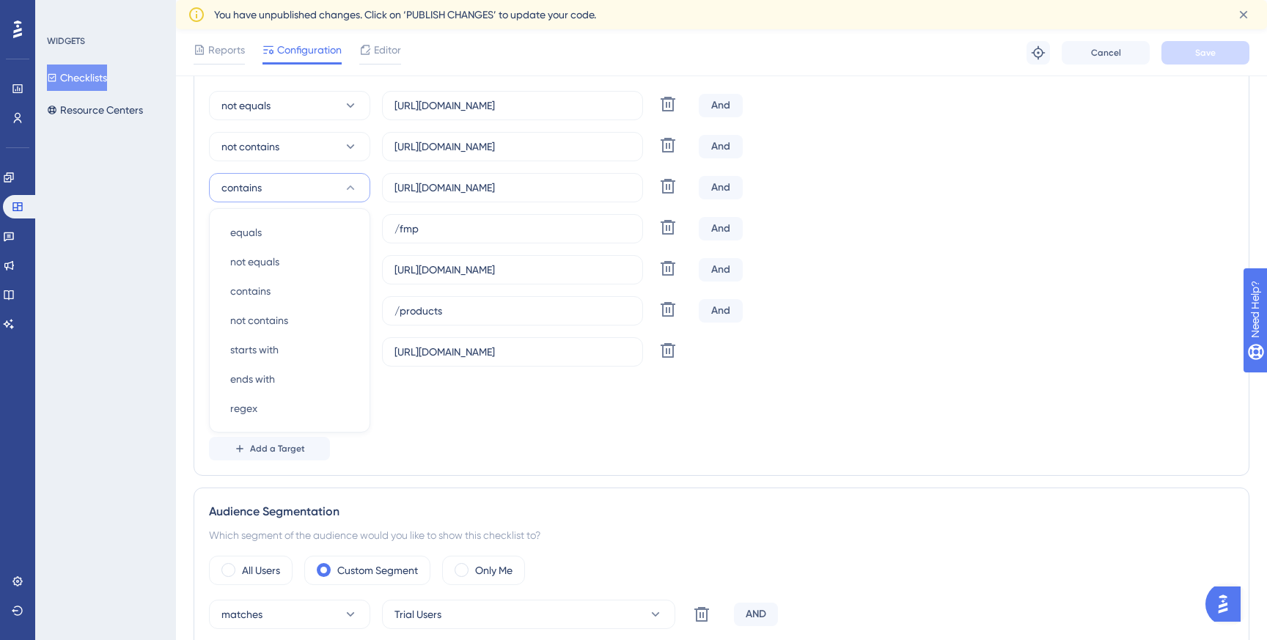
click at [1091, 260] on div "not equals [URL][DOMAIN_NAME] Delete And" at bounding box center [721, 269] width 1025 height 29
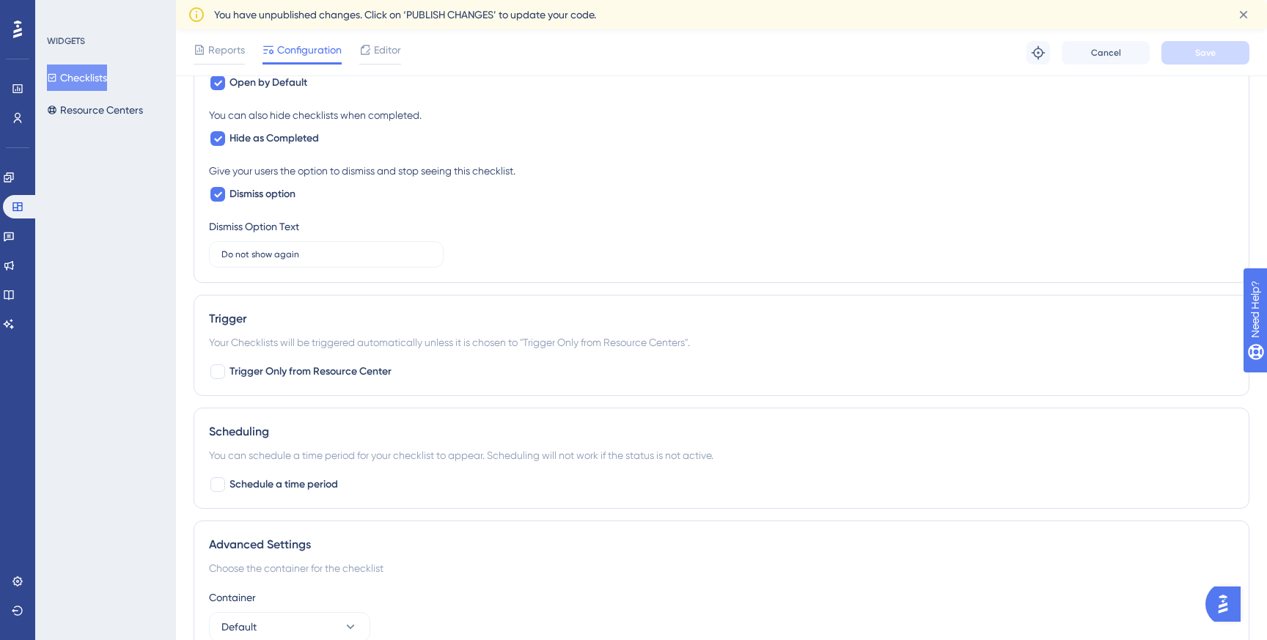
scroll to position [1250, 0]
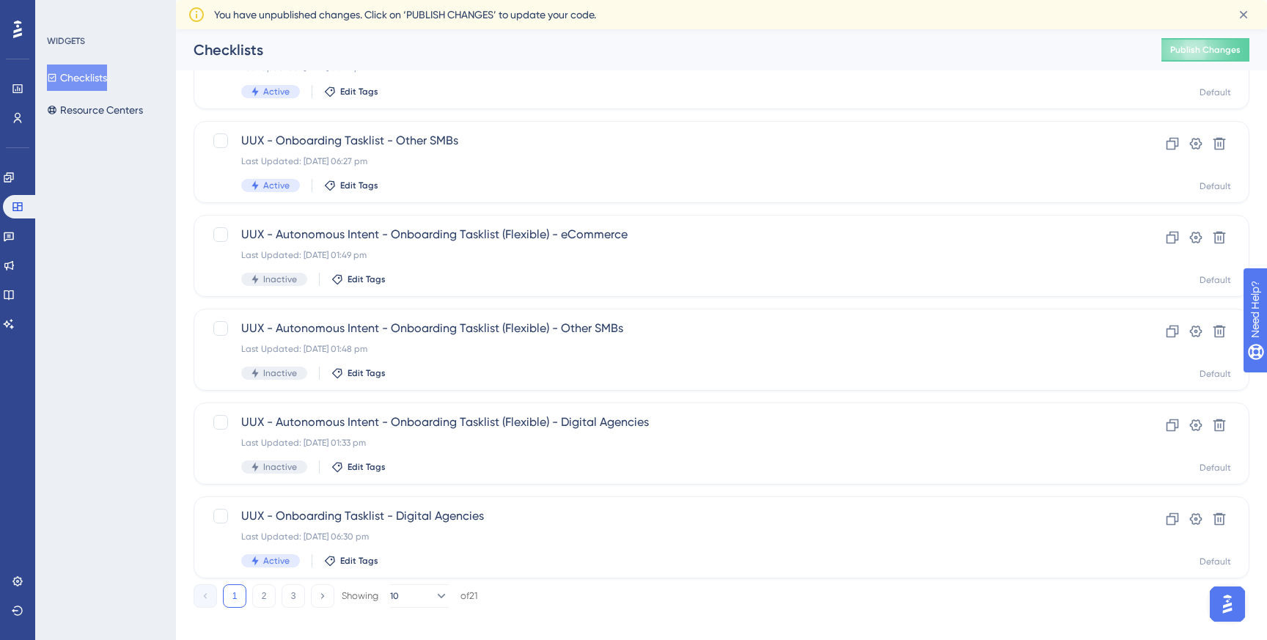
scroll to position [498, 0]
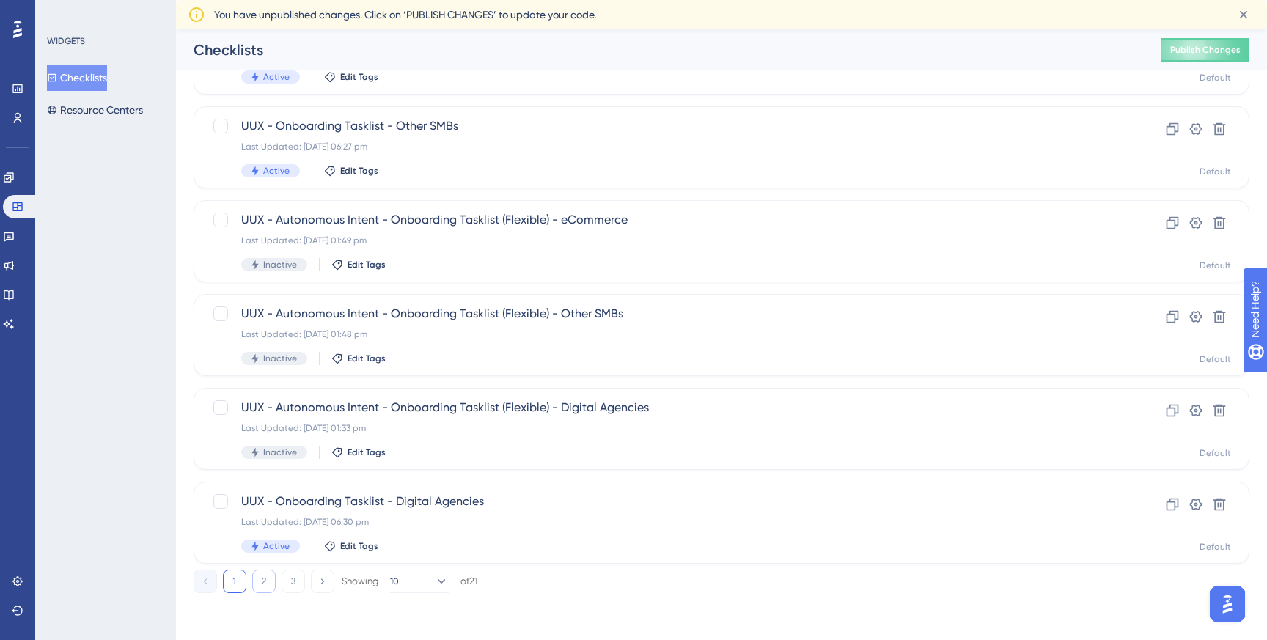
click at [268, 584] on button "2" at bounding box center [263, 581] width 23 height 23
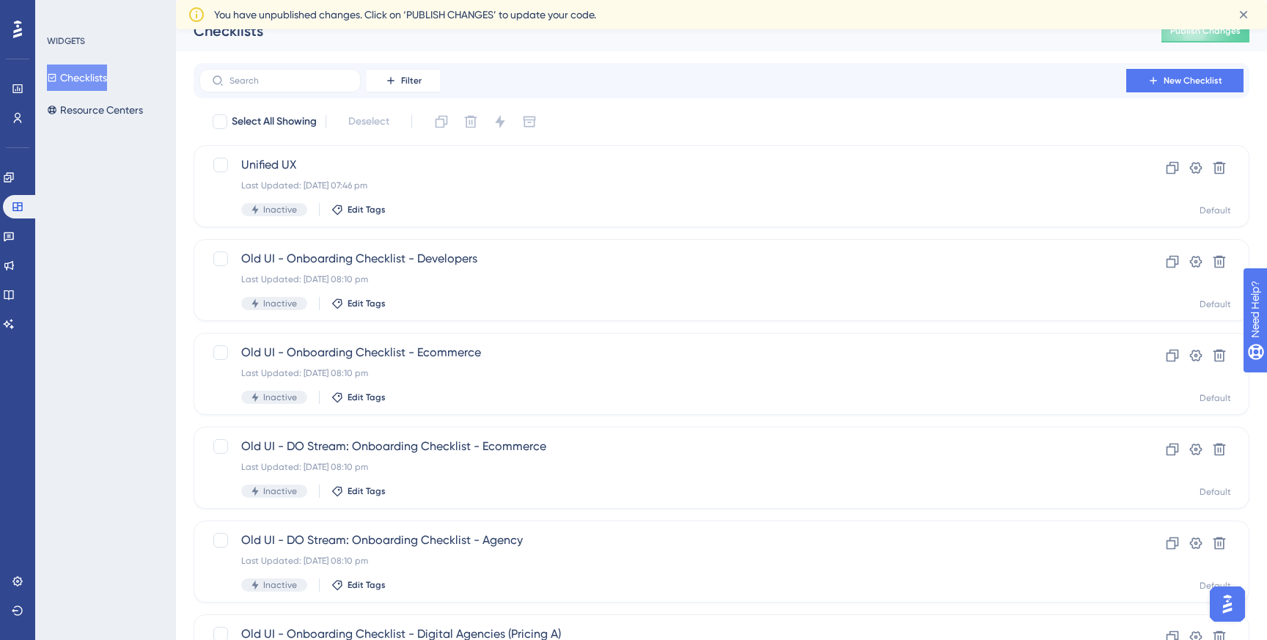
scroll to position [0, 0]
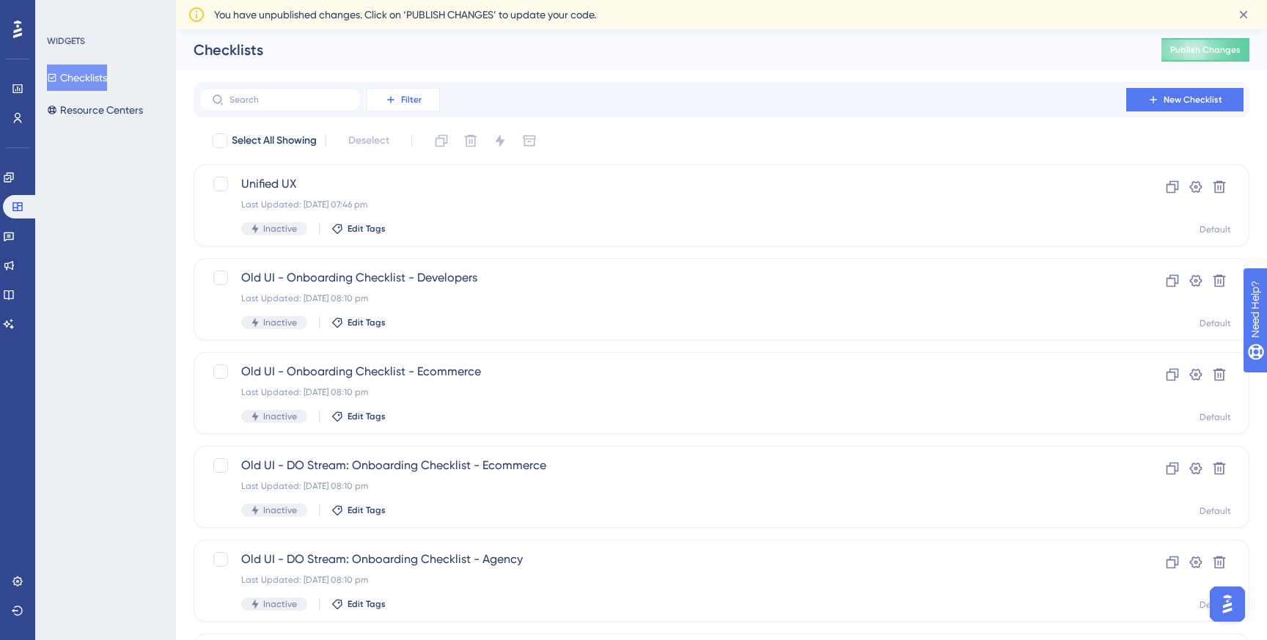
click at [433, 104] on button "Filter" at bounding box center [403, 99] width 73 height 23
click at [514, 91] on div "Filter Tags Tags Segments Segments Containers Containers Status Status Date Cre…" at bounding box center [721, 99] width 1044 height 23
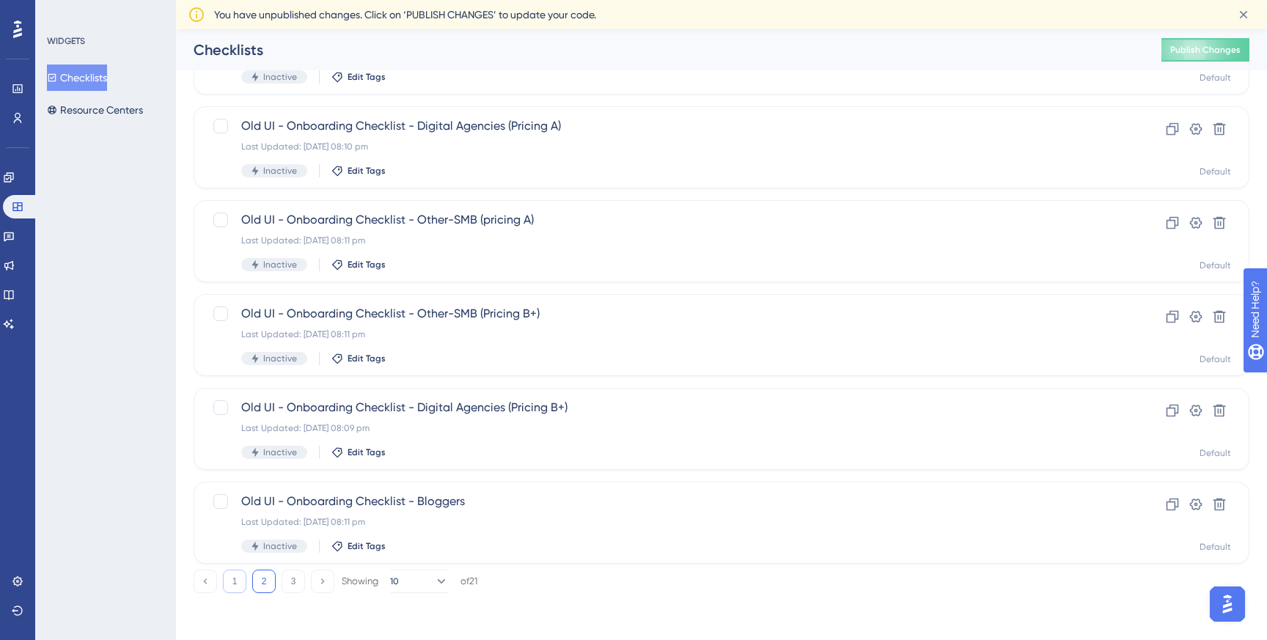
click at [238, 576] on button "1" at bounding box center [234, 581] width 23 height 23
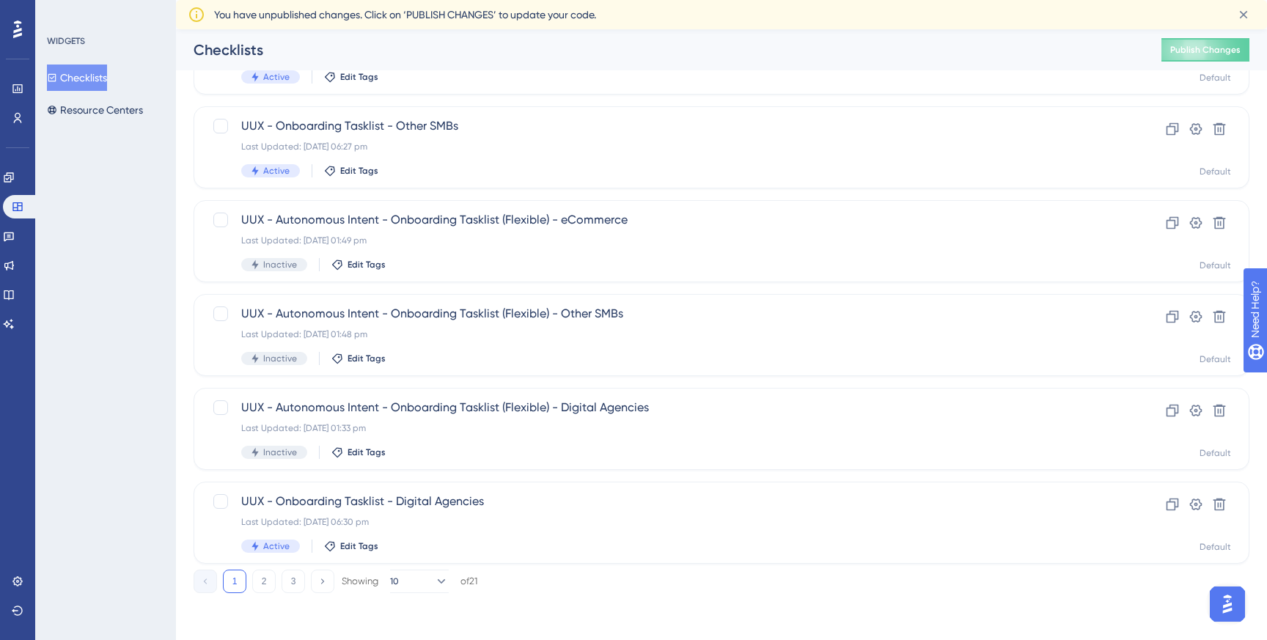
scroll to position [0, 0]
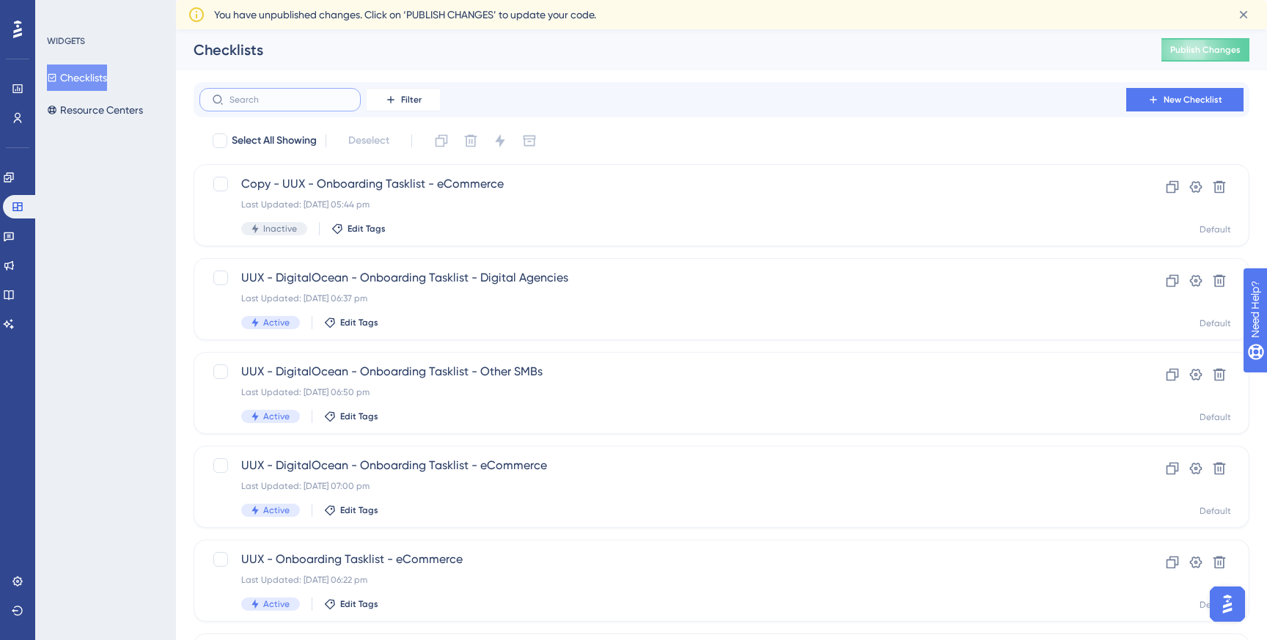
click at [268, 99] on input "text" at bounding box center [288, 100] width 119 height 10
type input "AI"
checkbox input "true"
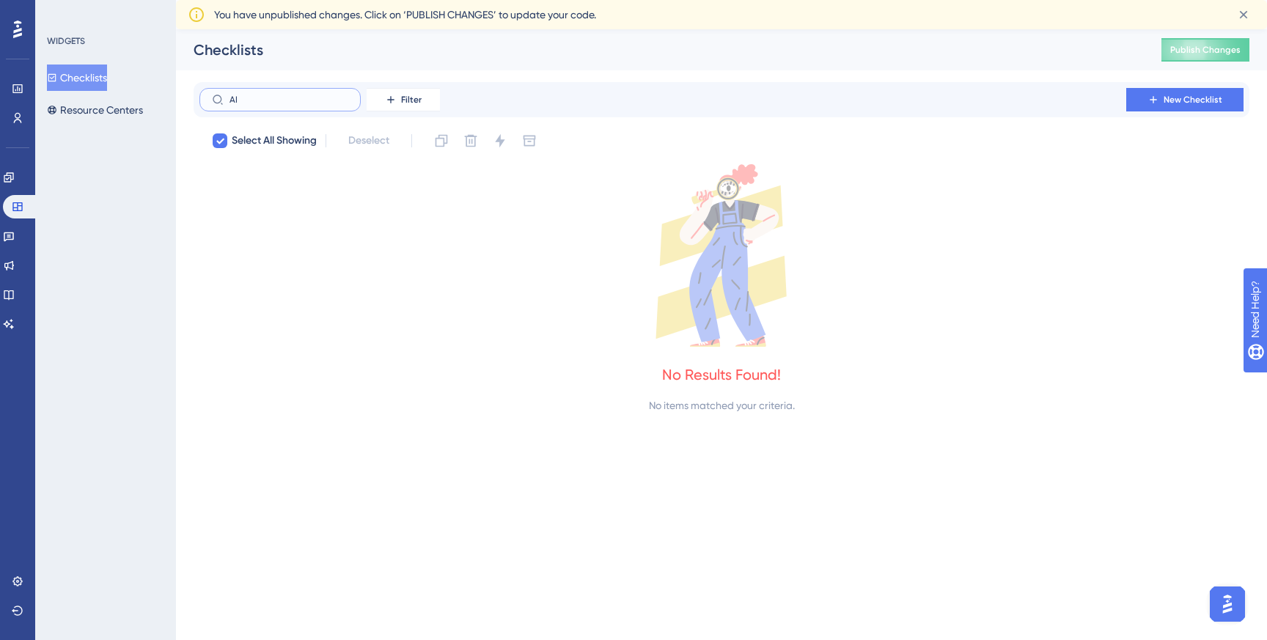
type input "A"
checkbox input "false"
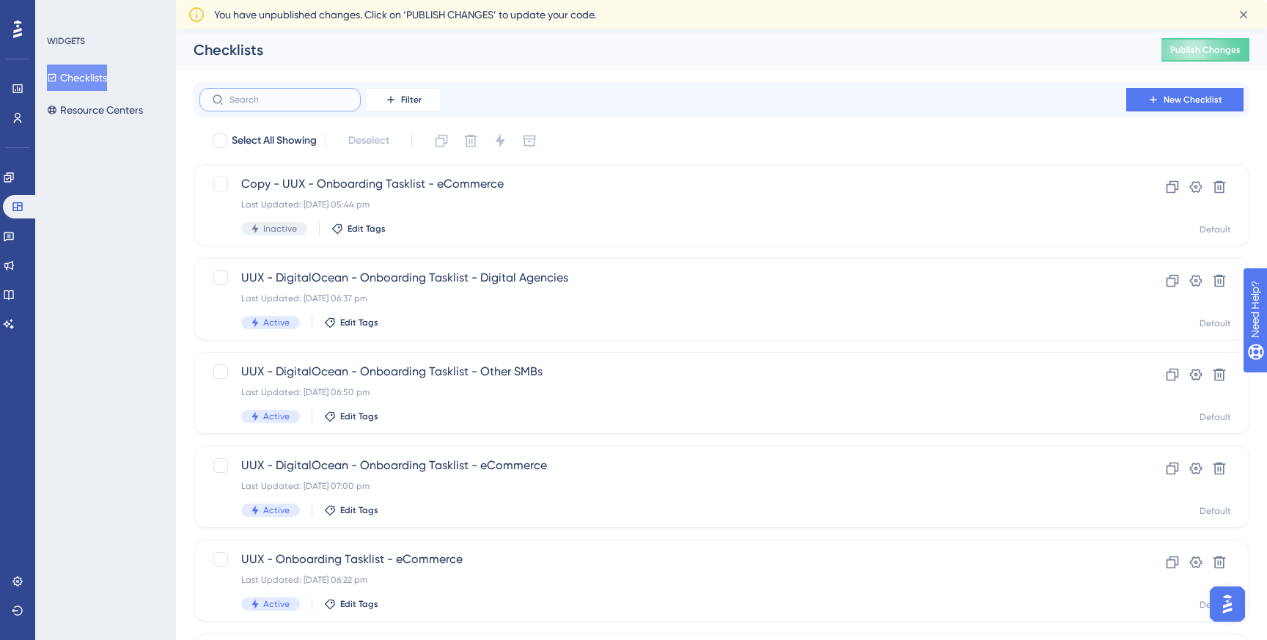
scroll to position [498, 0]
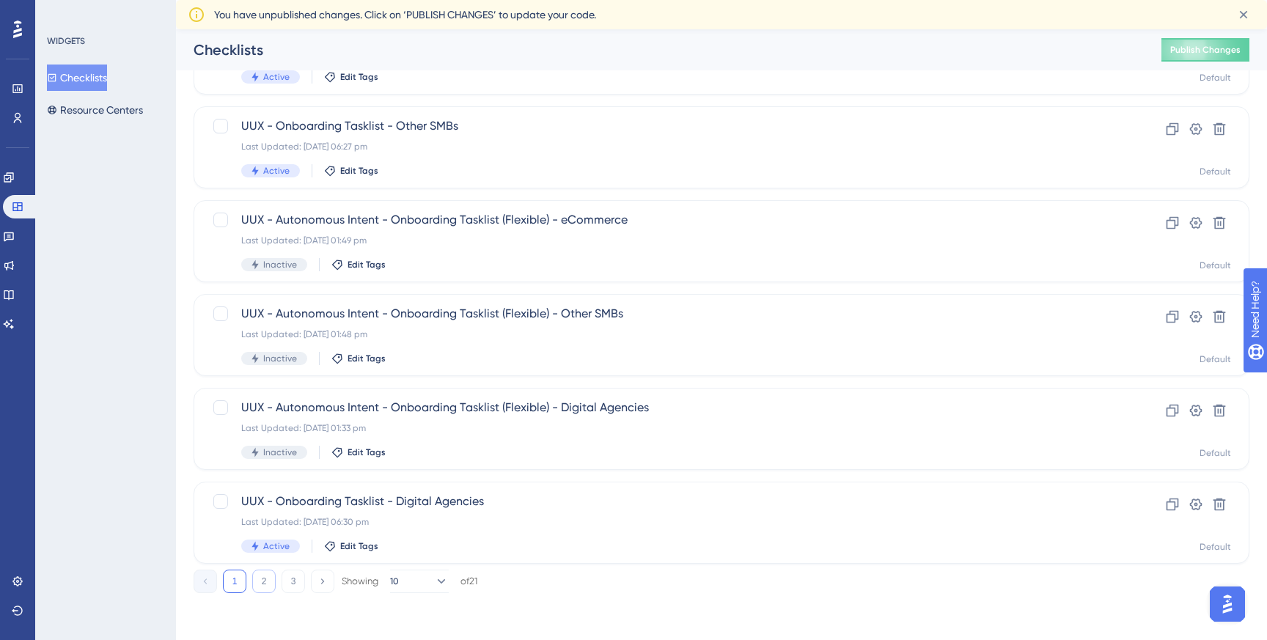
click at [257, 579] on button "2" at bounding box center [263, 581] width 23 height 23
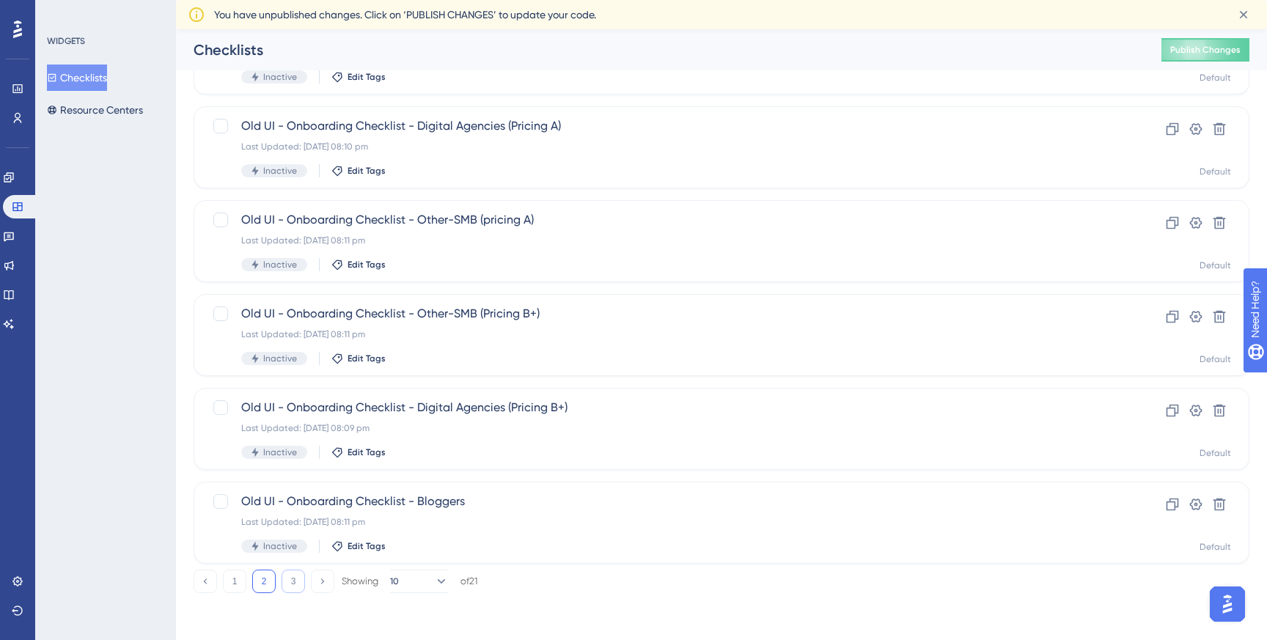
click at [293, 579] on button "3" at bounding box center [293, 581] width 23 height 23
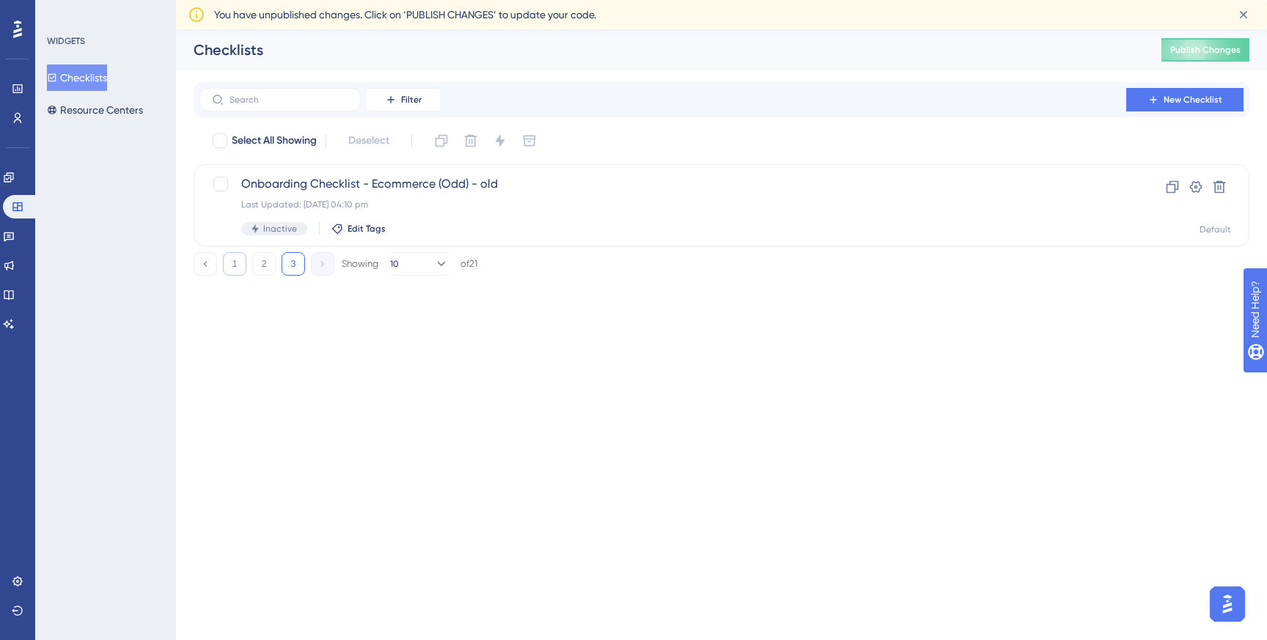
click at [238, 267] on button "1" at bounding box center [234, 263] width 23 height 23
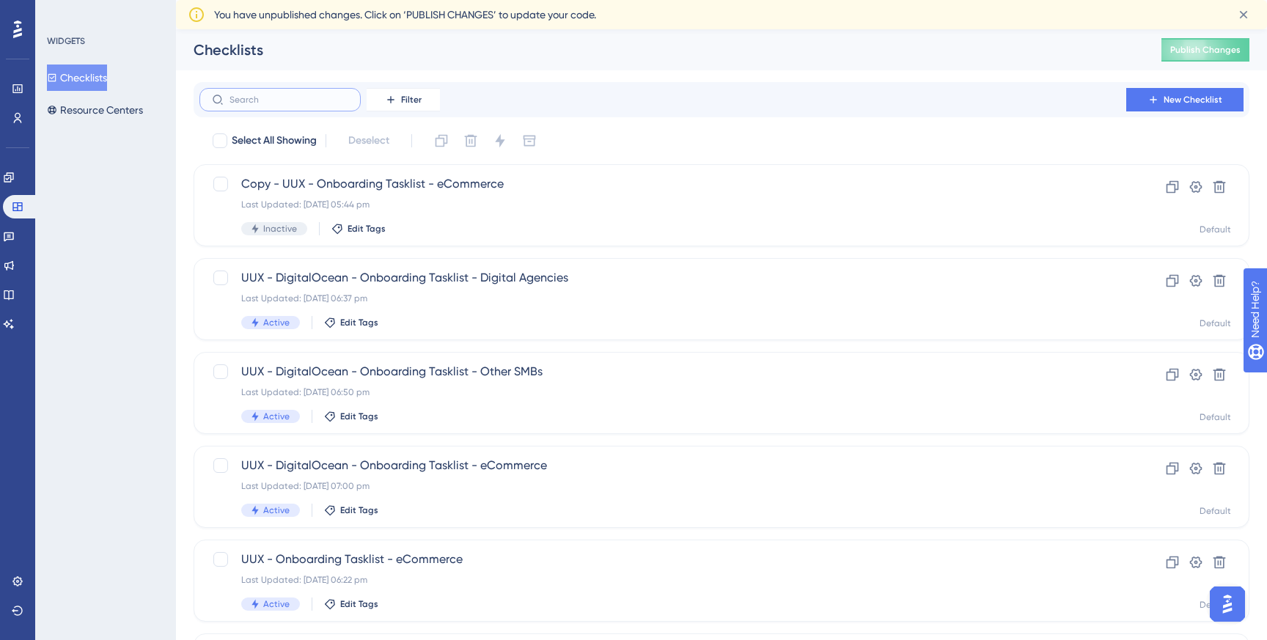
click at [308, 98] on input "text" at bounding box center [288, 100] width 119 height 10
type input "Ai"
checkbox input "true"
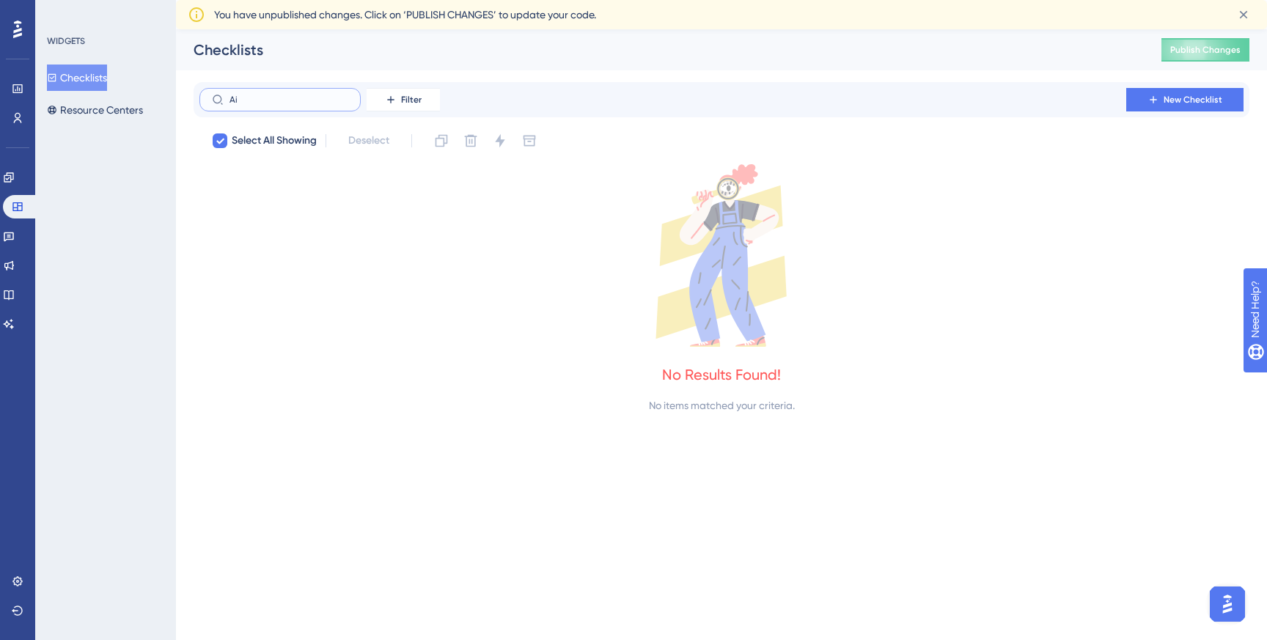
type input "A"
checkbox input "false"
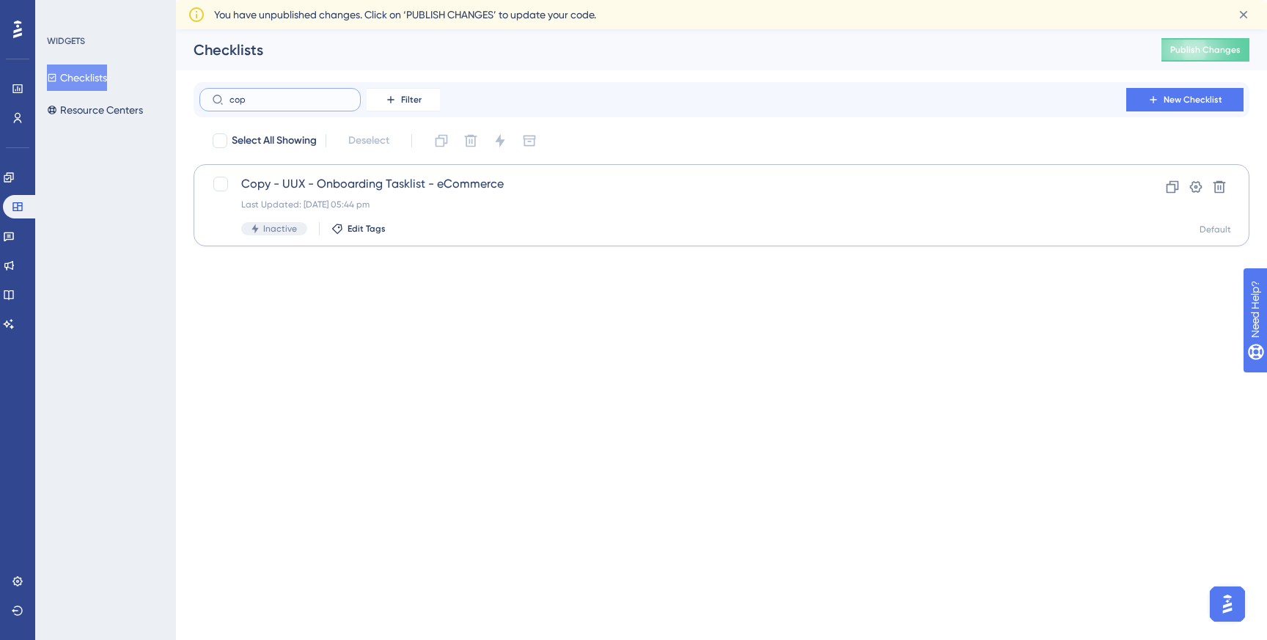
type input "copi"
checkbox input "true"
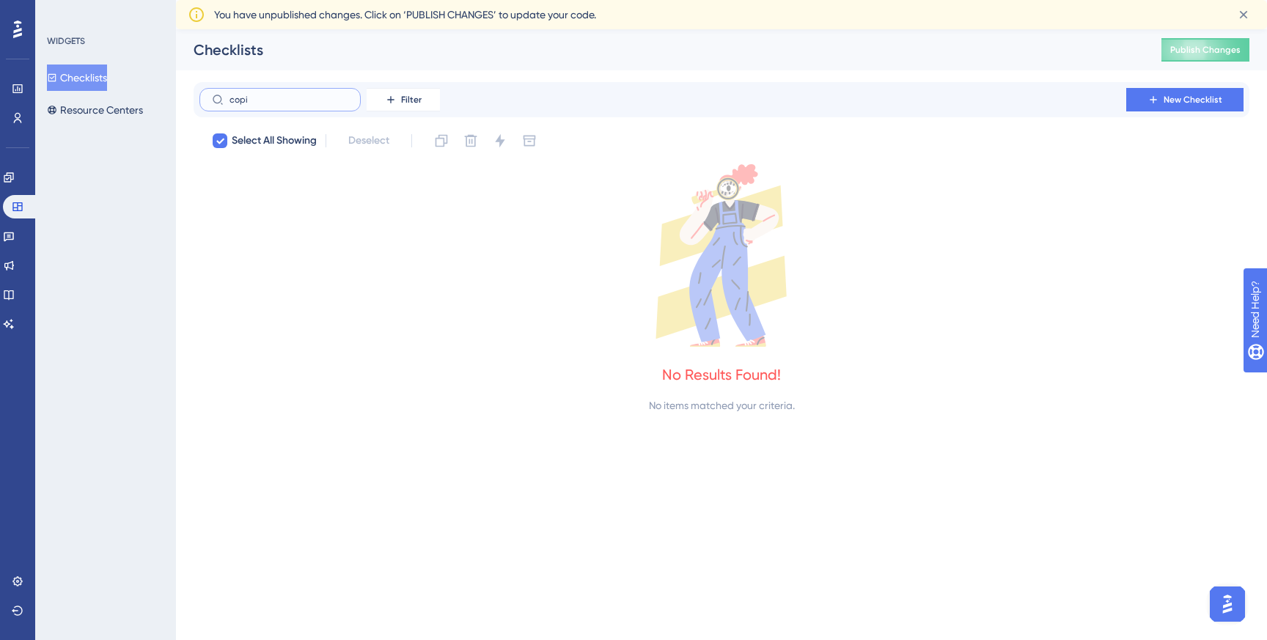
type input "cop"
checkbox input "false"
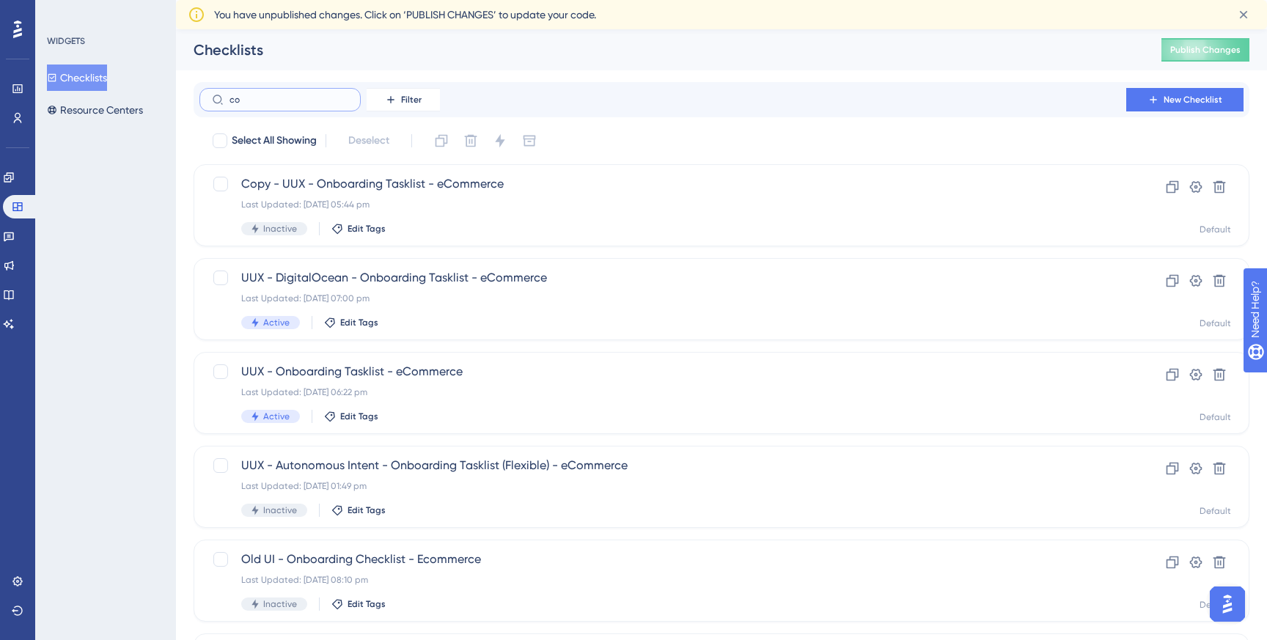
type input "c"
type input "pi"
checkbox input "true"
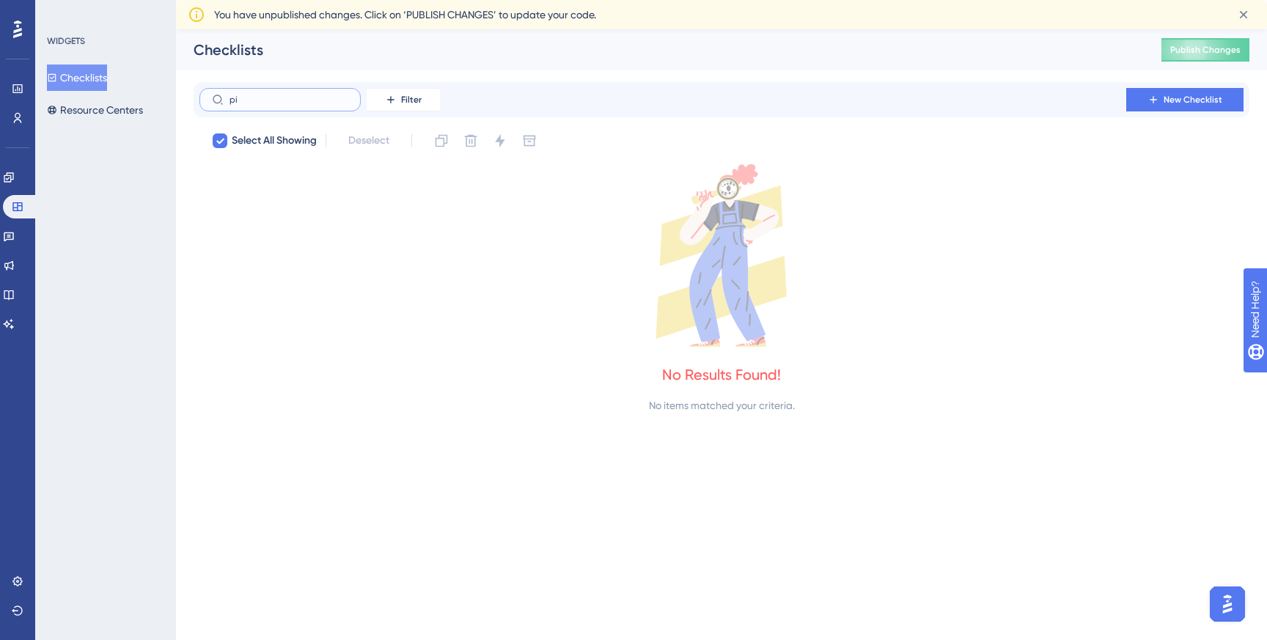
type input "p"
checkbox input "false"
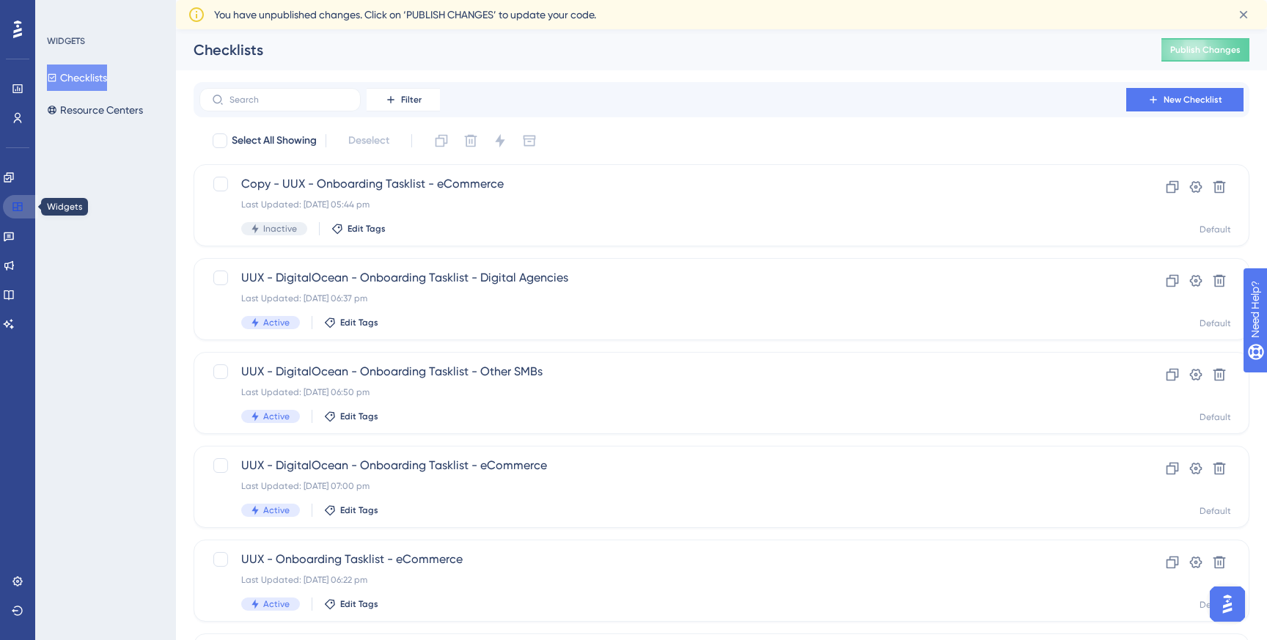
click at [10, 213] on link at bounding box center [20, 206] width 35 height 23
click at [13, 177] on icon at bounding box center [9, 177] width 10 height 10
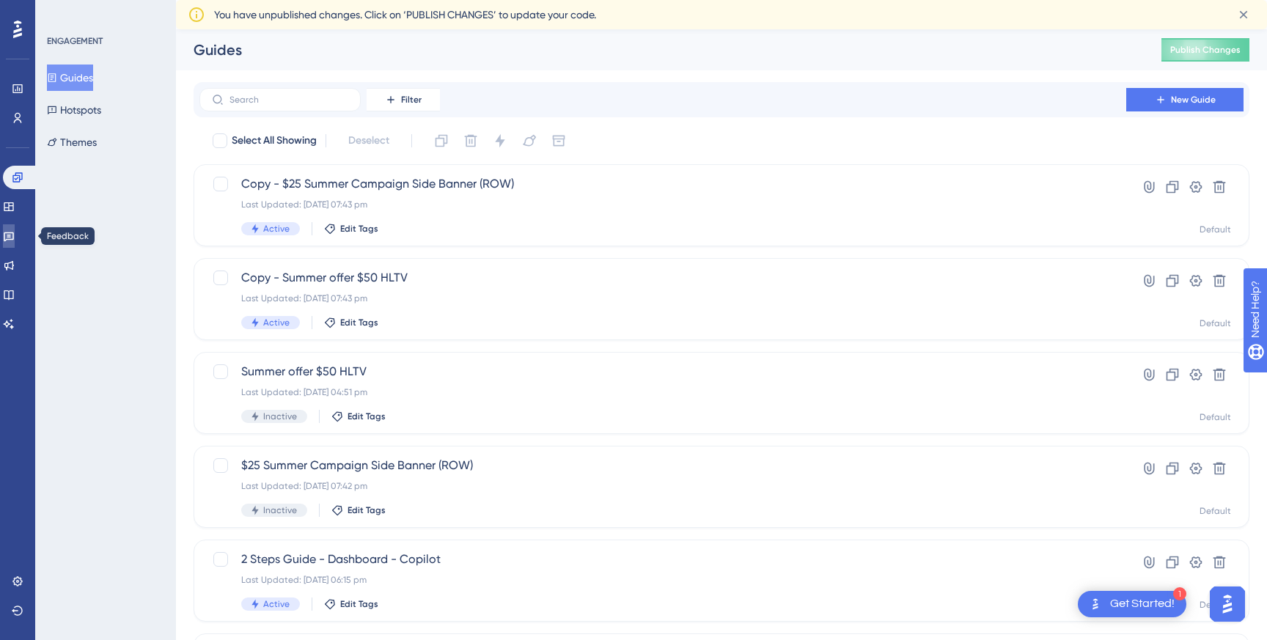
click at [15, 245] on link at bounding box center [9, 235] width 12 height 23
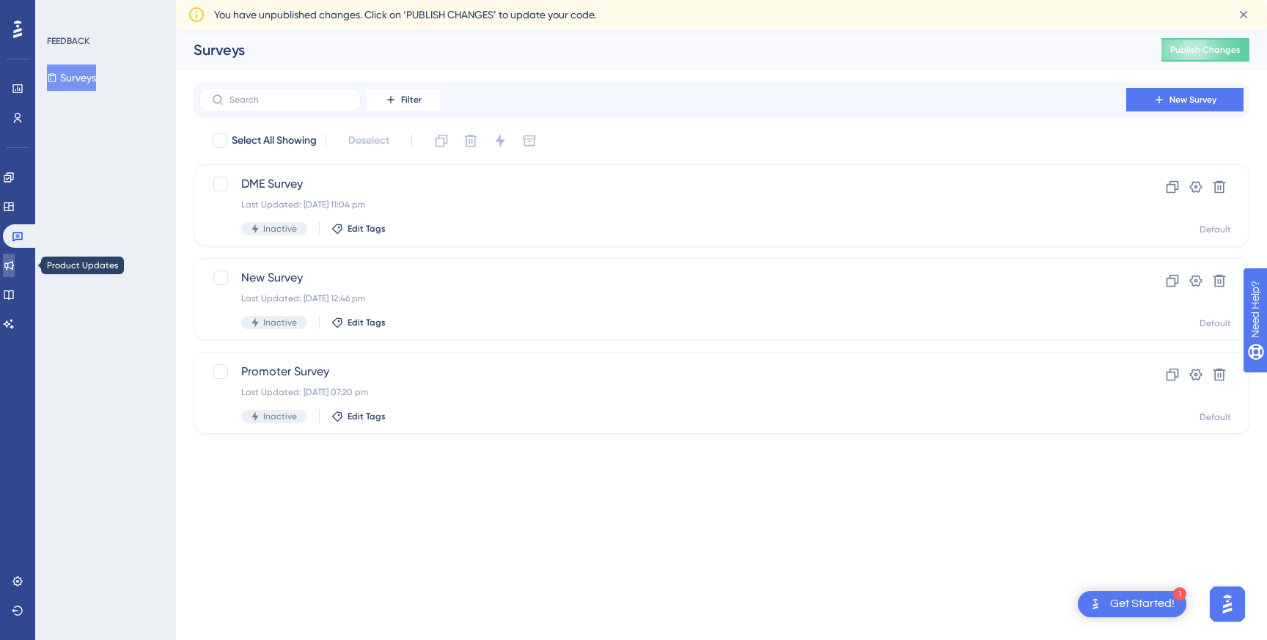
click at [14, 271] on link at bounding box center [9, 265] width 12 height 23
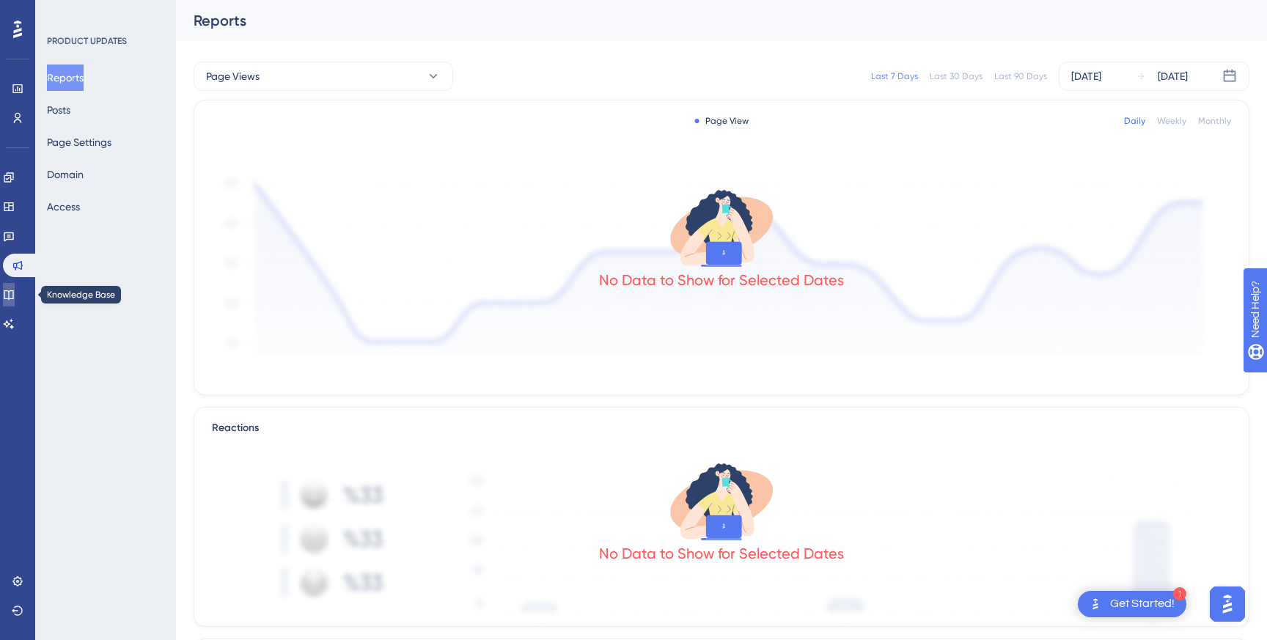
click at [11, 300] on icon at bounding box center [9, 295] width 12 height 12
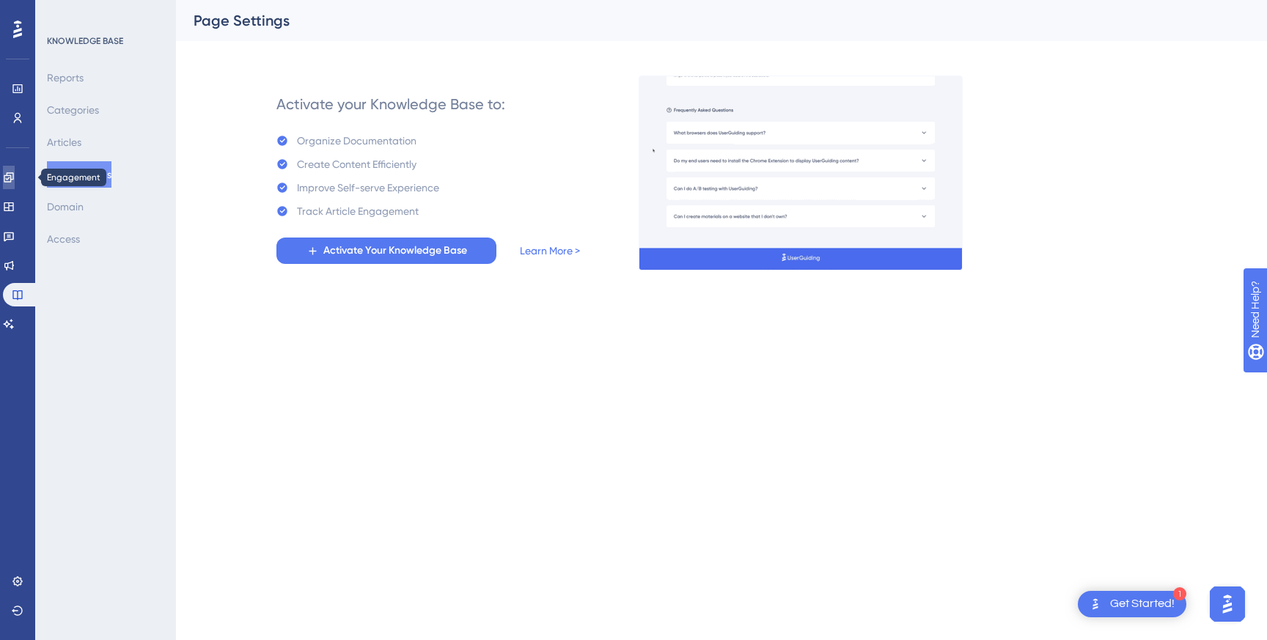
click at [15, 172] on icon at bounding box center [9, 178] width 12 height 12
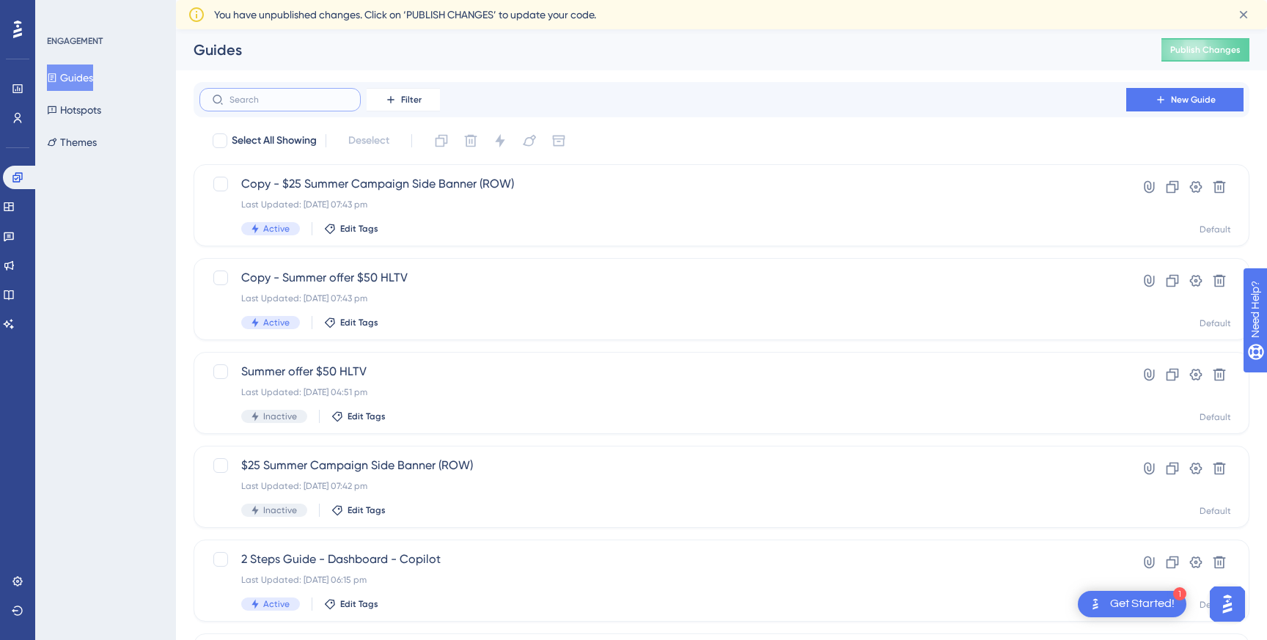
click at [296, 95] on input "text" at bounding box center [288, 100] width 119 height 10
type input "pilot"
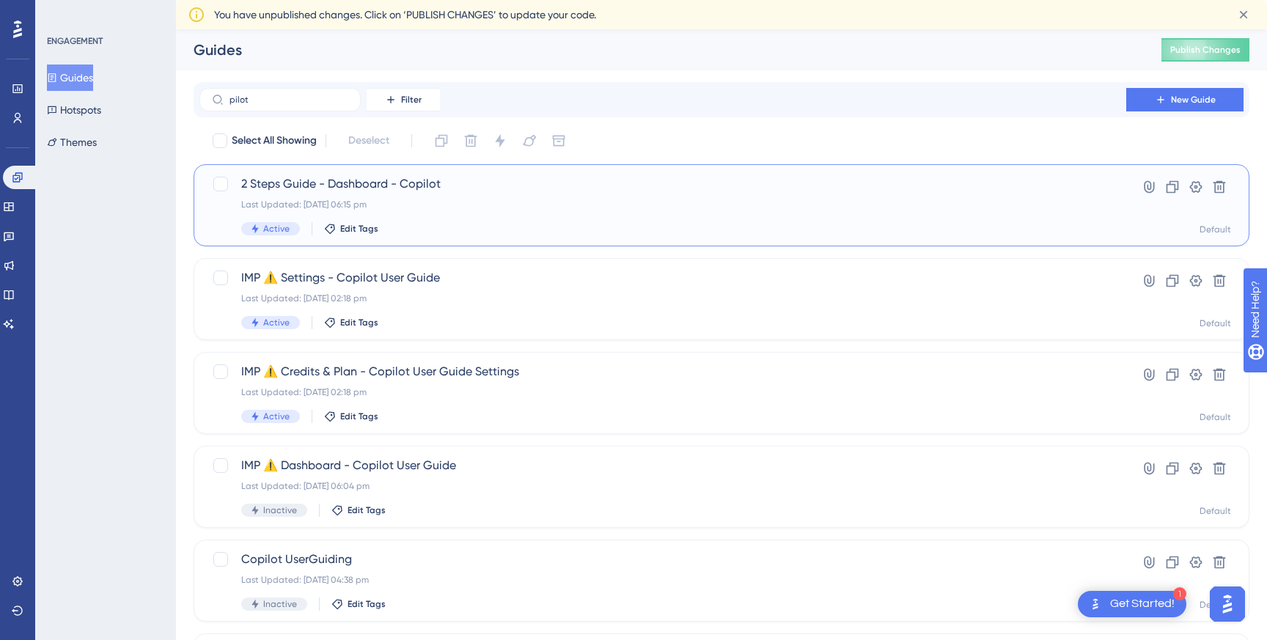
click at [435, 216] on div "2 Steps Guide - Dashboard - Copilot Last Updated: 22 Aug 2025 06:15 pm Active E…" at bounding box center [662, 205] width 843 height 60
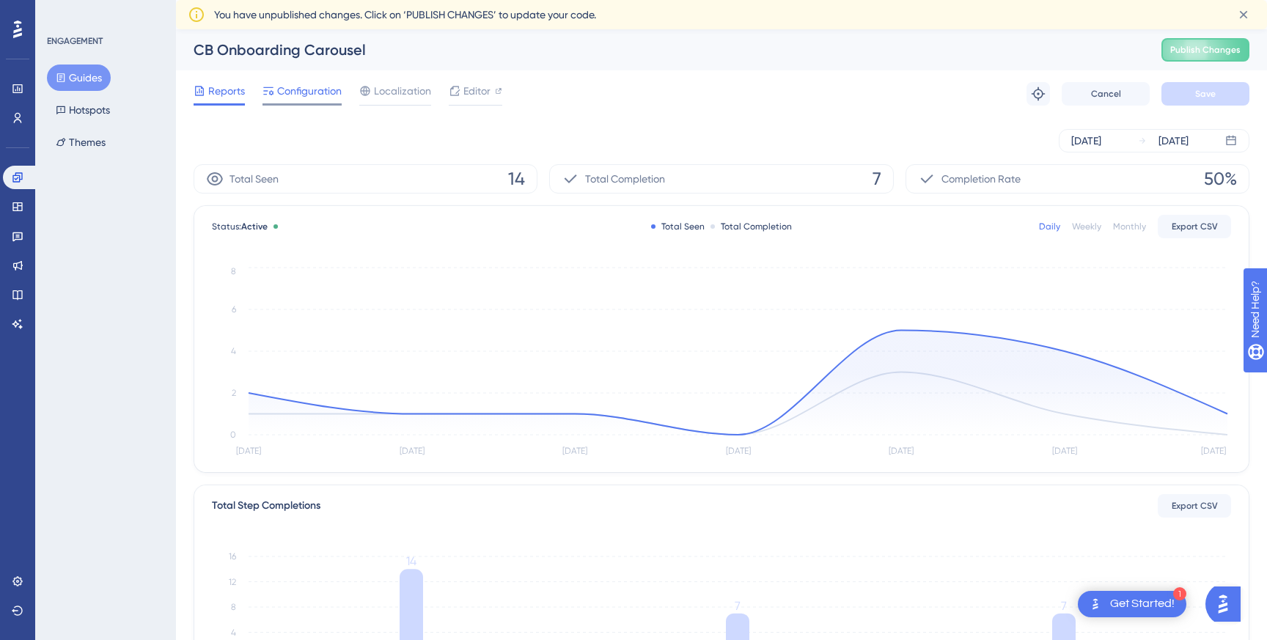
click at [318, 99] on span "Configuration" at bounding box center [309, 91] width 65 height 18
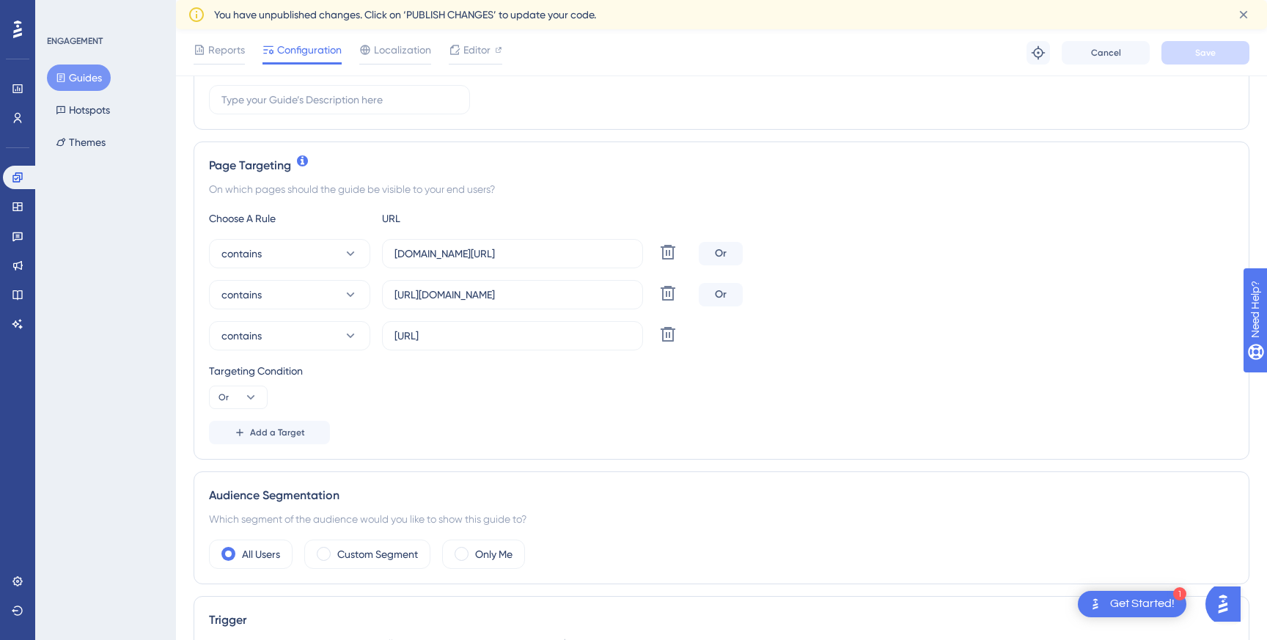
scroll to position [280, 0]
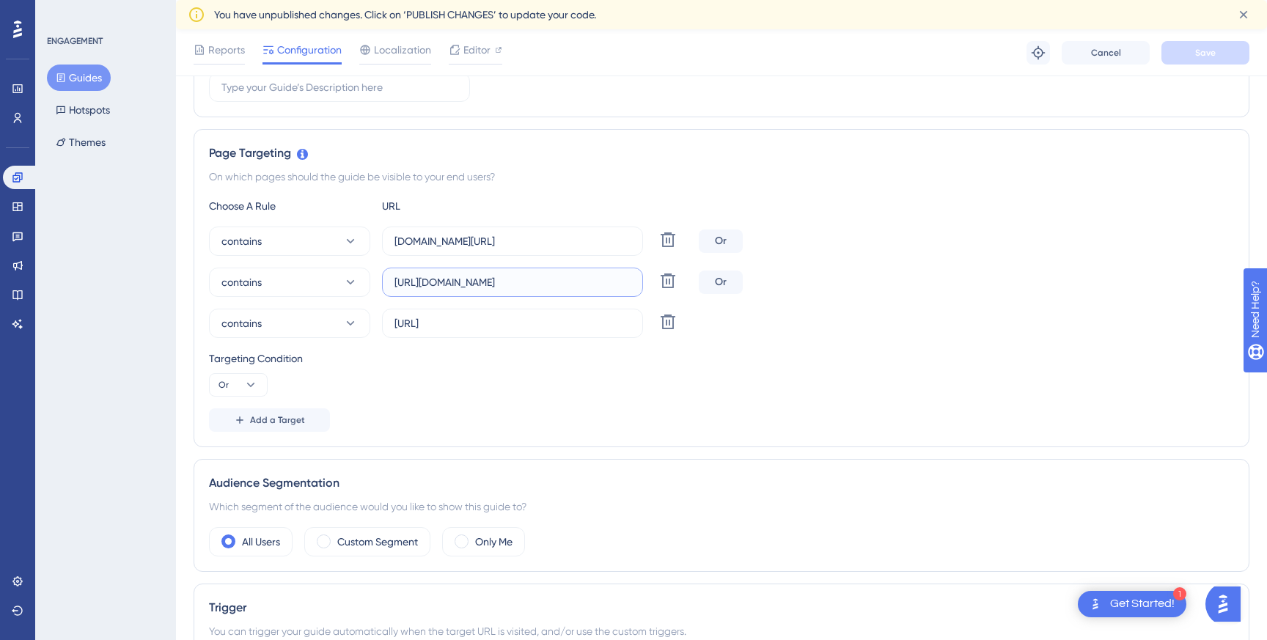
click at [470, 277] on input "https://arg-dev-ux.cloudways.services/client-billing/overview" at bounding box center [512, 282] width 236 height 16
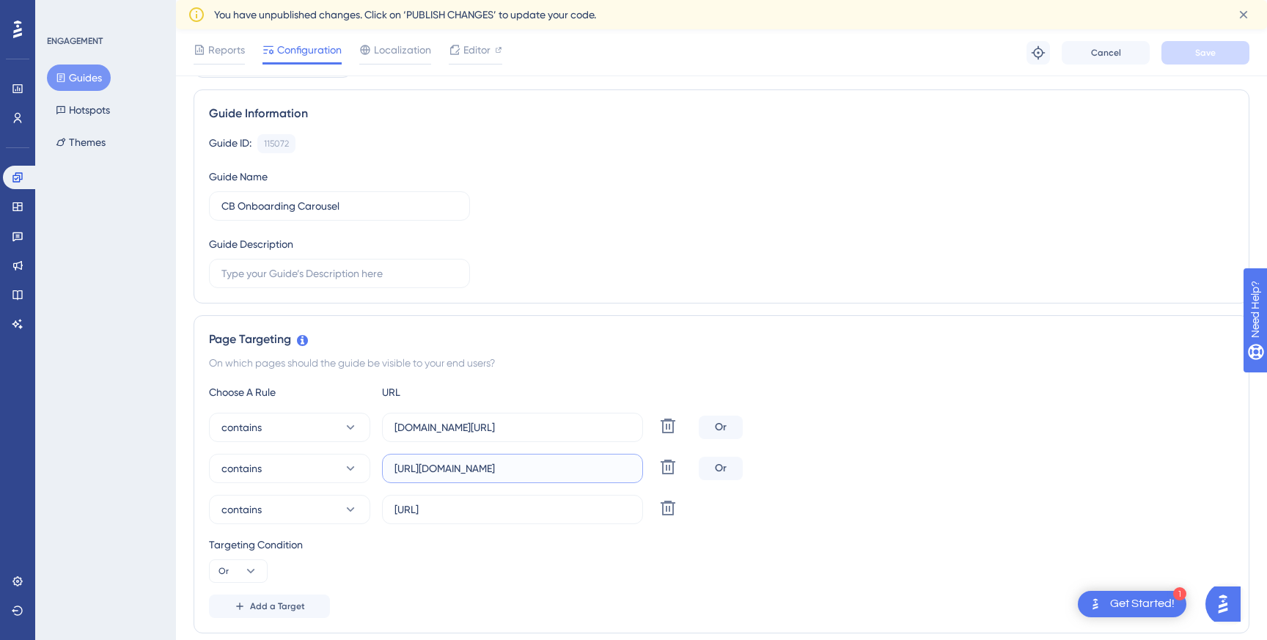
scroll to position [0, 0]
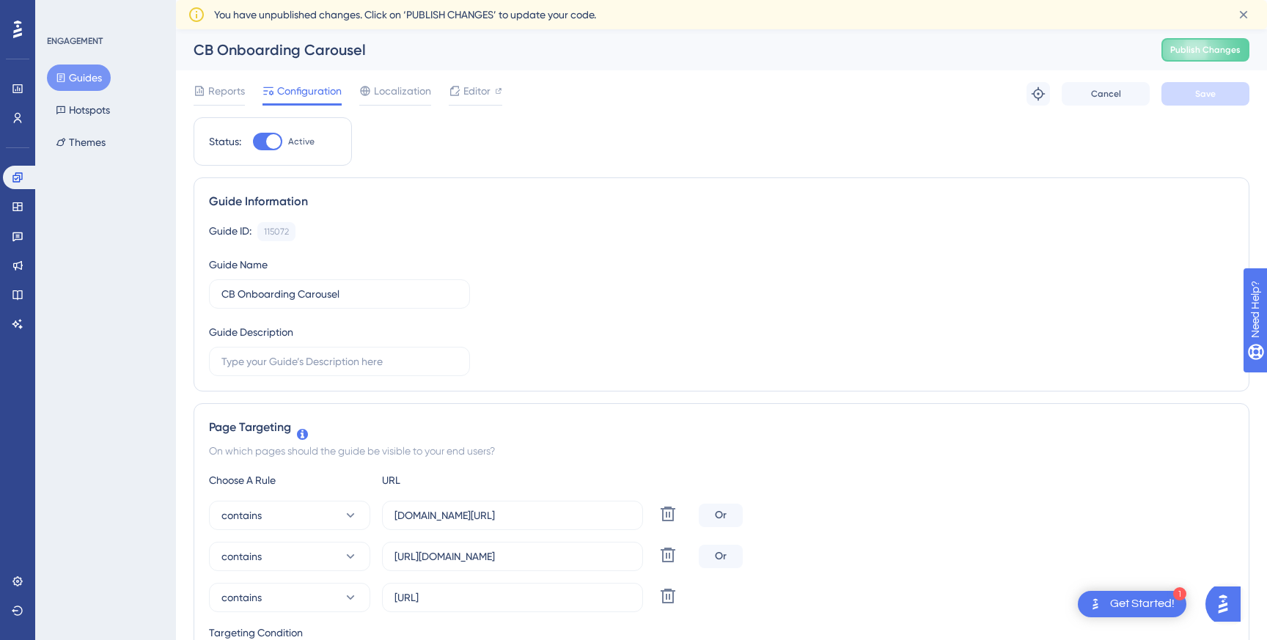
click at [253, 52] on div "CB Onboarding Carousel" at bounding box center [659, 50] width 931 height 21
copy div "CB Onboarding Carousel"
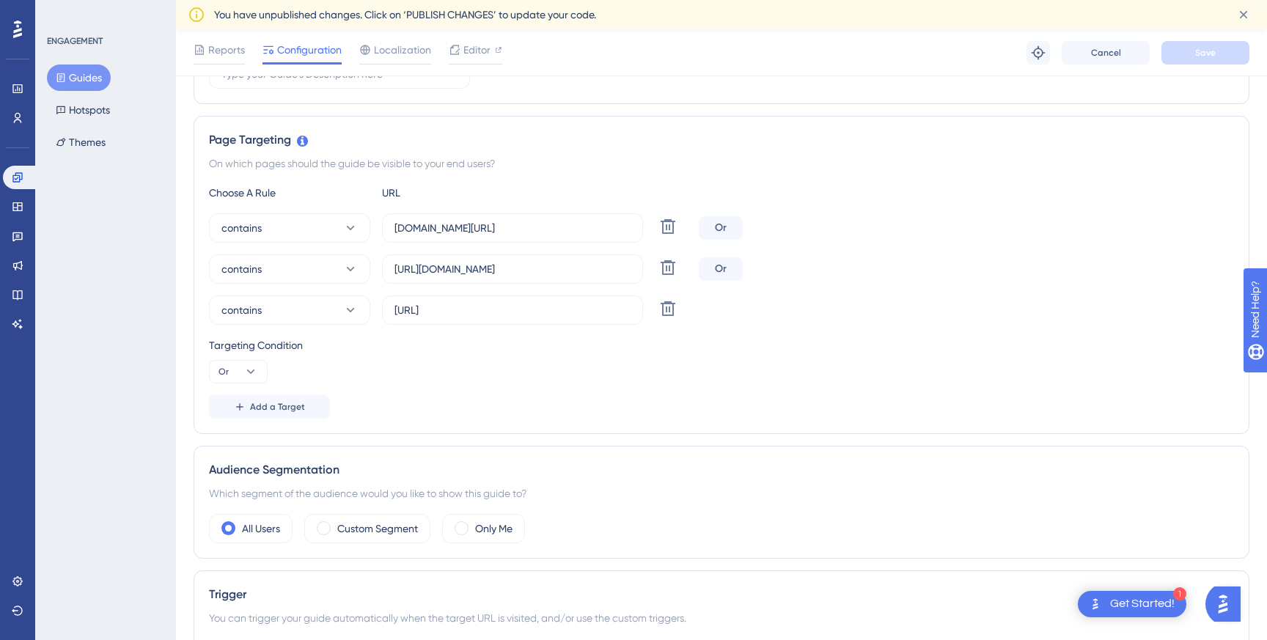
scroll to position [278, 0]
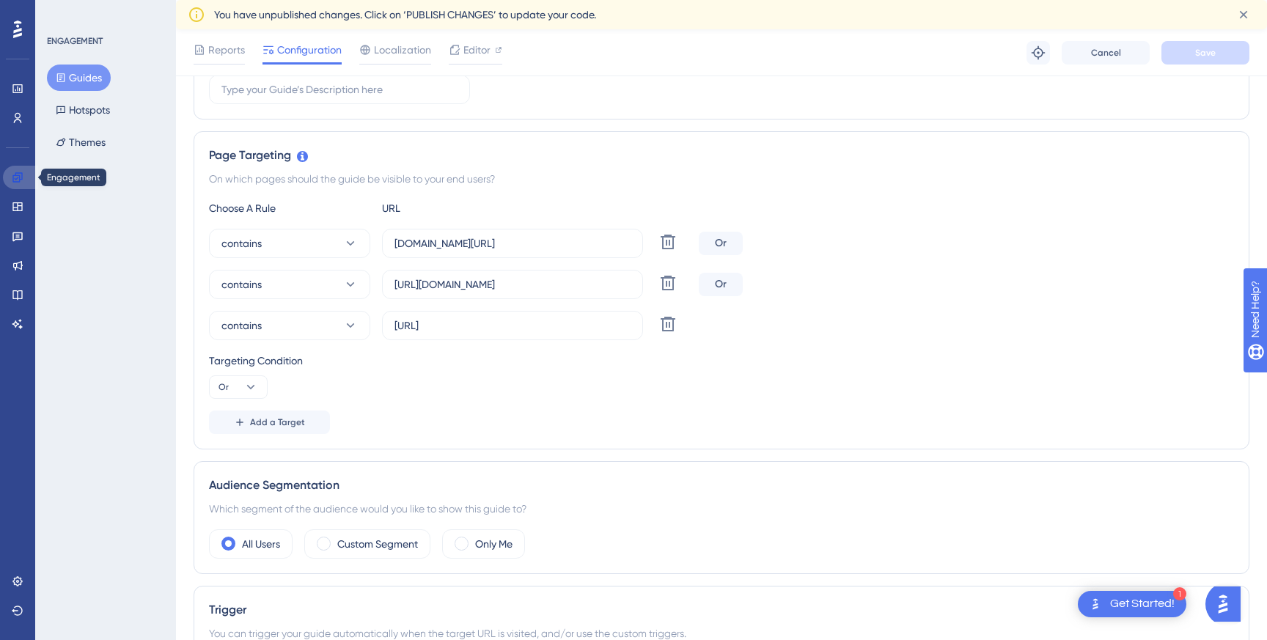
click at [26, 174] on link at bounding box center [20, 177] width 35 height 23
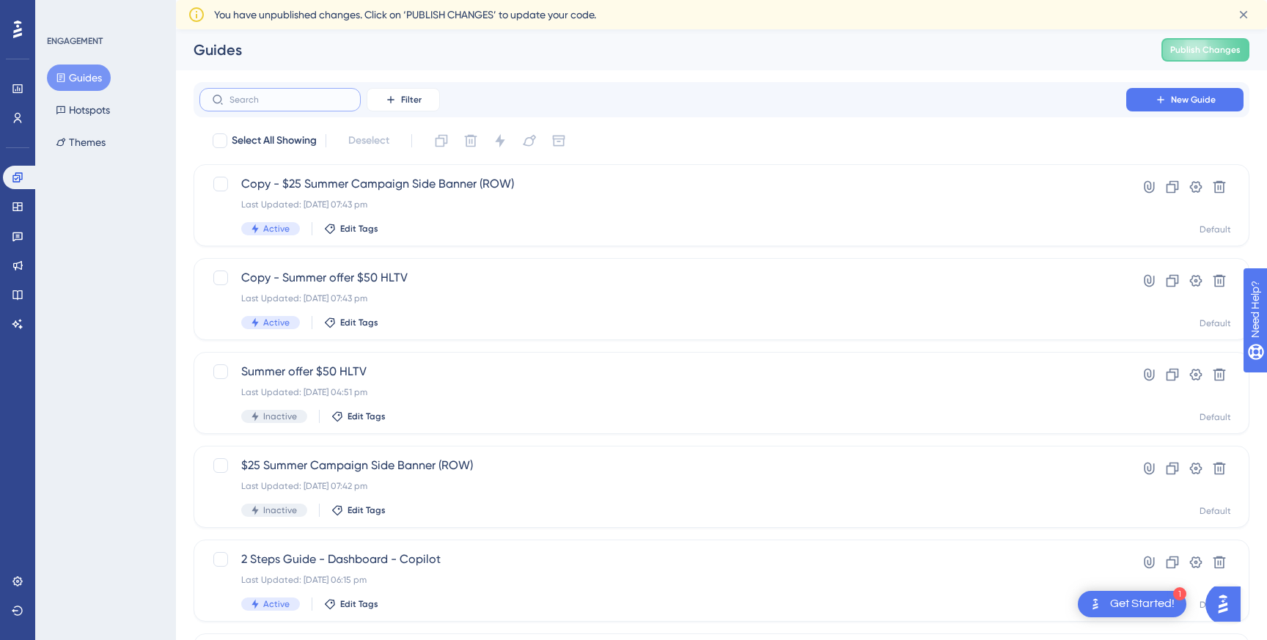
click at [276, 101] on input "text" at bounding box center [288, 100] width 119 height 10
paste input "CB Onboarding Carousel"
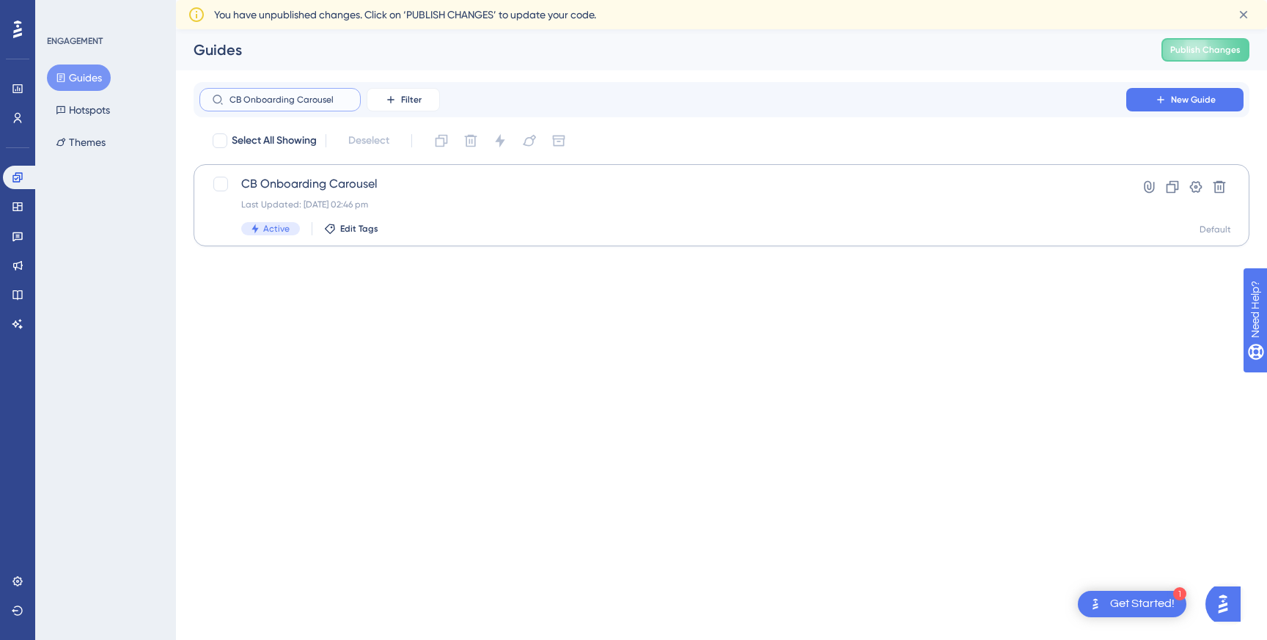
type input "CB Onboarding Carousel"
click at [85, 116] on button "Hotspots" at bounding box center [83, 110] width 72 height 26
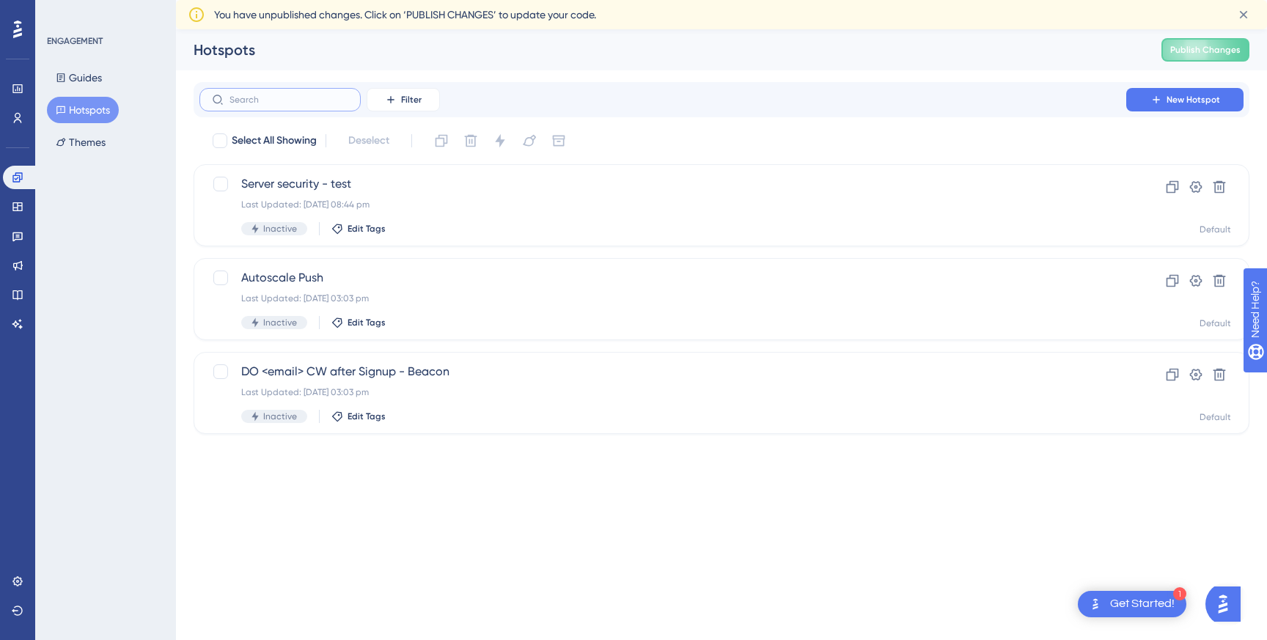
click at [287, 103] on input "text" at bounding box center [288, 100] width 119 height 10
paste input "CB Onboarding Carousel"
type input "CB Onboarding Carousel"
checkbox input "true"
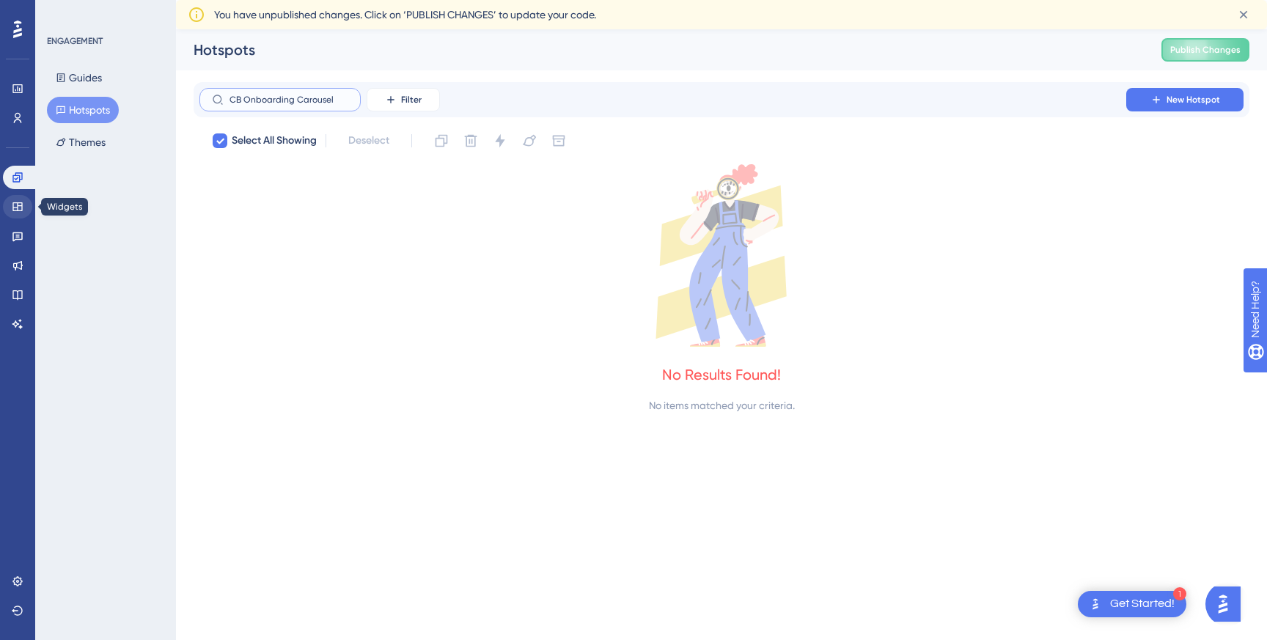
type input "CB Onboarding Carousel"
click at [17, 202] on icon at bounding box center [18, 207] width 12 height 12
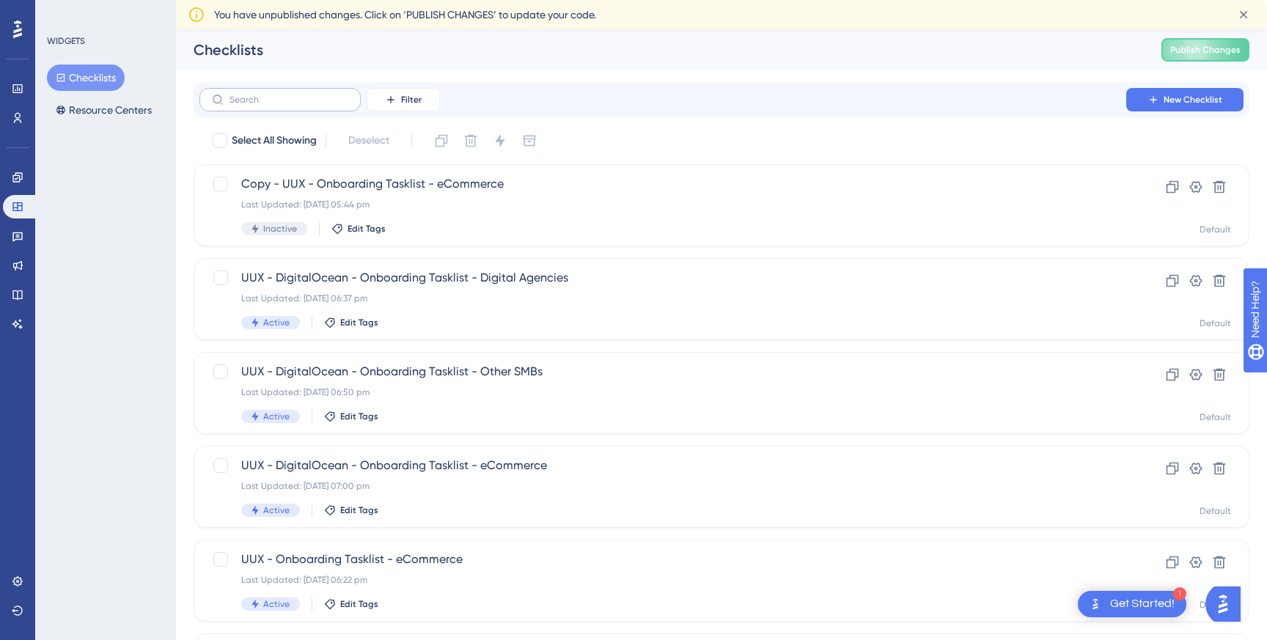
click at [289, 106] on label at bounding box center [279, 99] width 161 height 23
click at [289, 105] on input "text" at bounding box center [288, 100] width 119 height 10
paste input "CB Onboarding Carousel"
type input "CB Onboarding Carousel"
checkbox input "true"
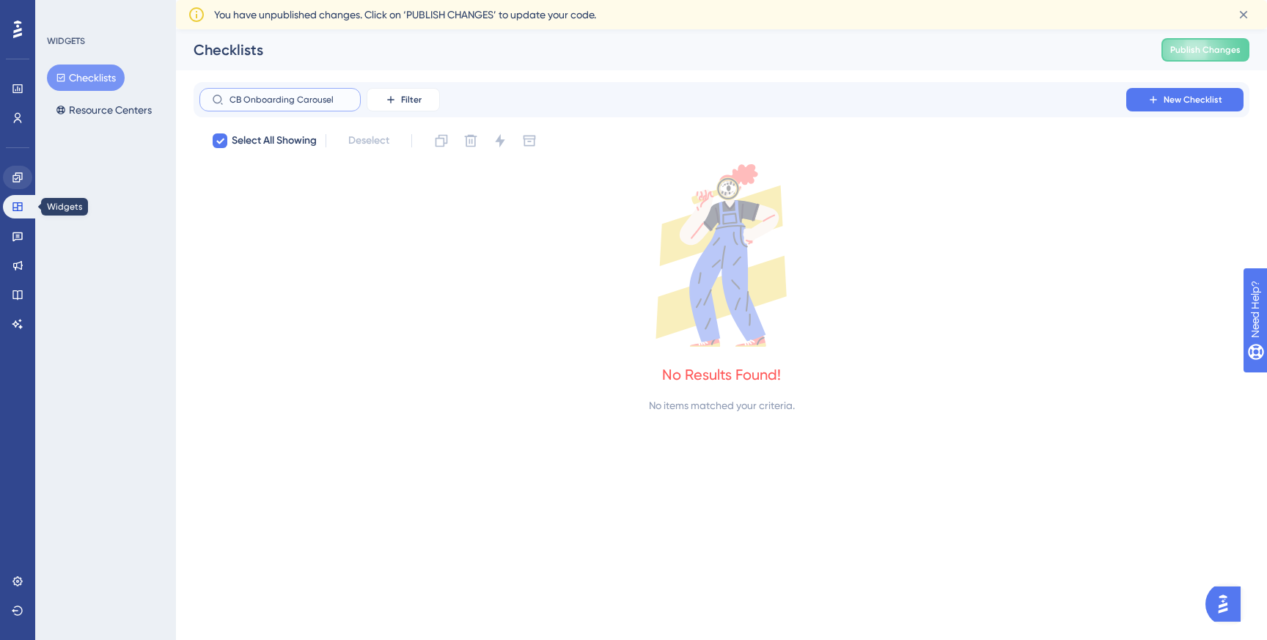
type input "CB Onboarding Carousel"
click at [18, 177] on icon at bounding box center [17, 177] width 10 height 10
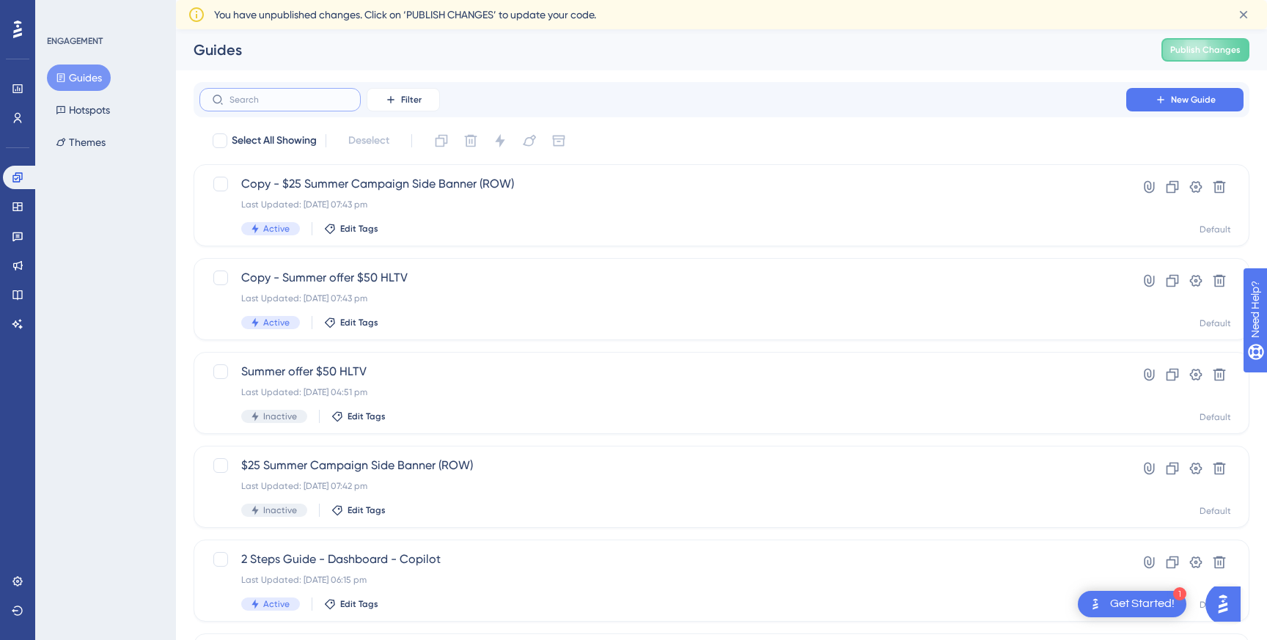
click at [276, 99] on input "text" at bounding box center [288, 100] width 119 height 10
paste input "CB Onboarding Carousel"
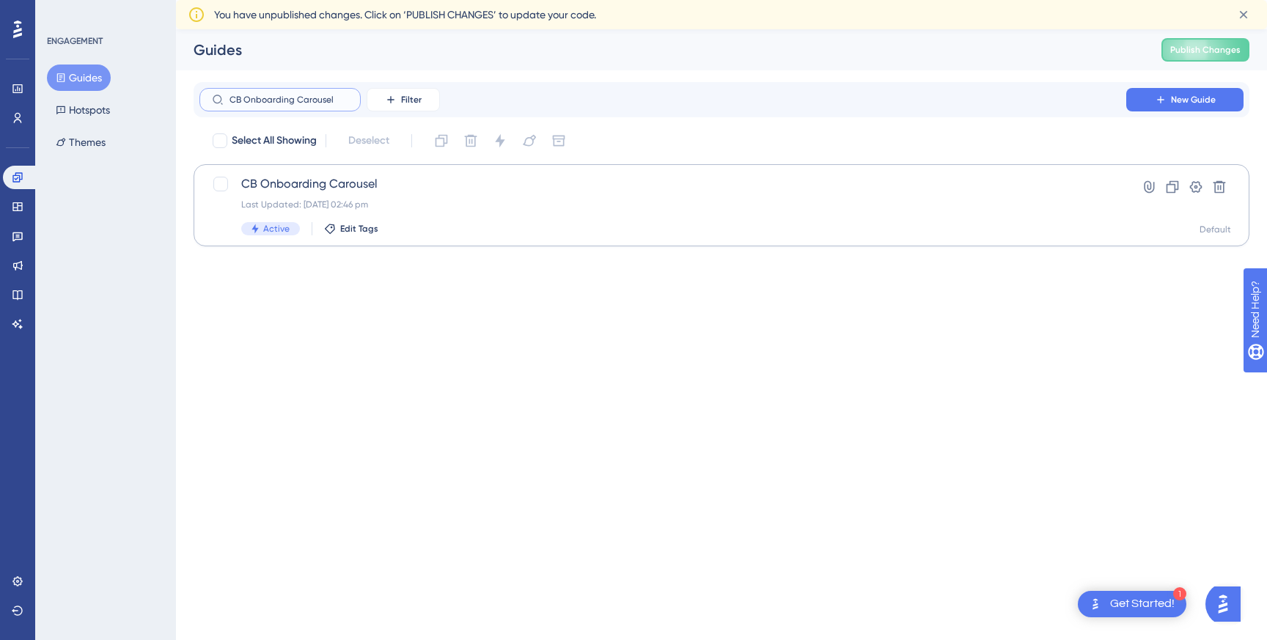
type input "CB Onboarding Carousel"
click at [317, 184] on span "CB Onboarding Carousel" at bounding box center [662, 184] width 843 height 18
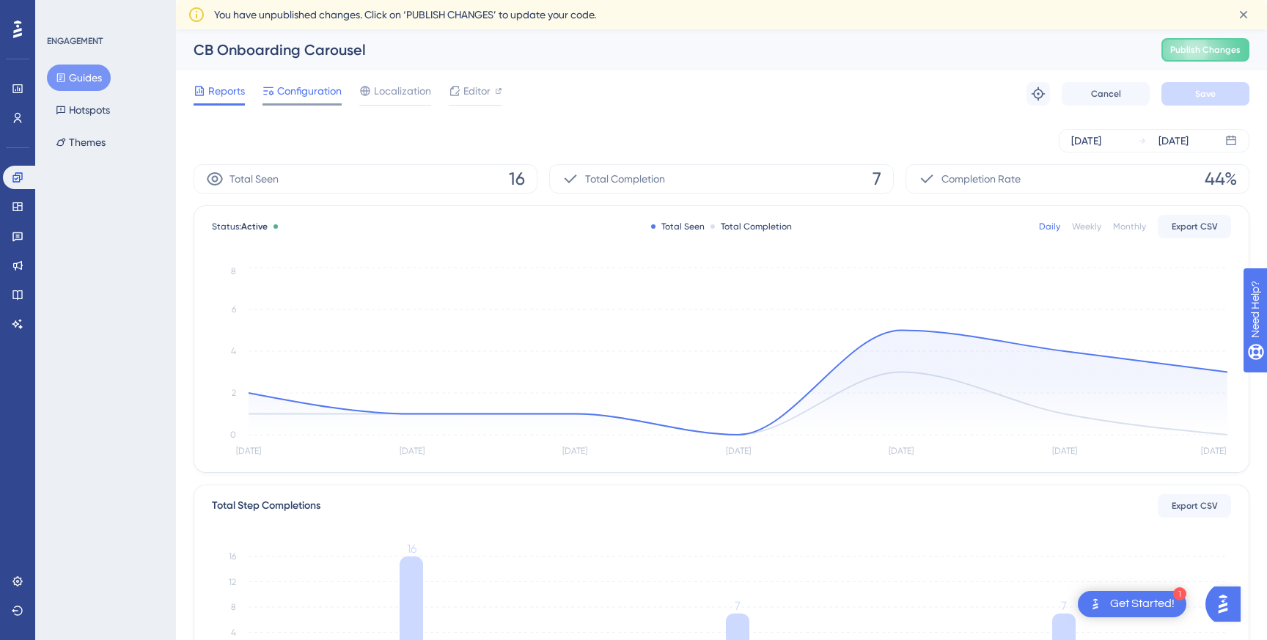
click at [291, 88] on span "Configuration" at bounding box center [309, 91] width 65 height 18
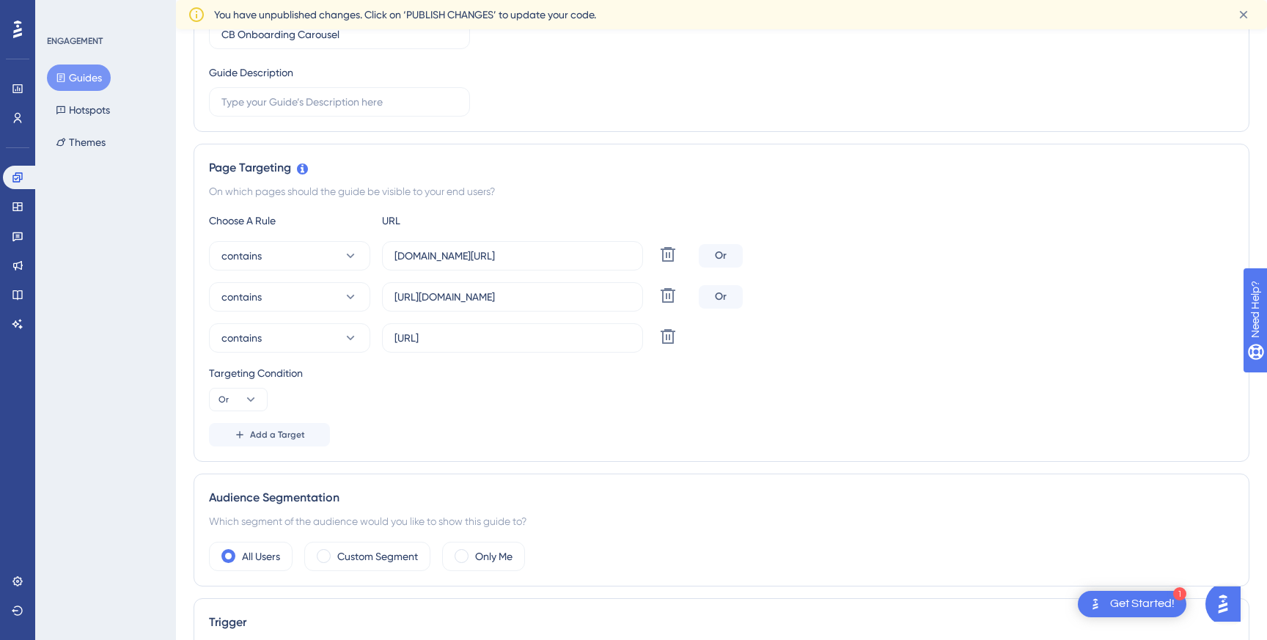
scroll to position [268, 0]
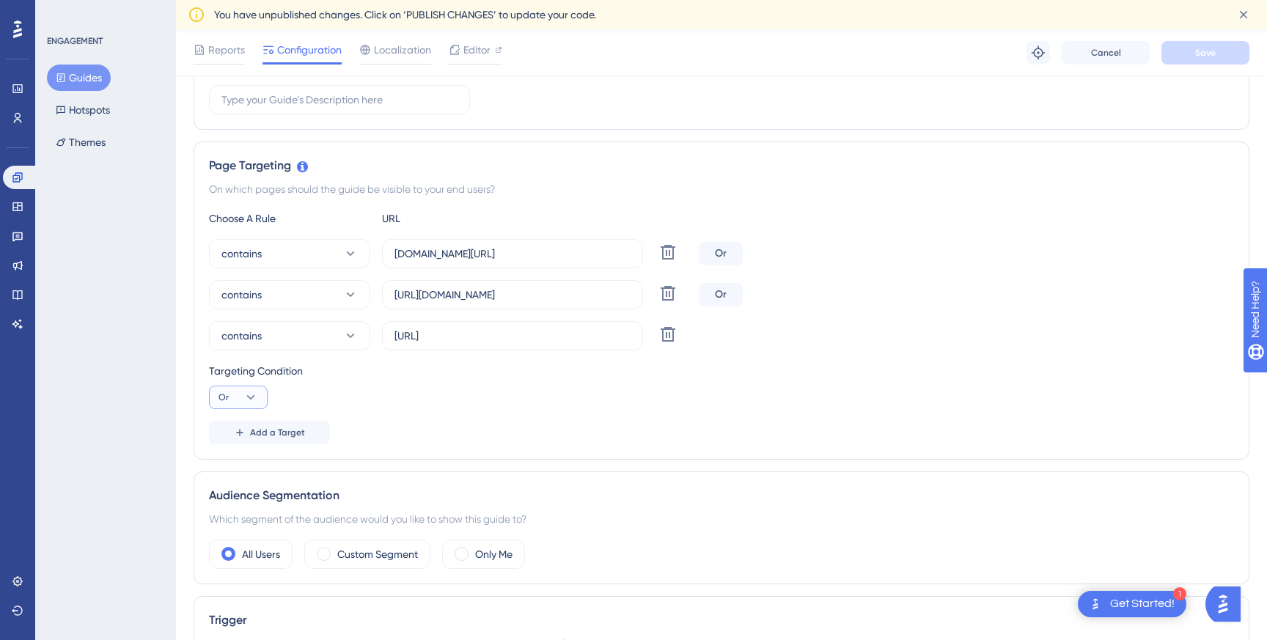
click at [246, 401] on icon at bounding box center [250, 397] width 15 height 15
click at [243, 463] on div "Or Or" at bounding box center [238, 468] width 28 height 29
click at [273, 430] on span "Add a Target" at bounding box center [277, 433] width 55 height 12
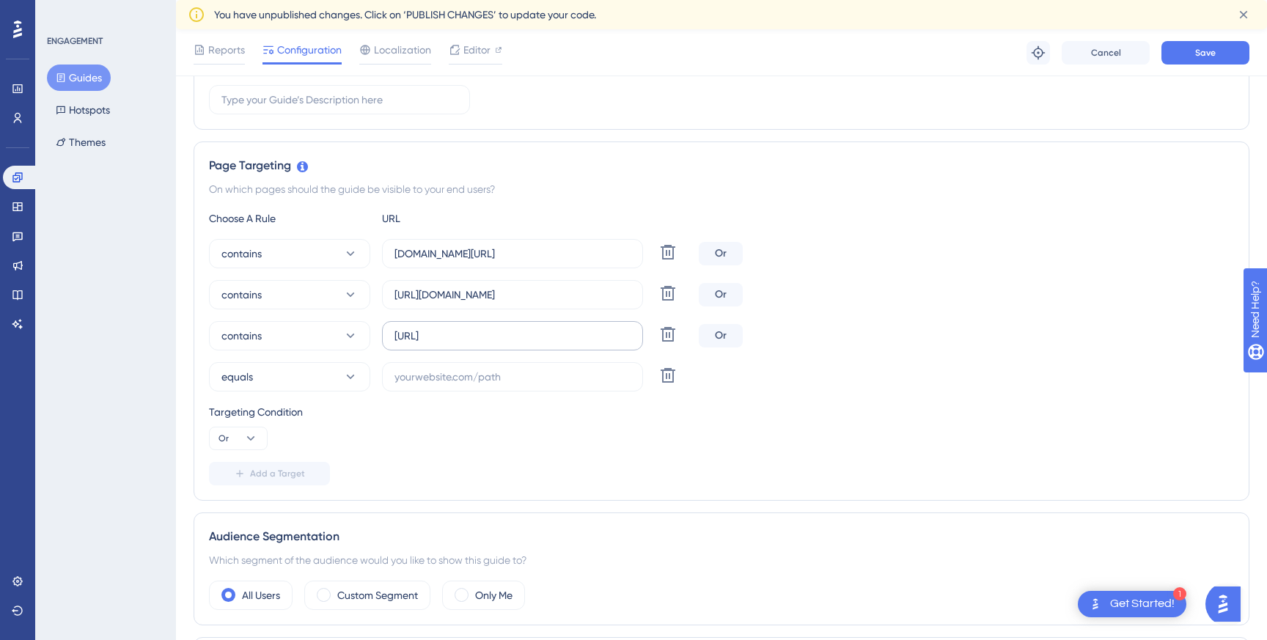
click at [425, 346] on label "http://localhost:8081/client-billing/overview" at bounding box center [512, 335] width 261 height 29
click at [425, 344] on input "http://localhost:8081/client-billing/overview" at bounding box center [512, 336] width 236 height 16
click at [425, 346] on label "http://localhost:8081/client-billing/overview" at bounding box center [512, 335] width 261 height 29
click at [425, 344] on input "http://localhost:8081/client-billing/overview" at bounding box center [512, 336] width 236 height 16
click at [425, 346] on label "http://localhost:8081/client-billing/overview" at bounding box center [512, 335] width 261 height 29
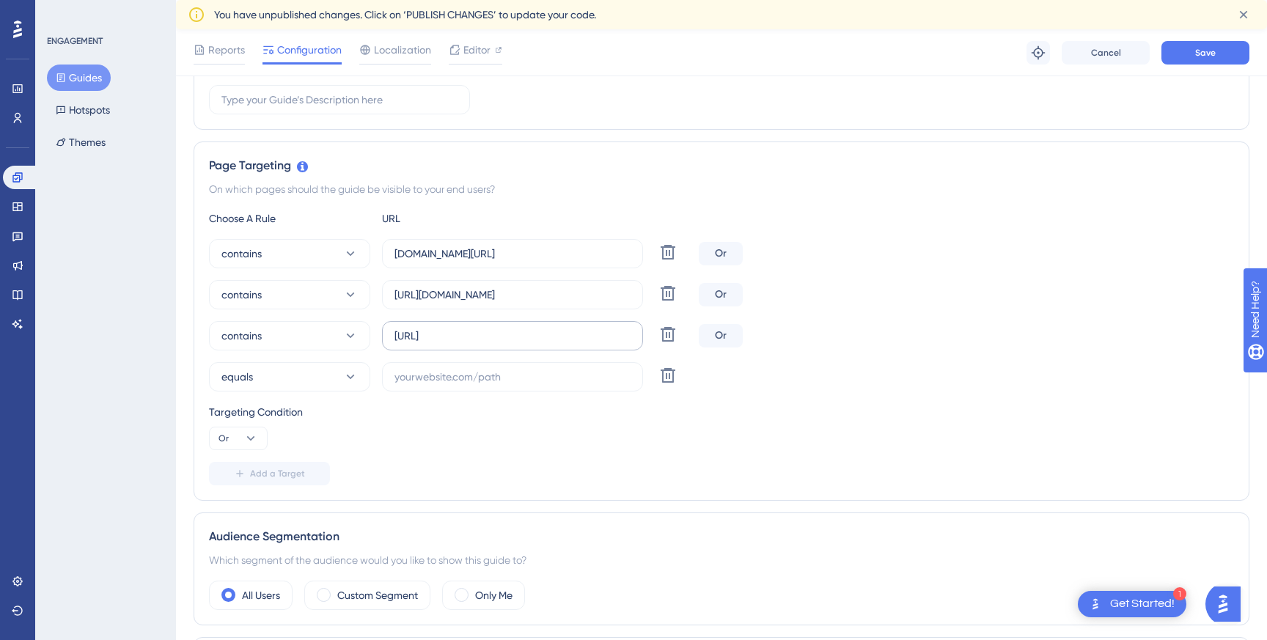
click at [425, 344] on input "http://localhost:8081/client-billing/overview" at bounding box center [512, 336] width 236 height 16
click at [487, 376] on input "text" at bounding box center [512, 377] width 236 height 16
paste input "http://localhost:8081/client-billing/overview"
type input "http://localhost:8081/"
click at [306, 387] on button "equals" at bounding box center [289, 376] width 161 height 29
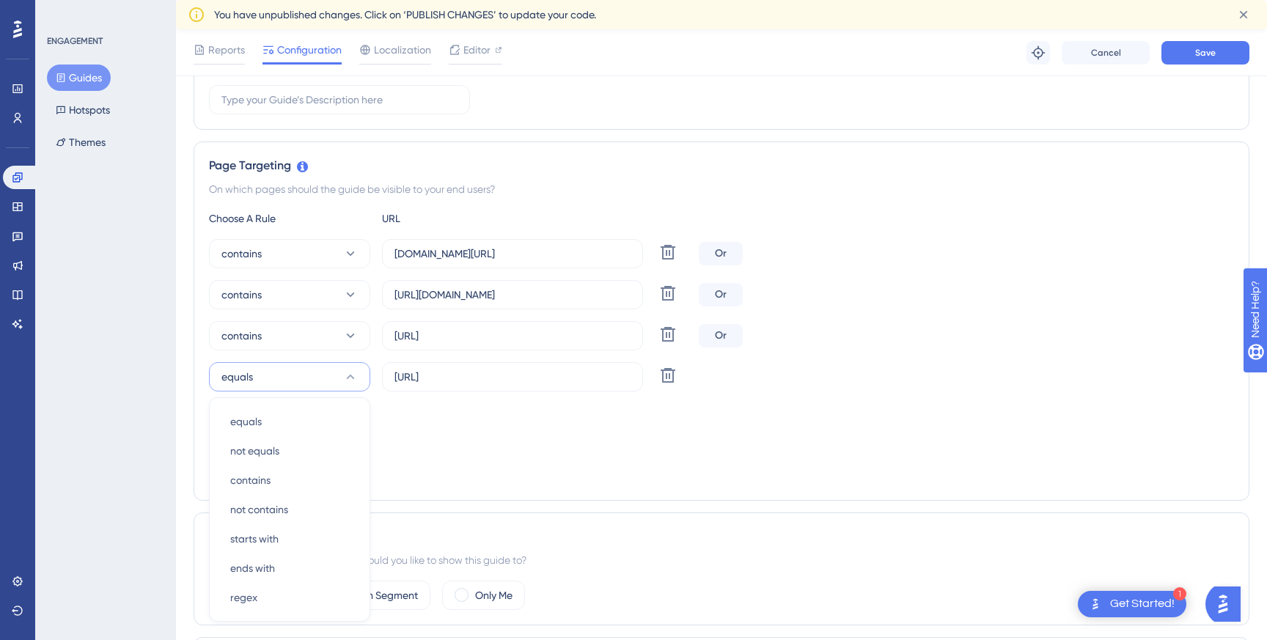
scroll to position [457, 0]
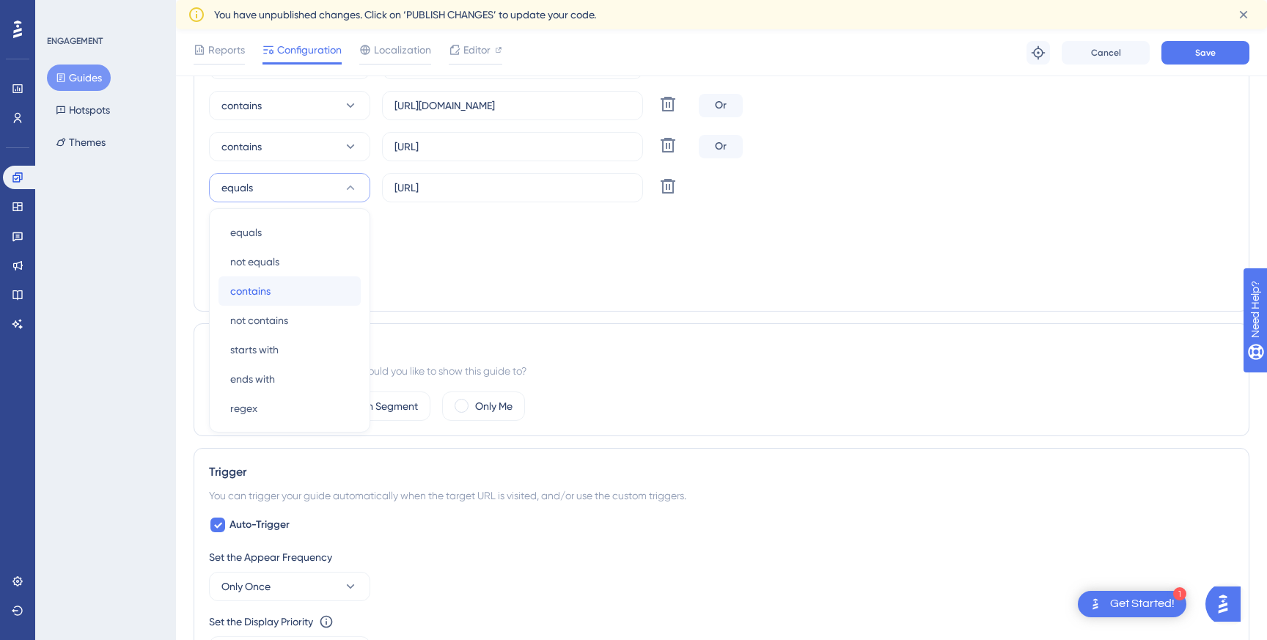
click at [264, 293] on span "contains" at bounding box center [250, 291] width 40 height 18
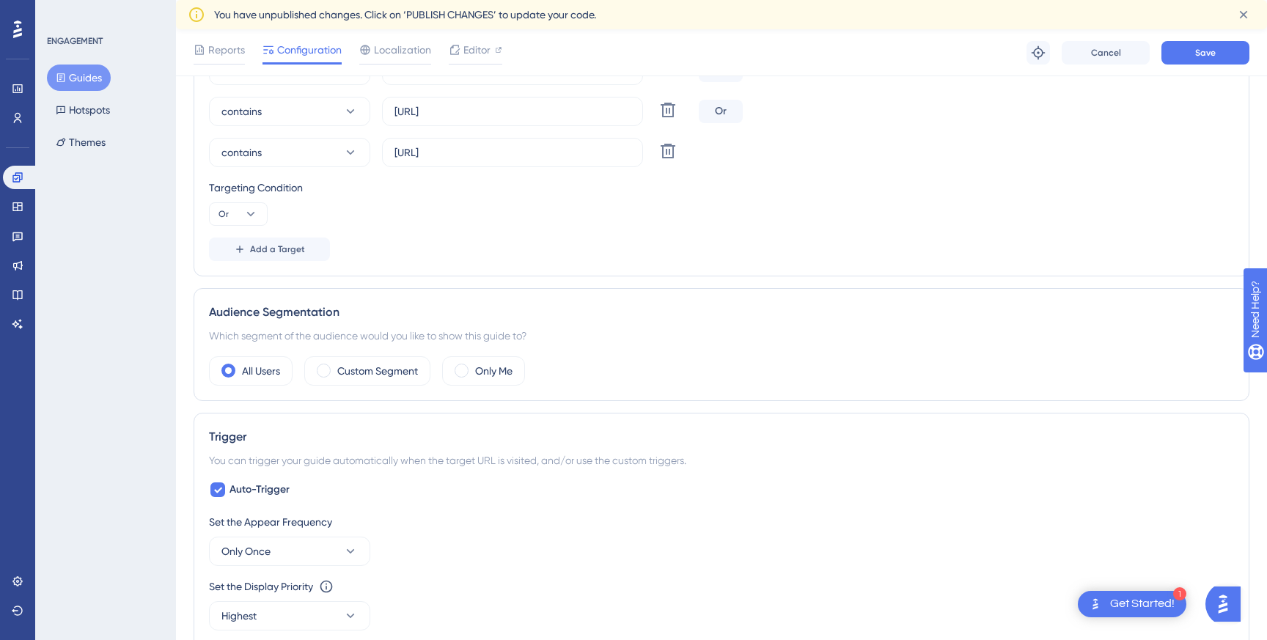
scroll to position [0, 0]
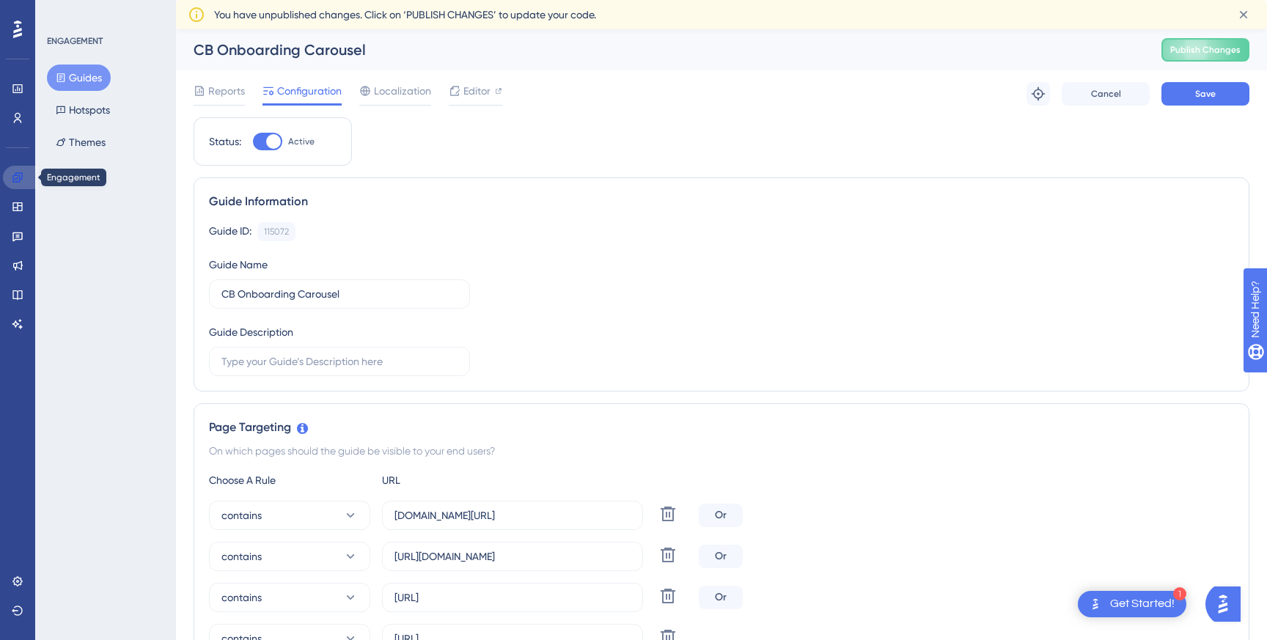
click at [26, 175] on link at bounding box center [20, 177] width 35 height 23
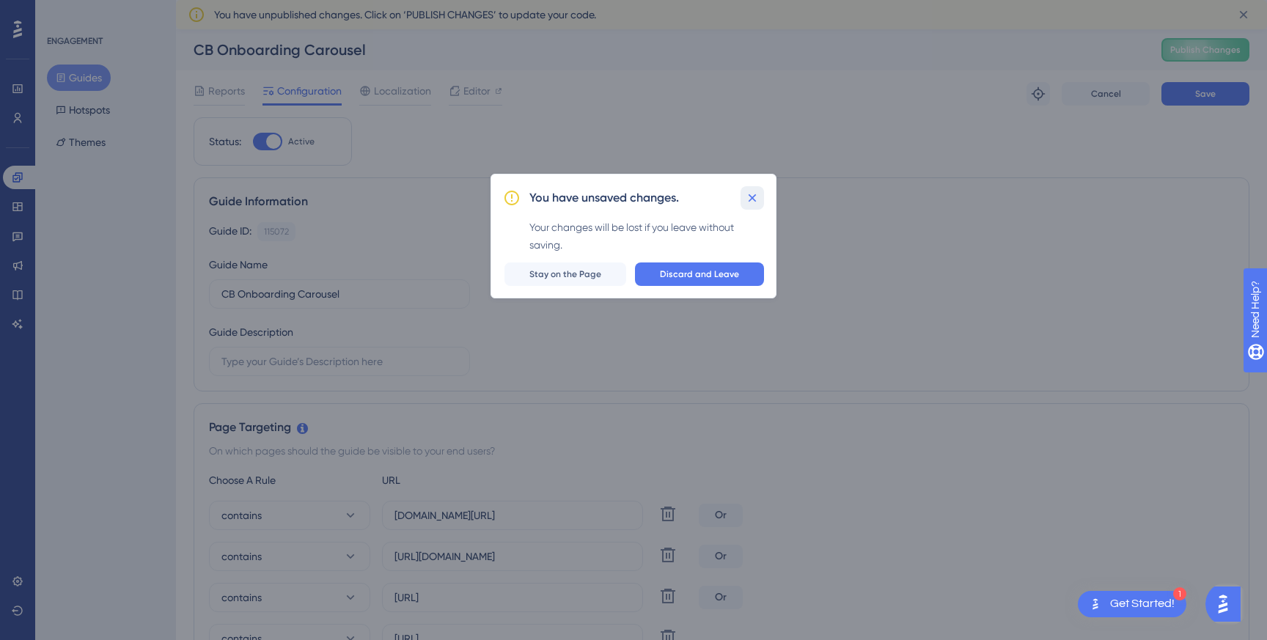
click at [757, 191] on icon at bounding box center [752, 198] width 15 height 15
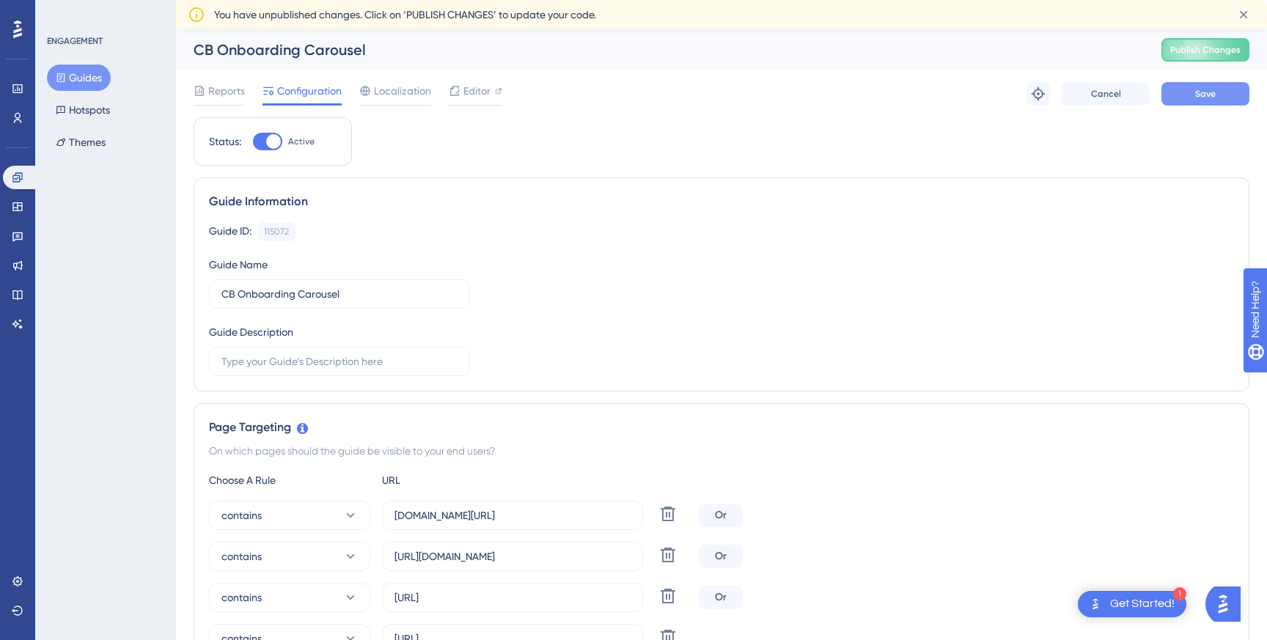
click at [1203, 95] on span "Save" at bounding box center [1205, 94] width 21 height 12
click at [20, 182] on icon at bounding box center [18, 178] width 12 height 12
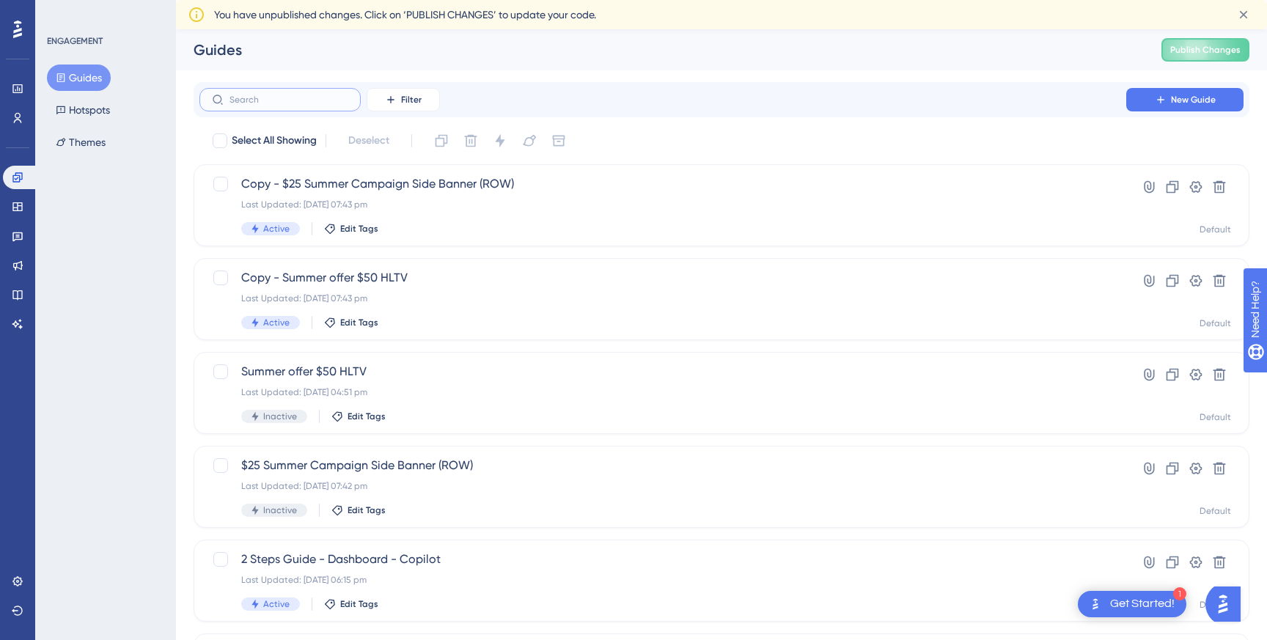
click at [300, 96] on input "text" at bounding box center [288, 100] width 119 height 10
paste input "Sunset Classic - Application Management"
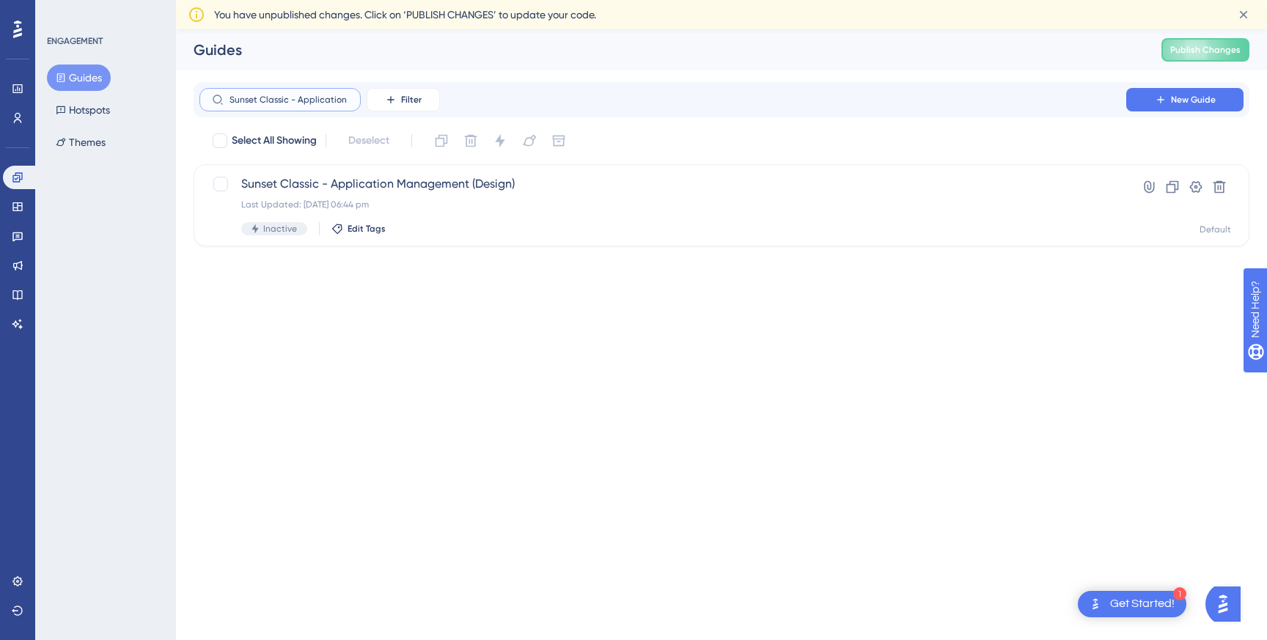
scroll to position [0, 51]
type input "Sunset Classic - Application Management"
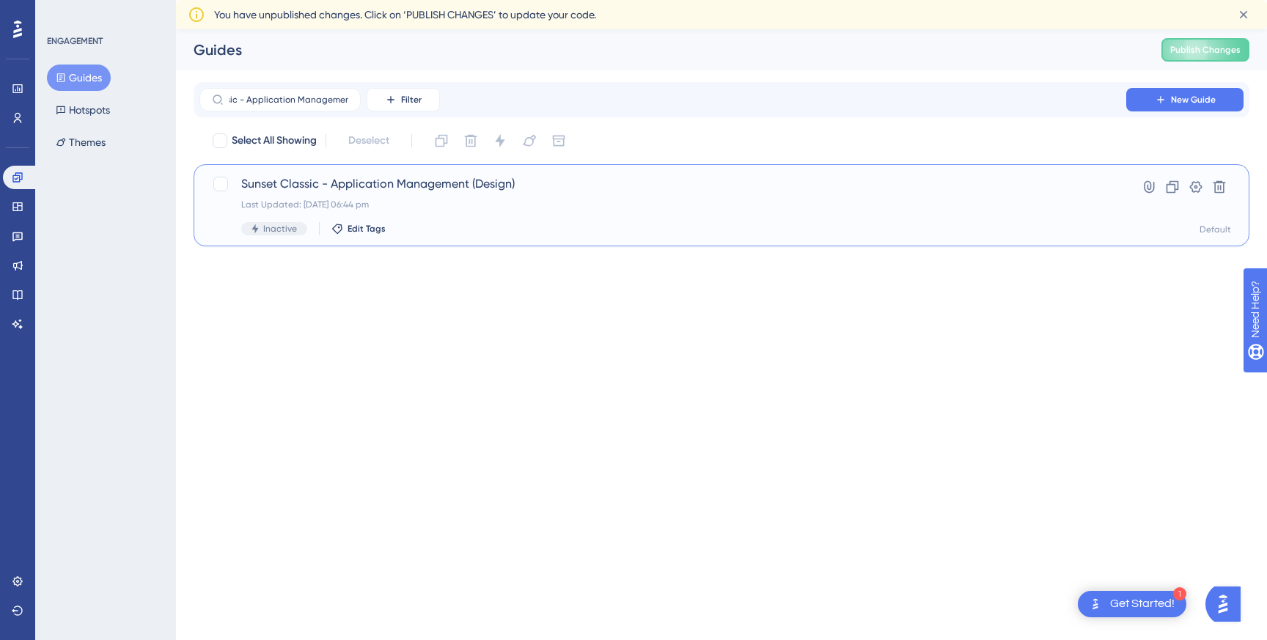
scroll to position [0, 0]
click at [352, 174] on div "Sunset Classic - Application Management (Design) Last Updated: 20 May 2025 06:4…" at bounding box center [722, 205] width 1056 height 82
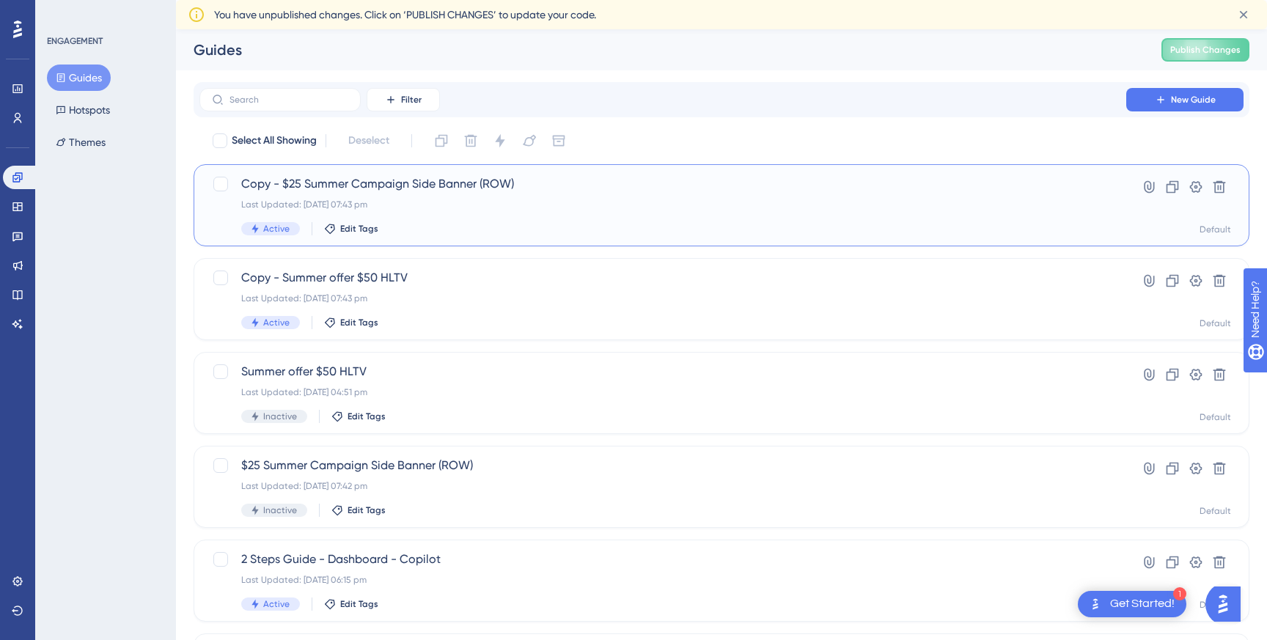
click at [471, 197] on div "Copy - $25 Summer Campaign Side Banner (ROW) Last Updated: 02 Sept 2025 07:43 p…" at bounding box center [662, 205] width 843 height 60
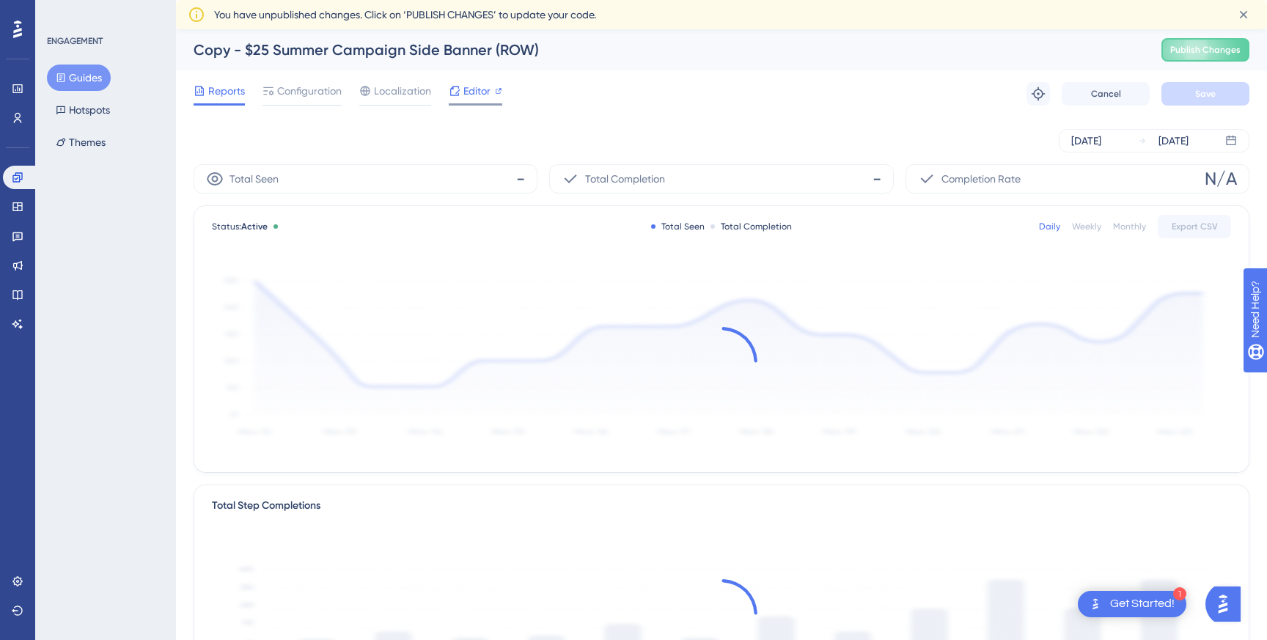
click at [473, 89] on span "Editor" at bounding box center [476, 91] width 27 height 18
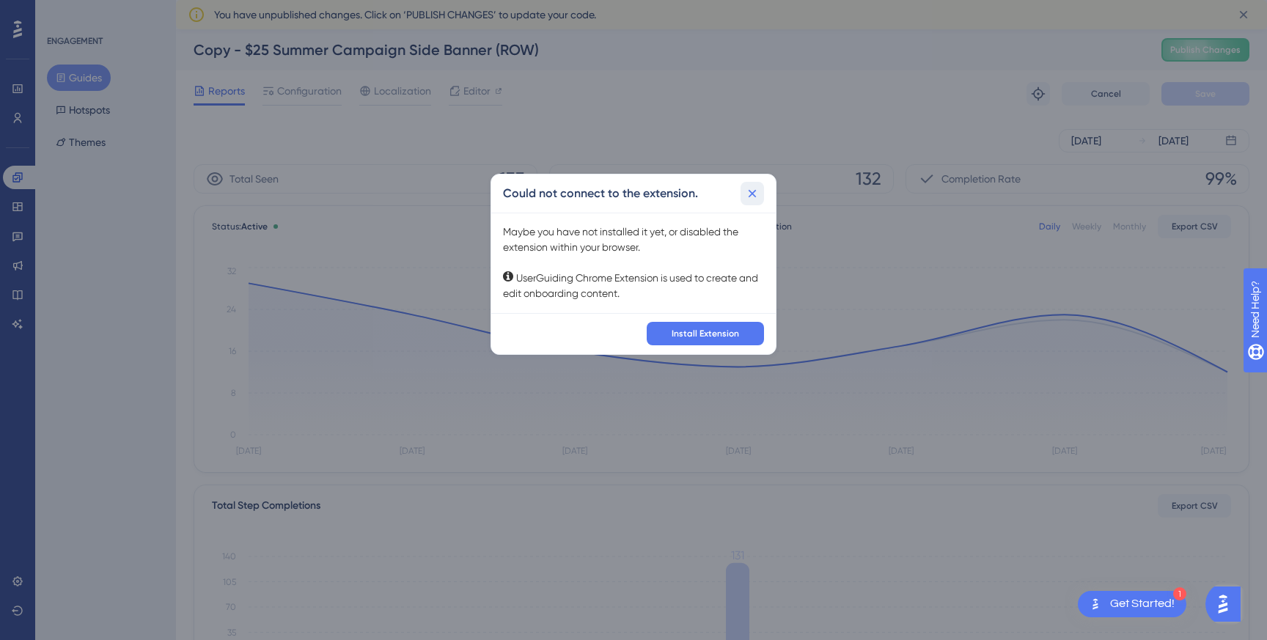
click at [754, 195] on icon at bounding box center [753, 193] width 8 height 8
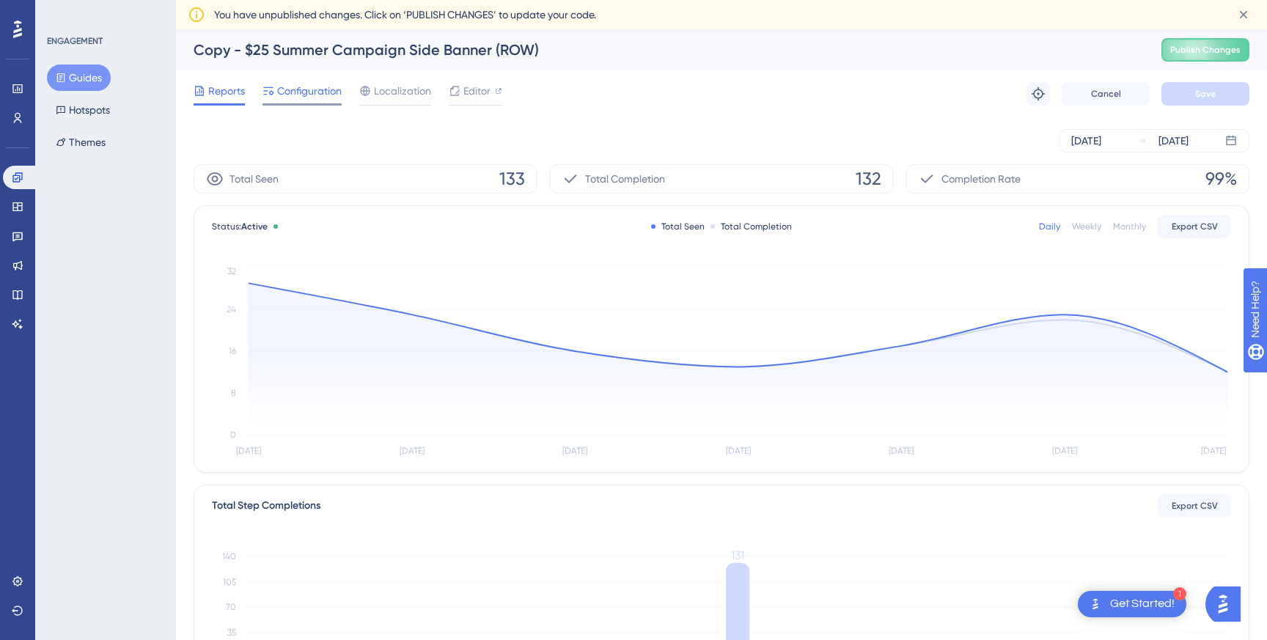
click at [314, 90] on span "Configuration" at bounding box center [309, 91] width 65 height 18
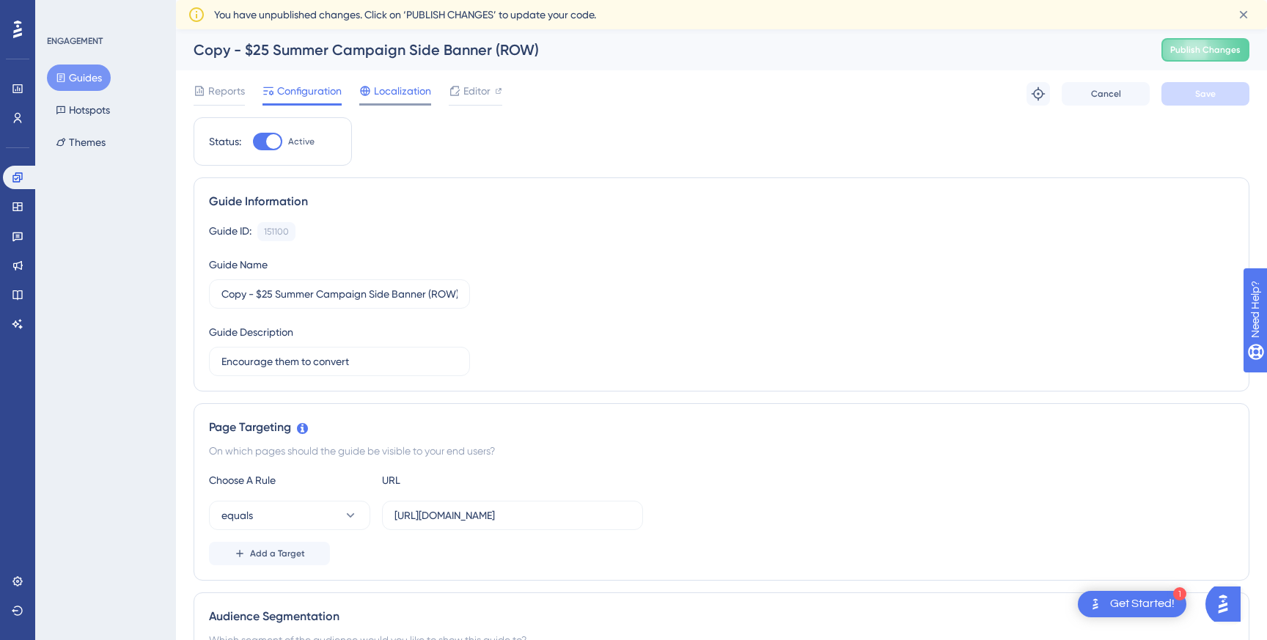
click at [406, 99] on span "Localization" at bounding box center [402, 91] width 57 height 18
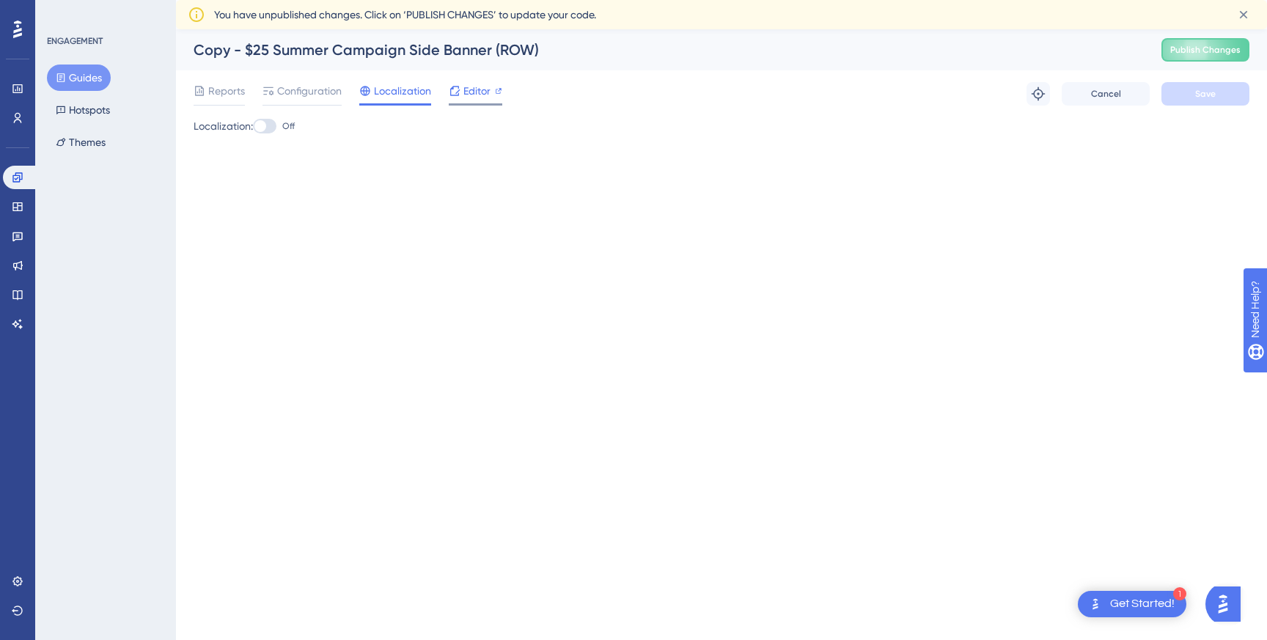
click at [478, 94] on span "Editor" at bounding box center [476, 91] width 27 height 18
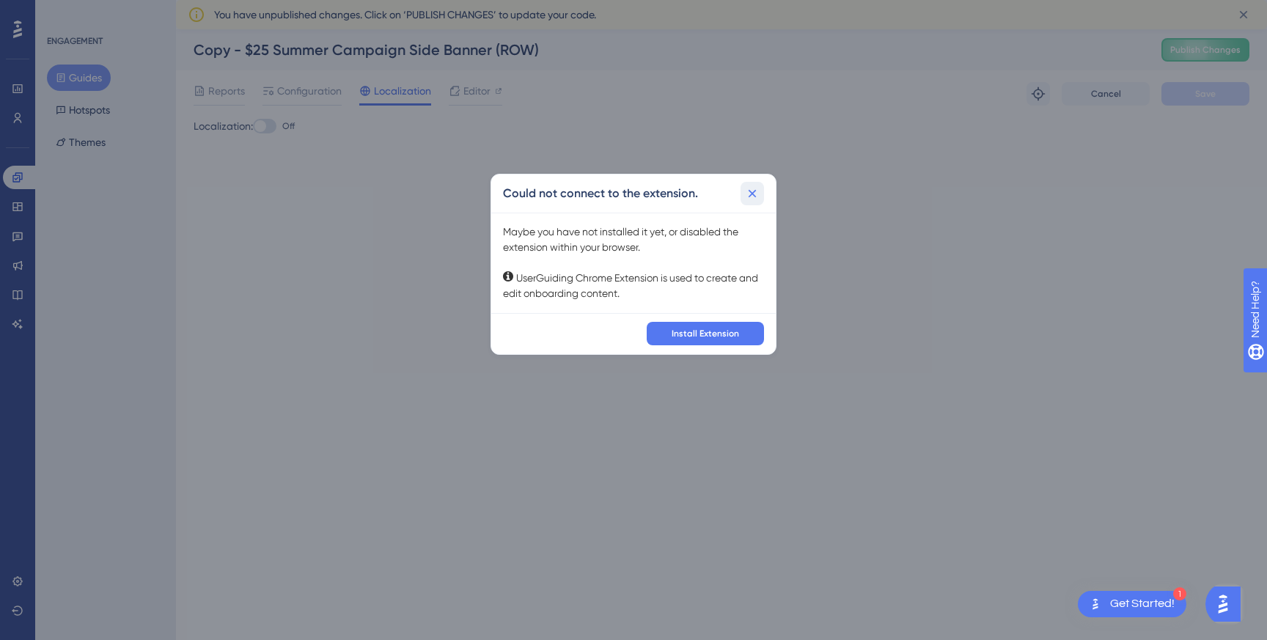
click at [756, 192] on icon at bounding box center [752, 193] width 15 height 15
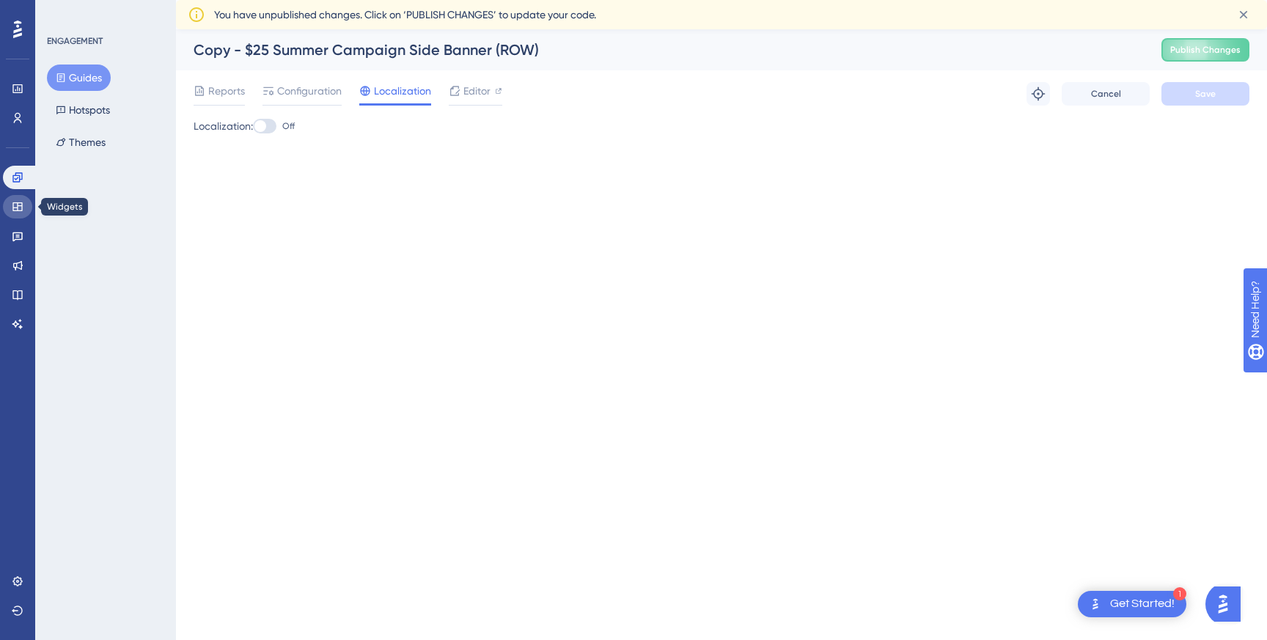
click at [16, 213] on link at bounding box center [17, 206] width 29 height 23
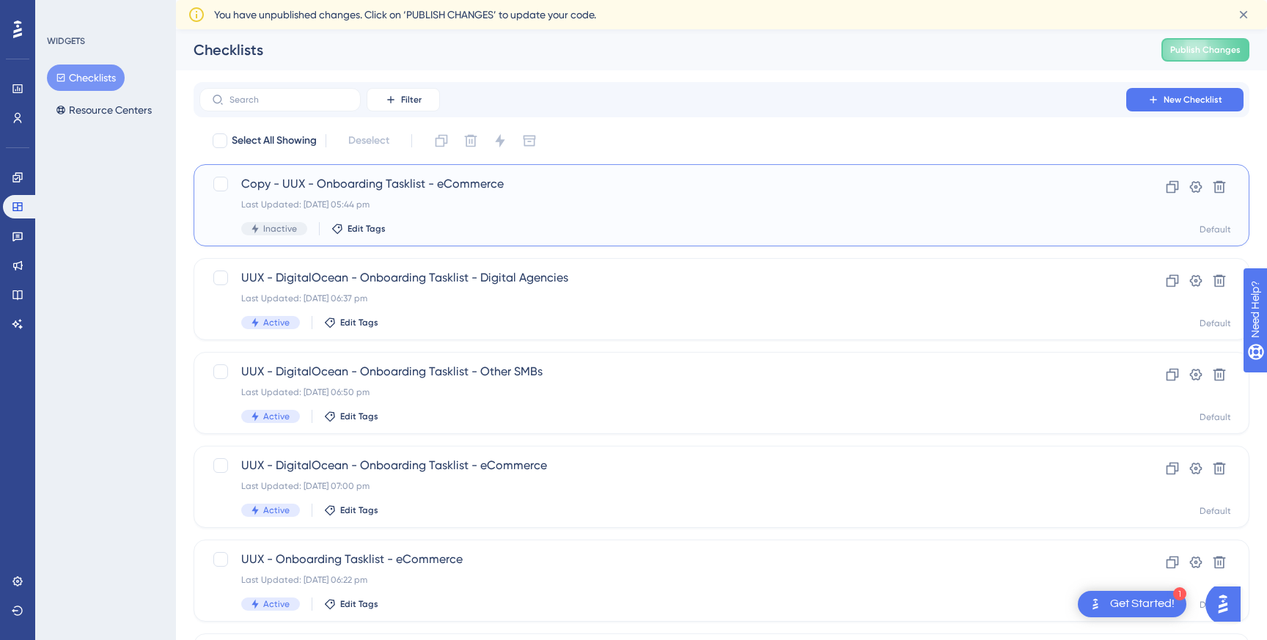
click at [447, 205] on div "Last Updated: [DATE] 05:44 pm" at bounding box center [662, 205] width 843 height 12
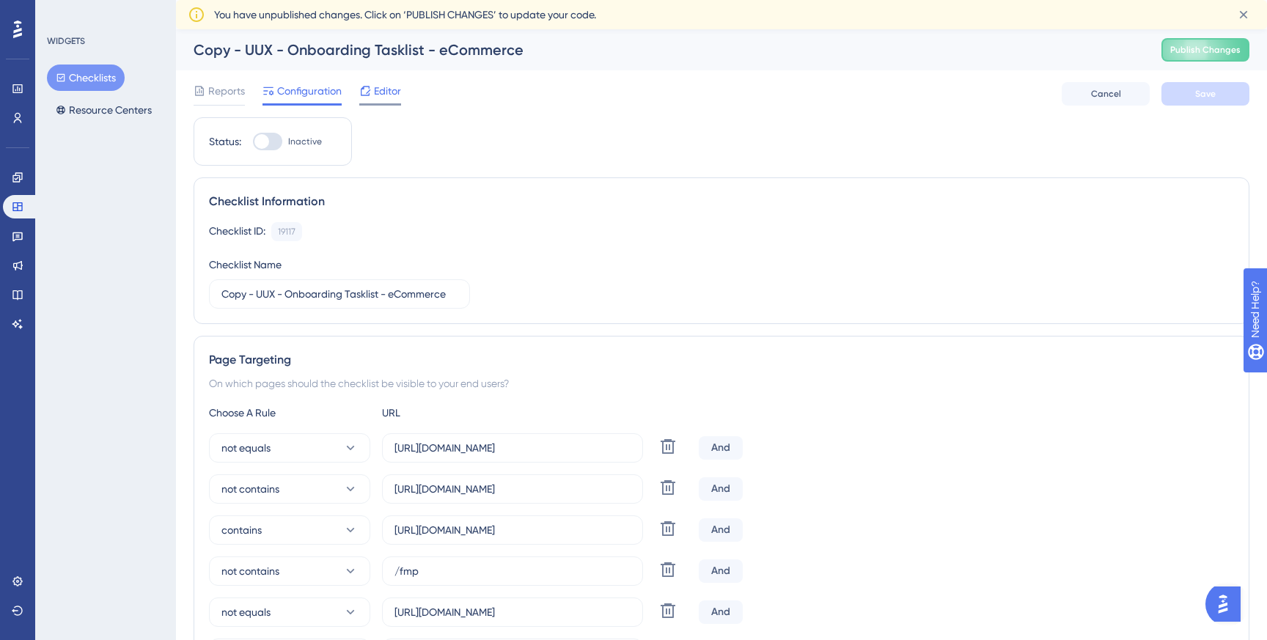
click at [372, 87] on div "Editor" at bounding box center [380, 91] width 42 height 18
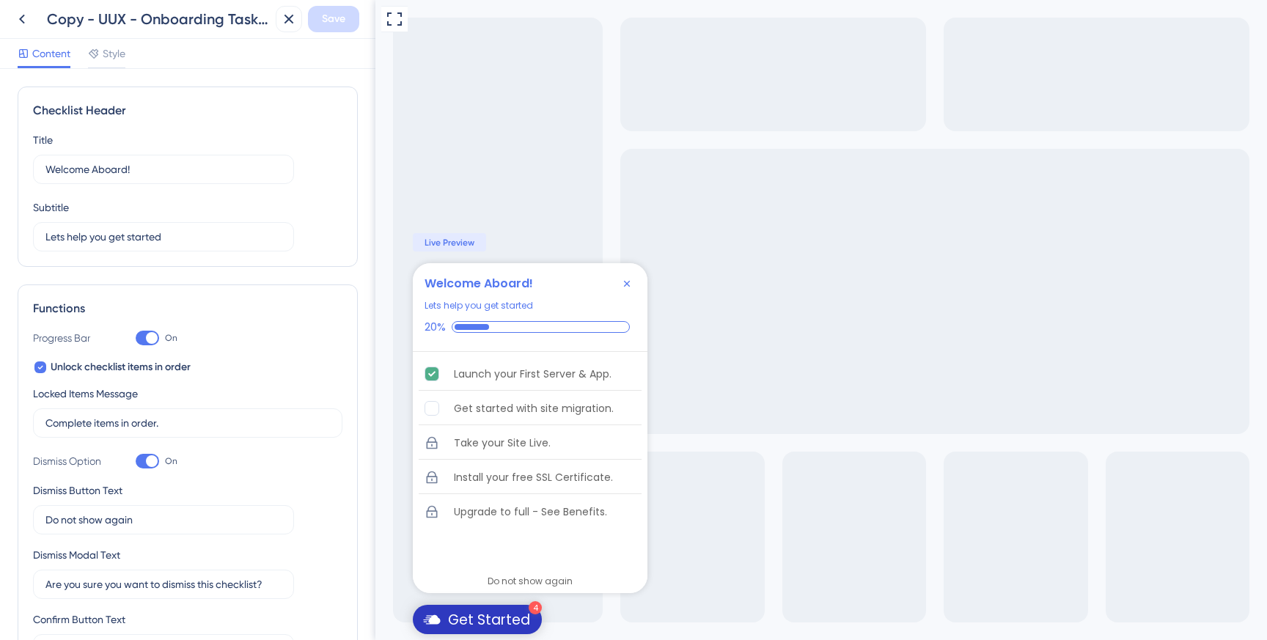
click at [629, 282] on icon "Close Checklist" at bounding box center [627, 284] width 6 height 6
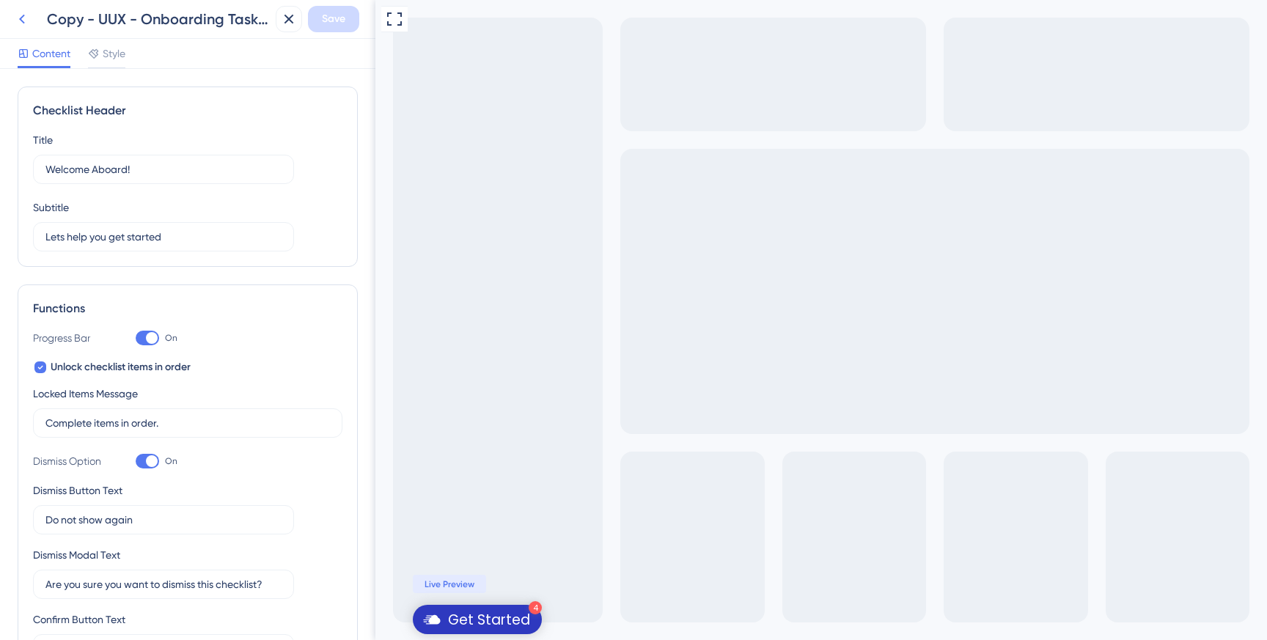
click at [18, 17] on icon at bounding box center [22, 19] width 18 height 18
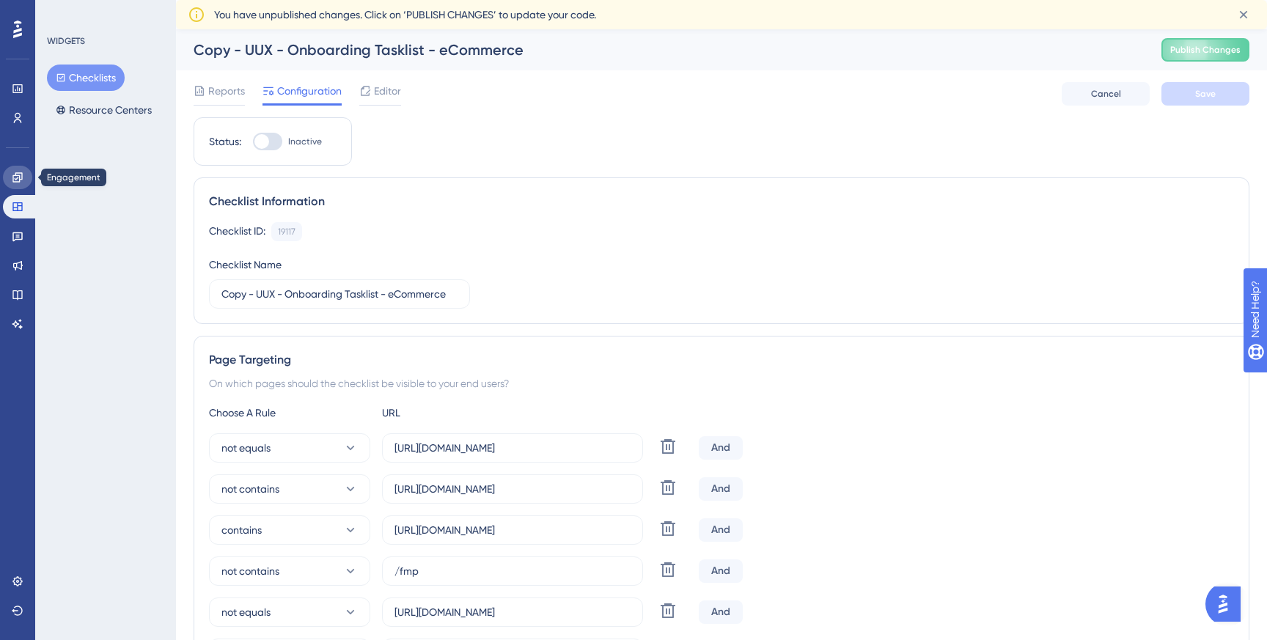
click at [20, 180] on icon at bounding box center [18, 178] width 12 height 12
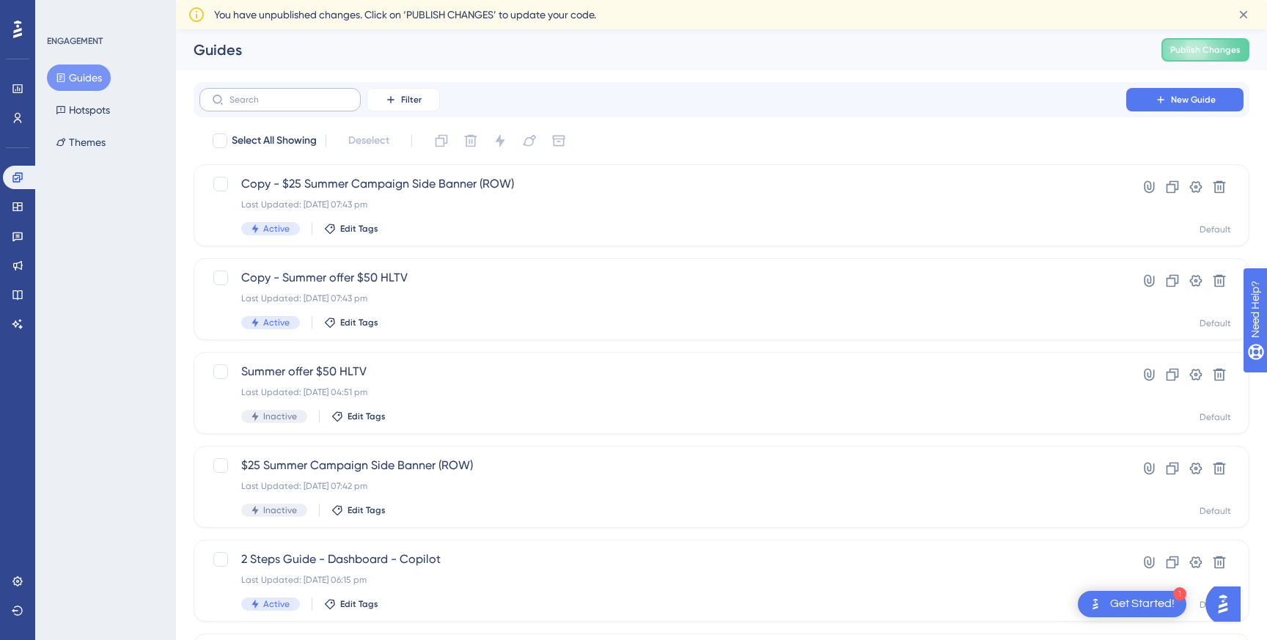
click at [296, 105] on label at bounding box center [279, 99] width 161 height 23
click at [296, 105] on input "text" at bounding box center [288, 100] width 119 height 10
paste input "CB Onboarding Carousel"
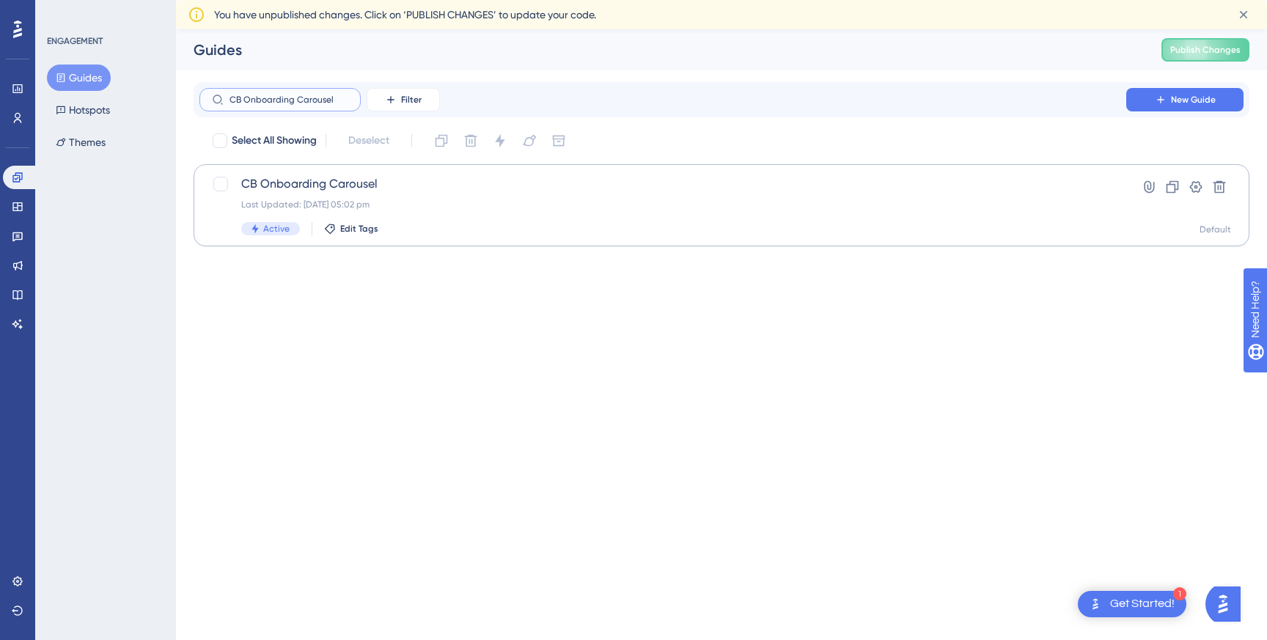
type input "CB Onboarding Carousel"
click at [369, 190] on span "CB Onboarding Carousel" at bounding box center [662, 184] width 843 height 18
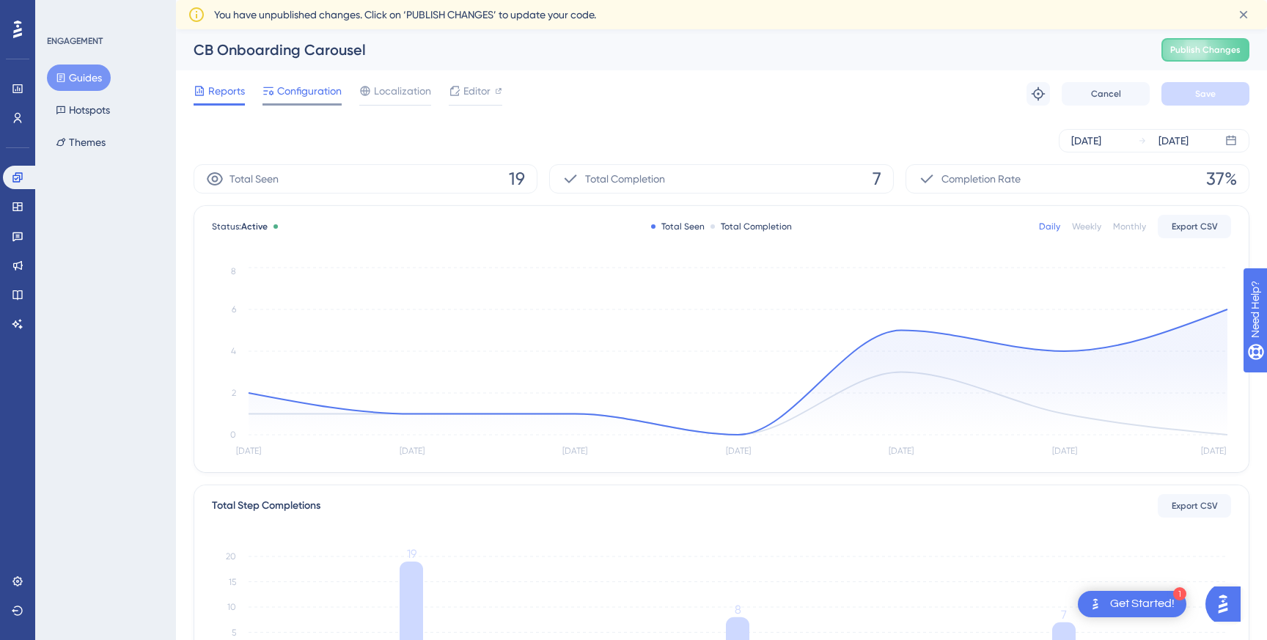
click at [302, 90] on span "Configuration" at bounding box center [309, 91] width 65 height 18
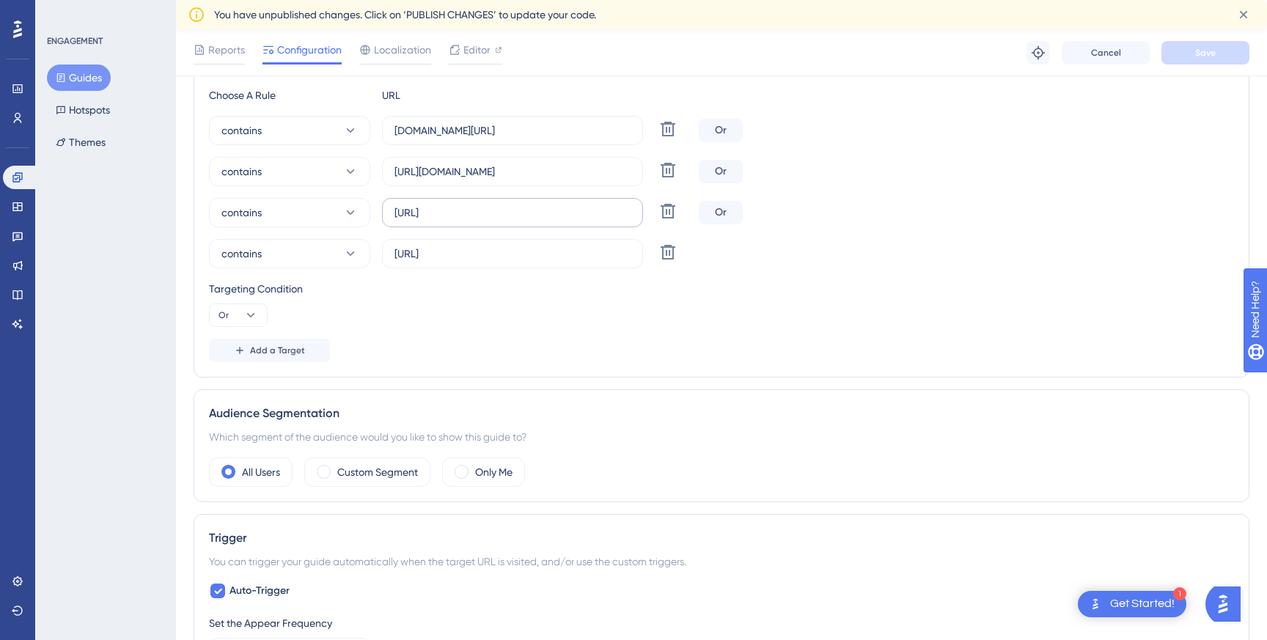
scroll to position [391, 0]
click at [540, 259] on input "http://localhost:8081/" at bounding box center [512, 253] width 236 height 16
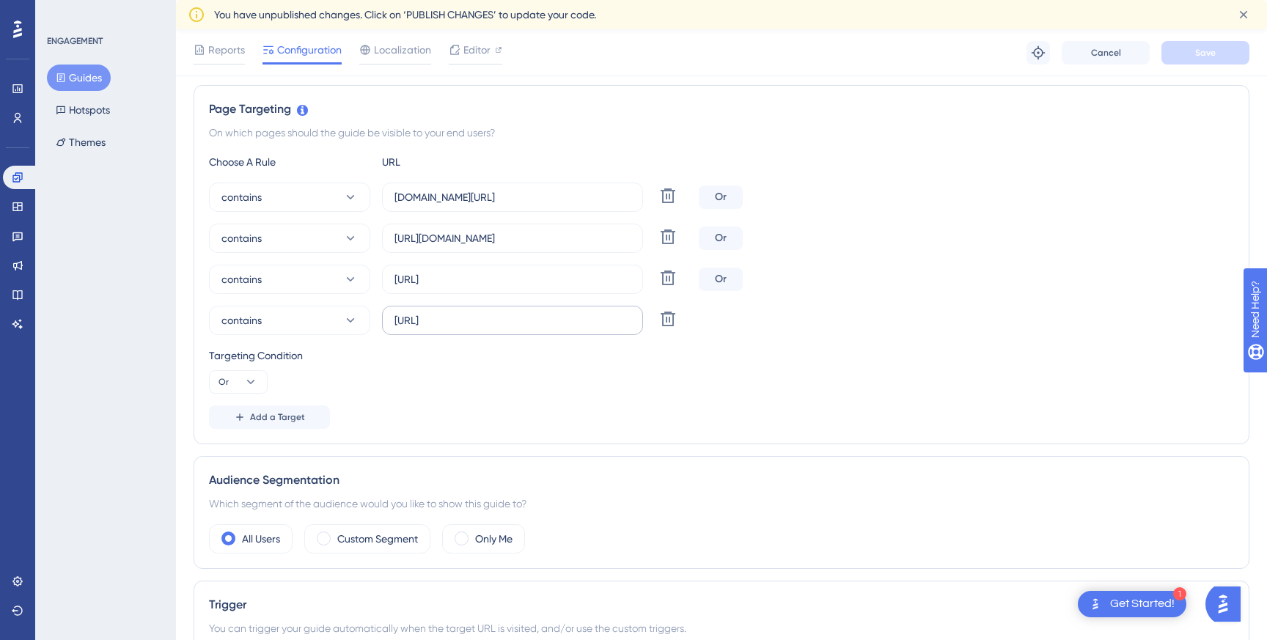
scroll to position [323, 0]
click at [540, 314] on input "http://localhost:8081/" at bounding box center [512, 322] width 236 height 16
click at [538, 321] on input "http://localhost:8081/" at bounding box center [512, 322] width 236 height 16
type input "http://localhost:8081"
click at [1202, 54] on span "Save" at bounding box center [1205, 53] width 21 height 12
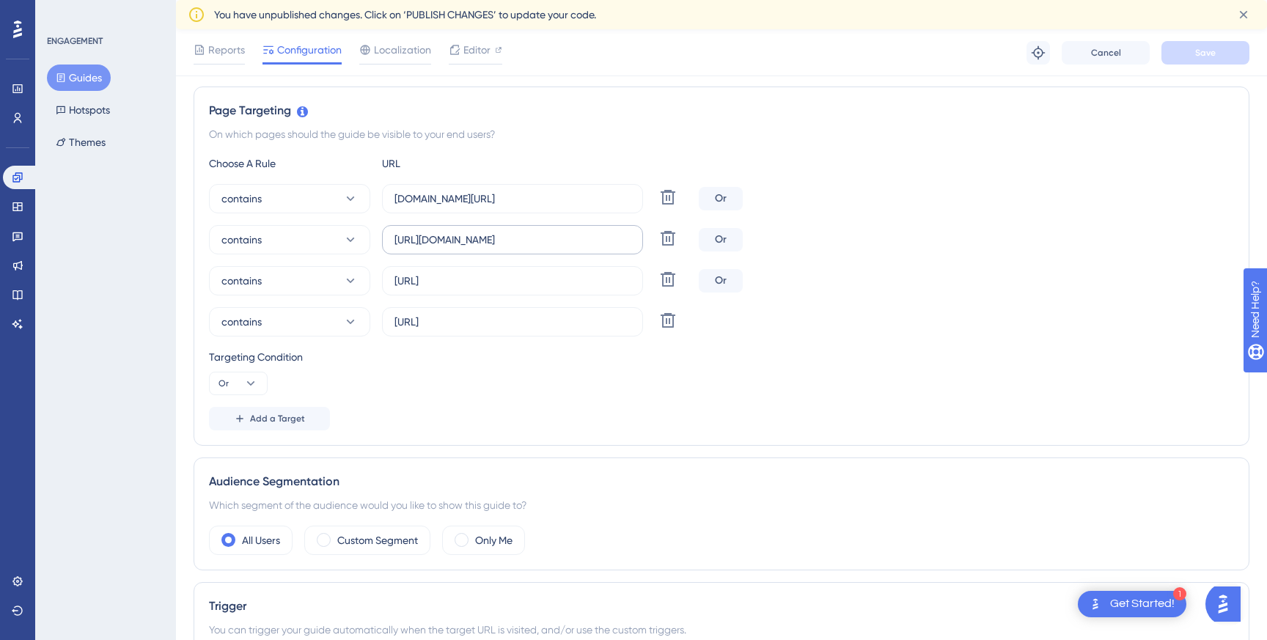
click at [515, 247] on label "https://arg-dev-ux.cloudways.services/client-billing/overview" at bounding box center [512, 239] width 261 height 29
click at [515, 247] on input "https://arg-dev-ux.cloudways.services/client-billing/overview" at bounding box center [512, 240] width 236 height 16
